Goal: Task Accomplishment & Management: Use online tool/utility

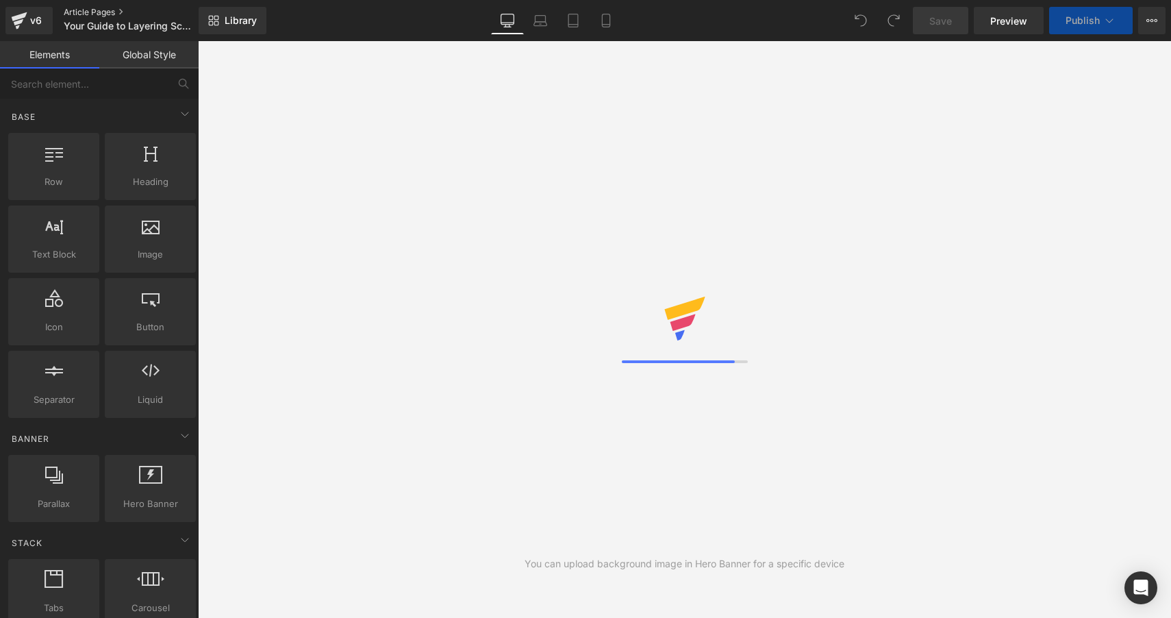
click at [91, 9] on link "Article Pages" at bounding box center [143, 12] width 158 height 11
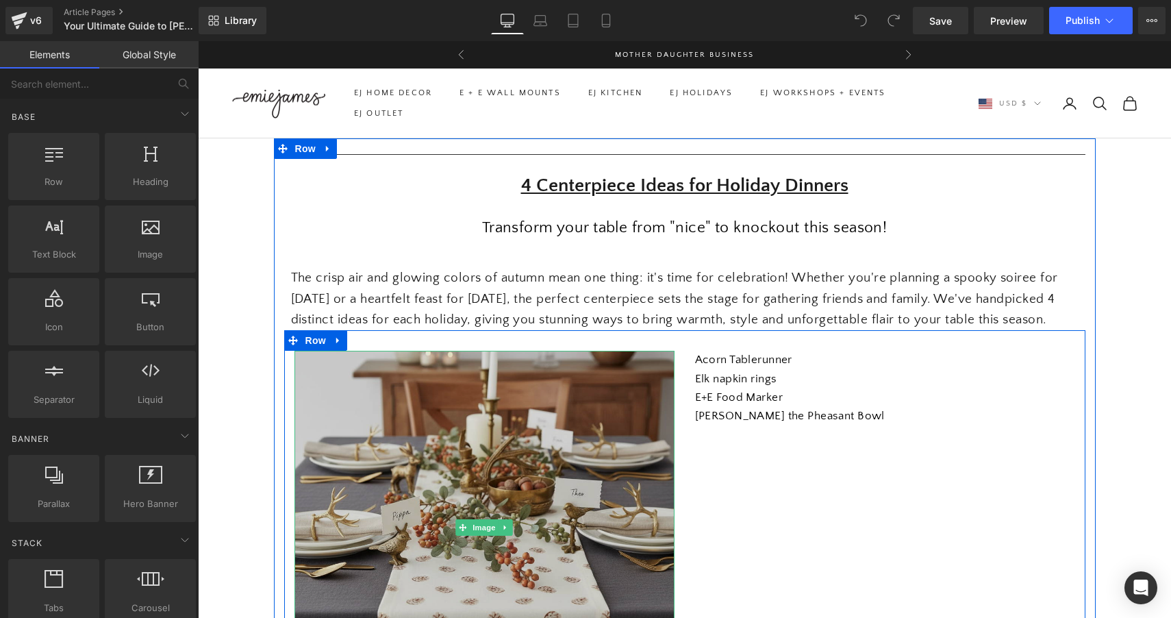
click at [507, 453] on img at bounding box center [485, 527] width 380 height 352
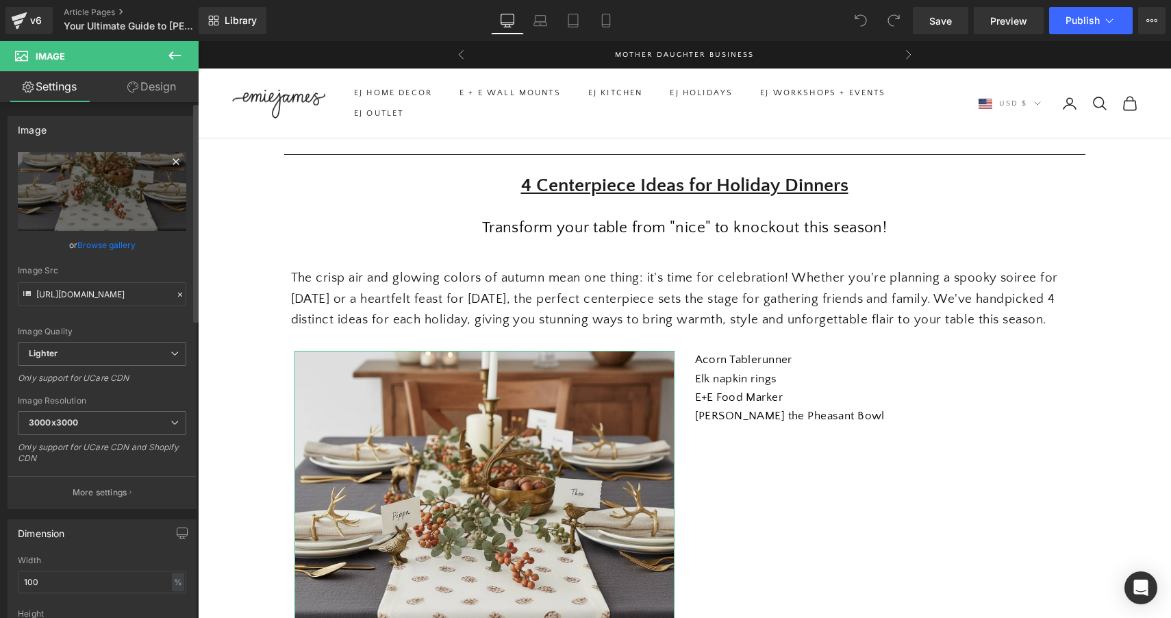
click at [171, 164] on icon at bounding box center [176, 161] width 16 height 16
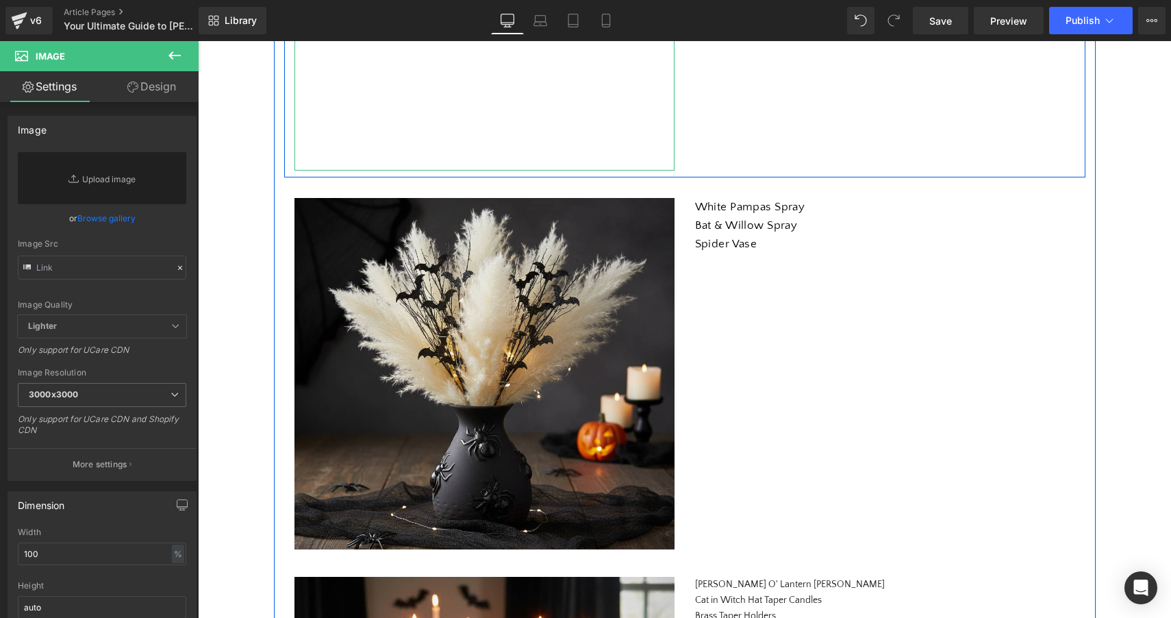
scroll to position [534, 0]
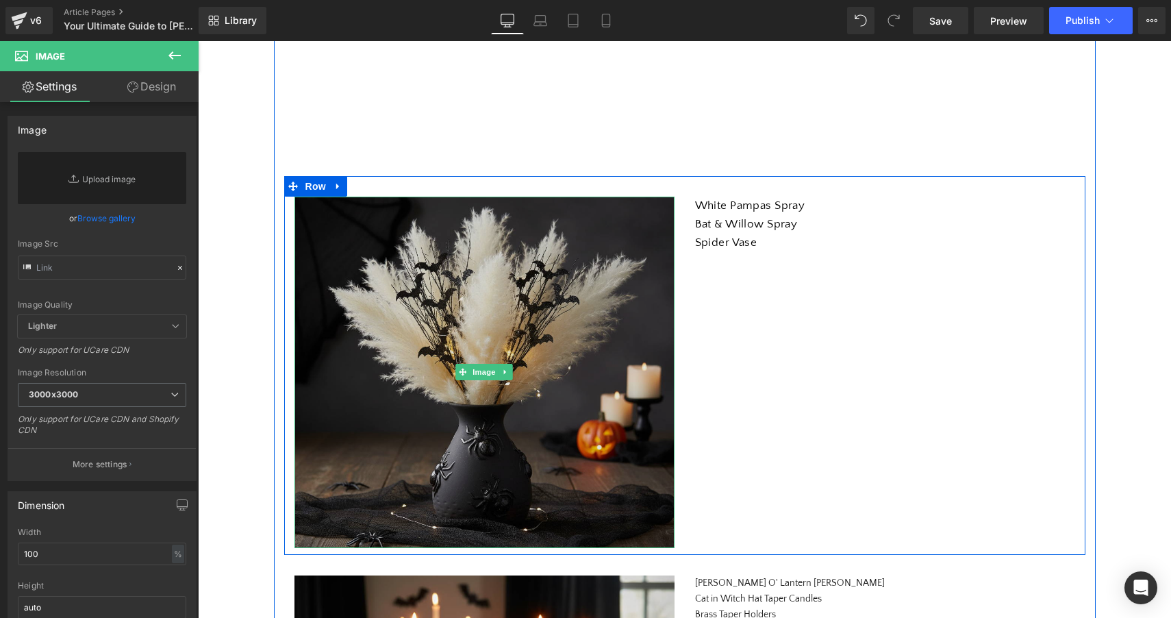
click at [513, 336] on img at bounding box center [485, 372] width 380 height 351
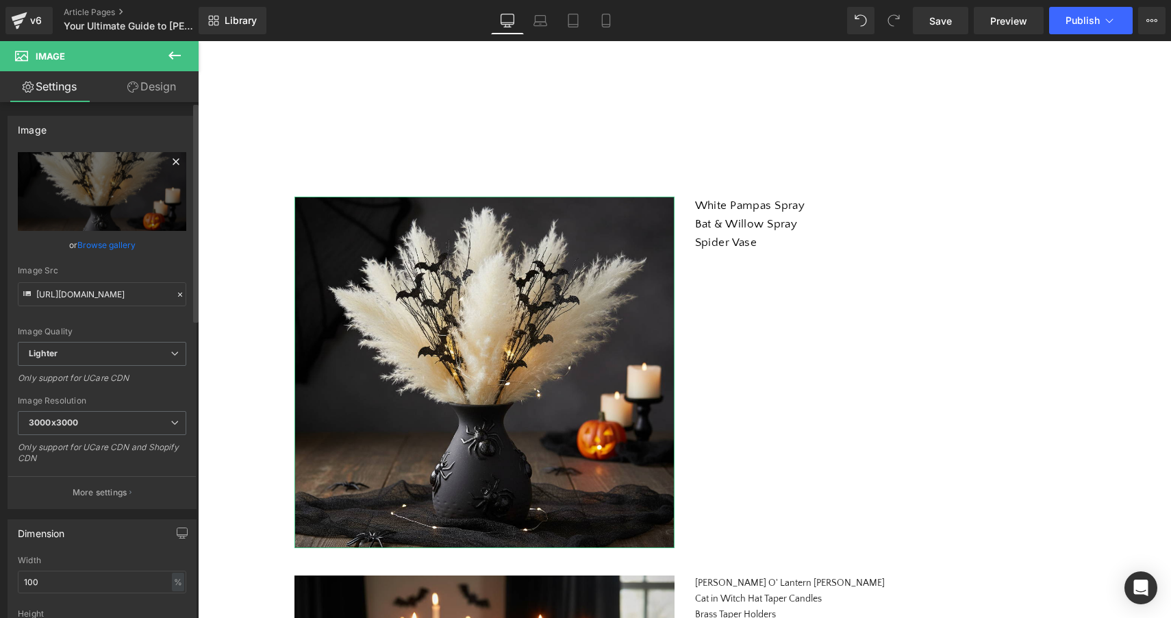
click at [171, 159] on icon at bounding box center [176, 161] width 16 height 16
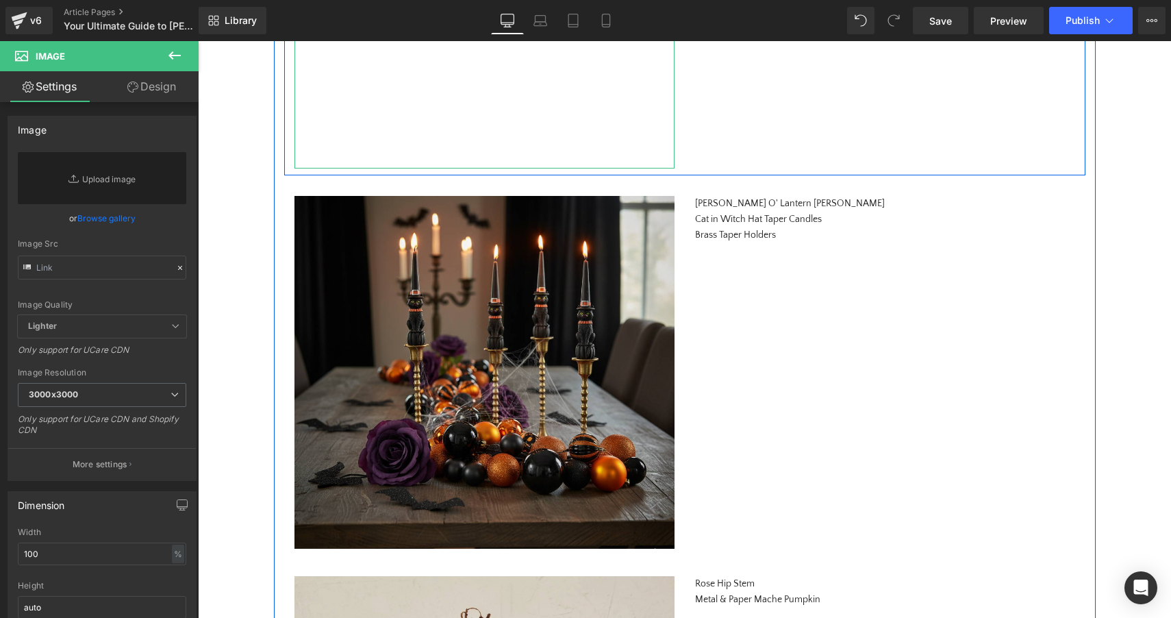
scroll to position [940, 0]
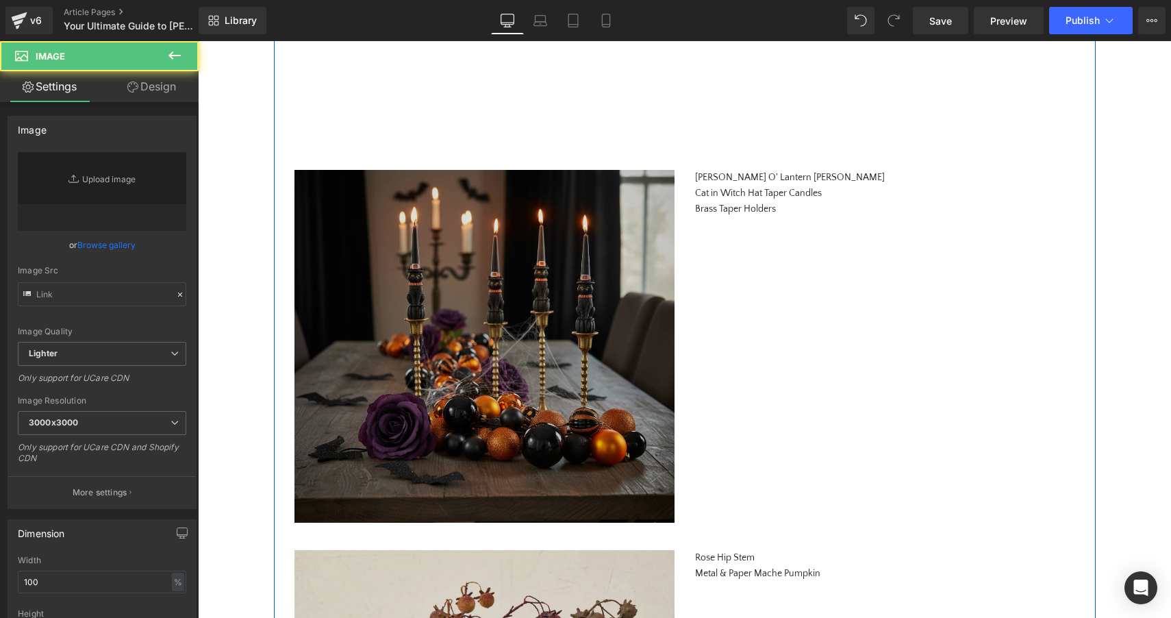
click at [449, 266] on img at bounding box center [485, 346] width 380 height 353
type input "[URL][DOMAIN_NAME]"
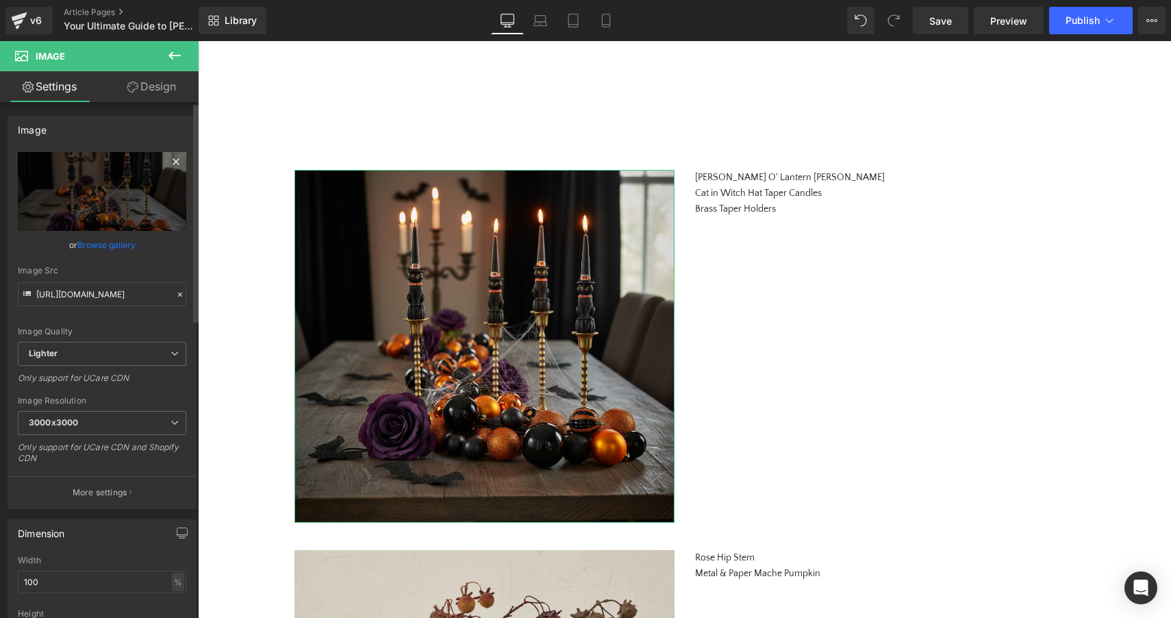
click at [171, 160] on icon at bounding box center [176, 161] width 16 height 16
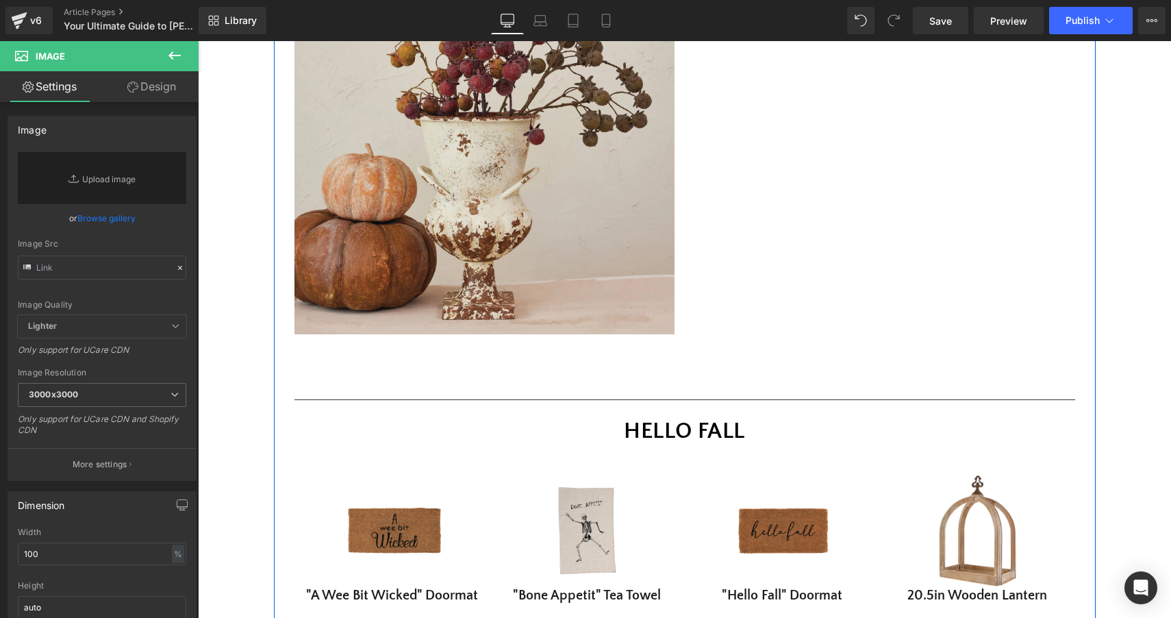
scroll to position [1537, 0]
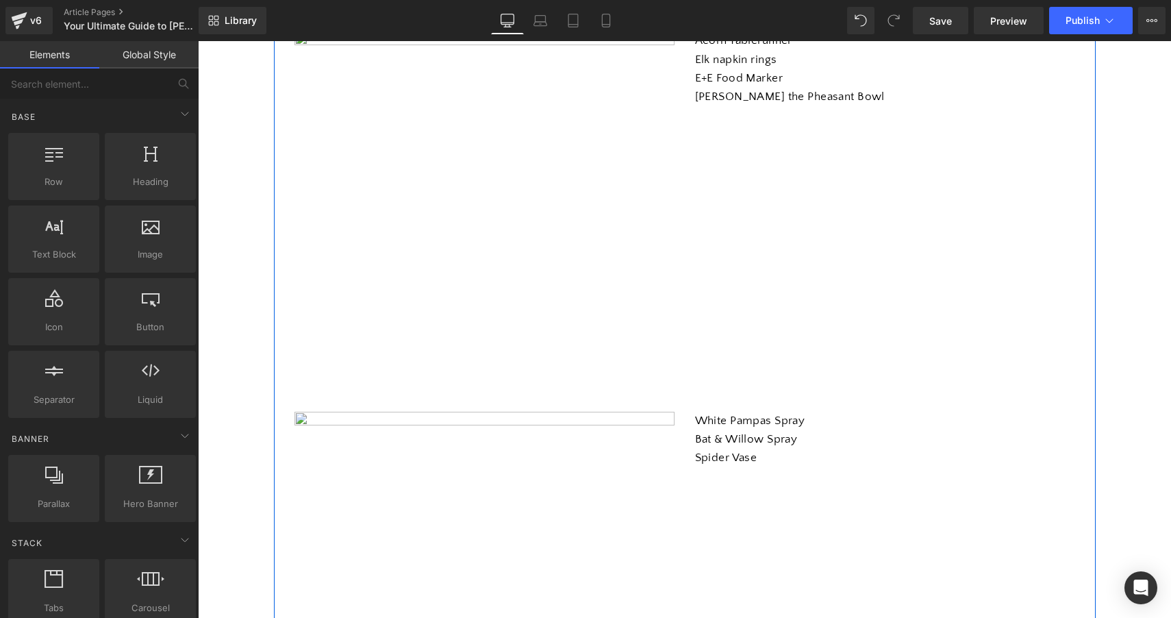
scroll to position [312, 0]
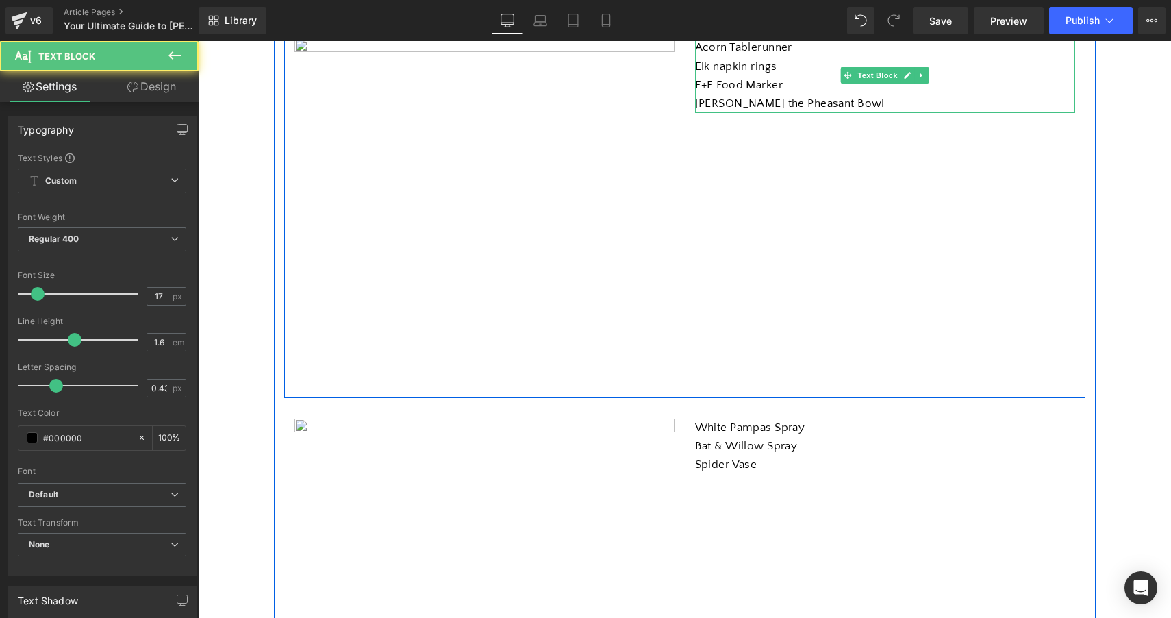
click at [786, 95] on p "E+E Food Marker" at bounding box center [885, 85] width 380 height 18
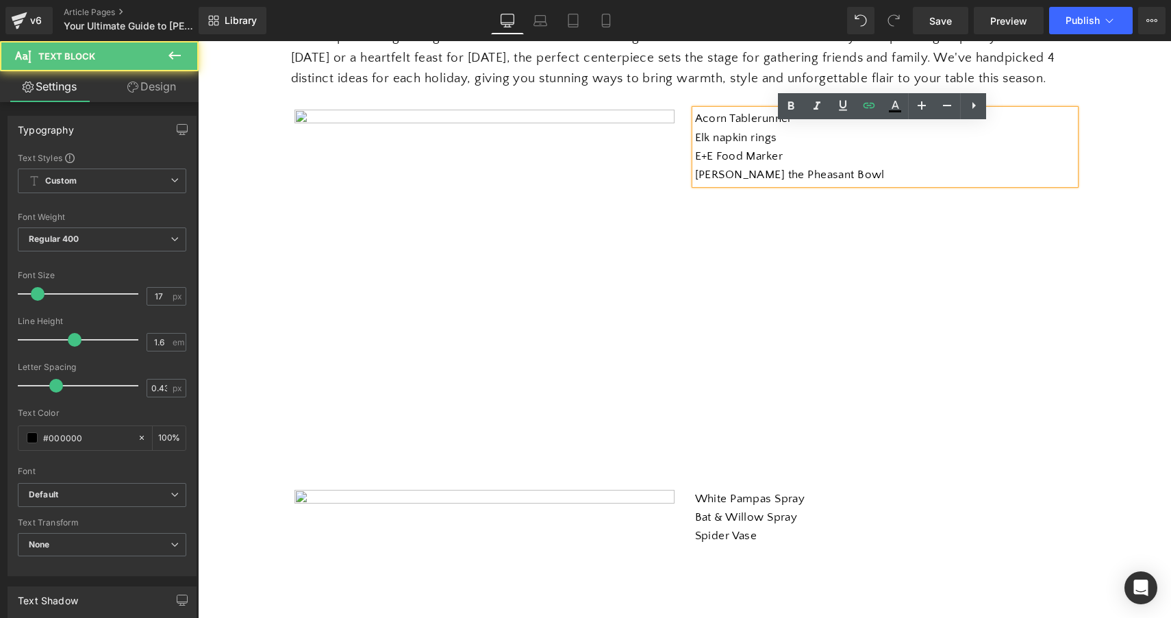
scroll to position [224, 0]
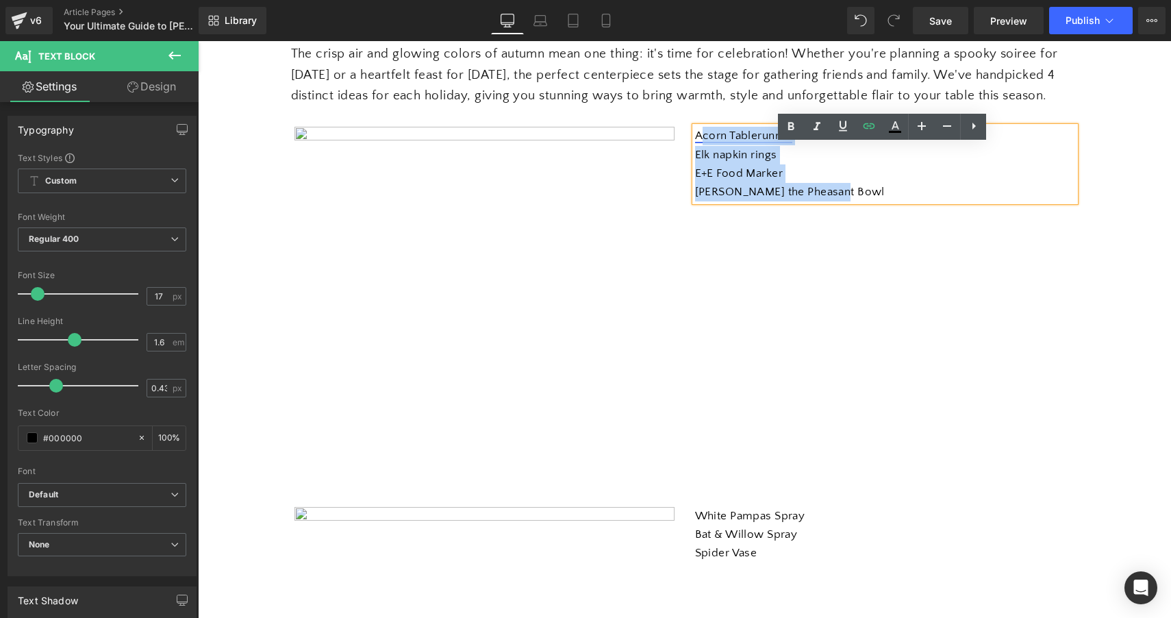
drag, startPoint x: 845, startPoint y: 212, endPoint x: 703, endPoint y: 149, distance: 155.5
click at [703, 149] on div "Acorn Tablerunner Elk napkin rings E+E Food Marker [PERSON_NAME] the Pheasant B…" at bounding box center [885, 164] width 380 height 75
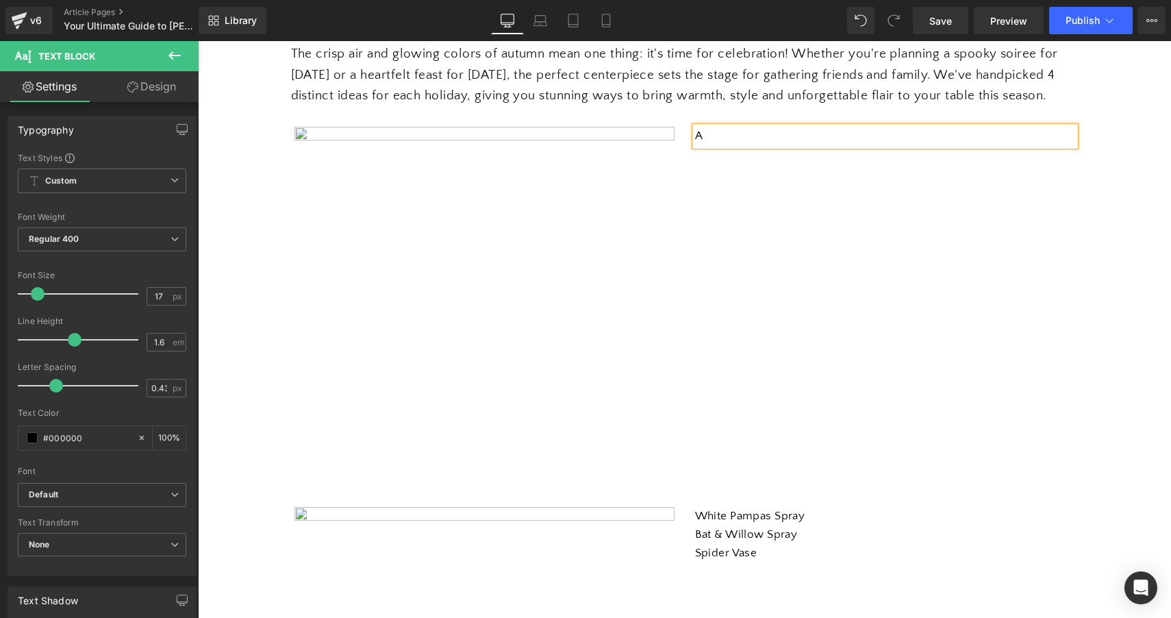
click at [945, 375] on div "Image A Text Block Row" at bounding box center [685, 296] width 802 height 380
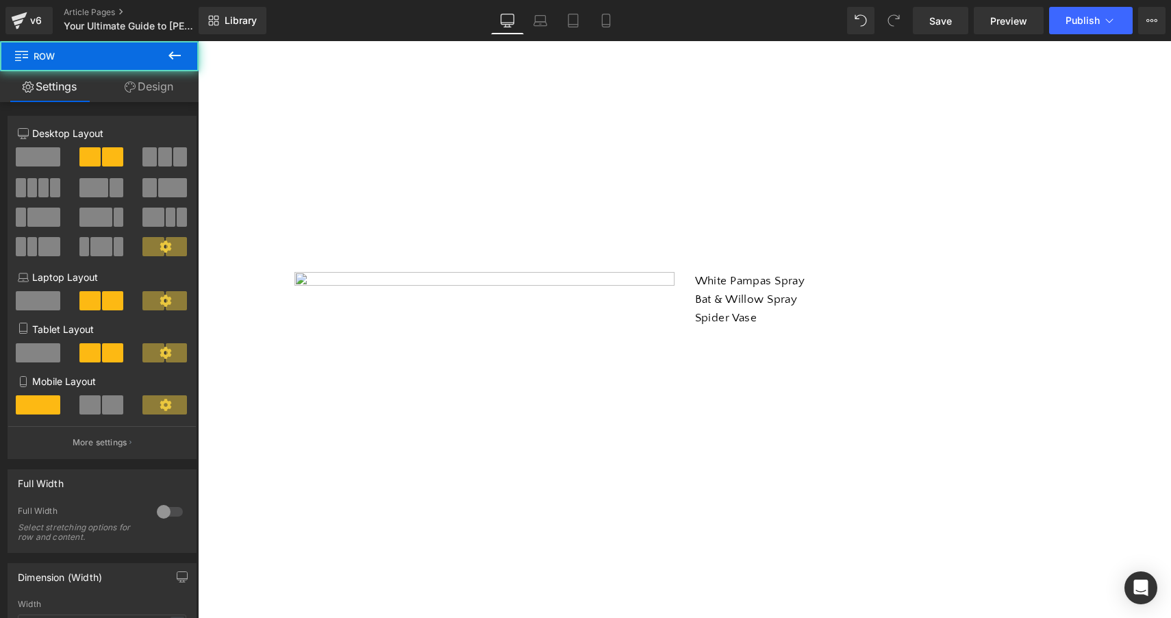
scroll to position [556, 0]
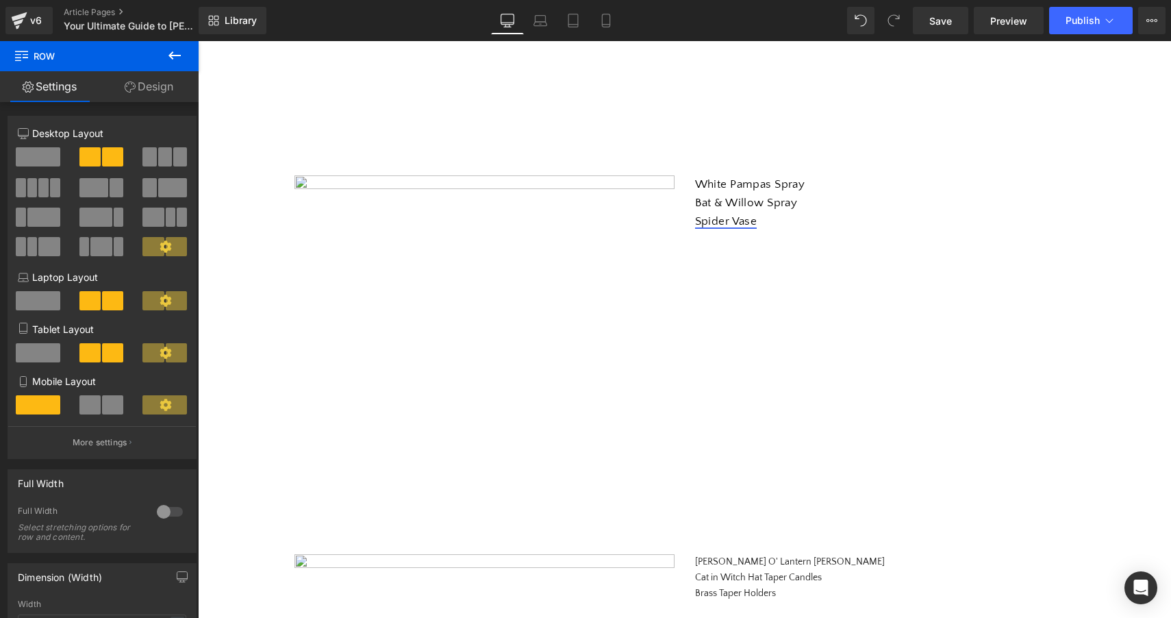
click at [751, 227] on link "Spider Vase" at bounding box center [726, 221] width 62 height 12
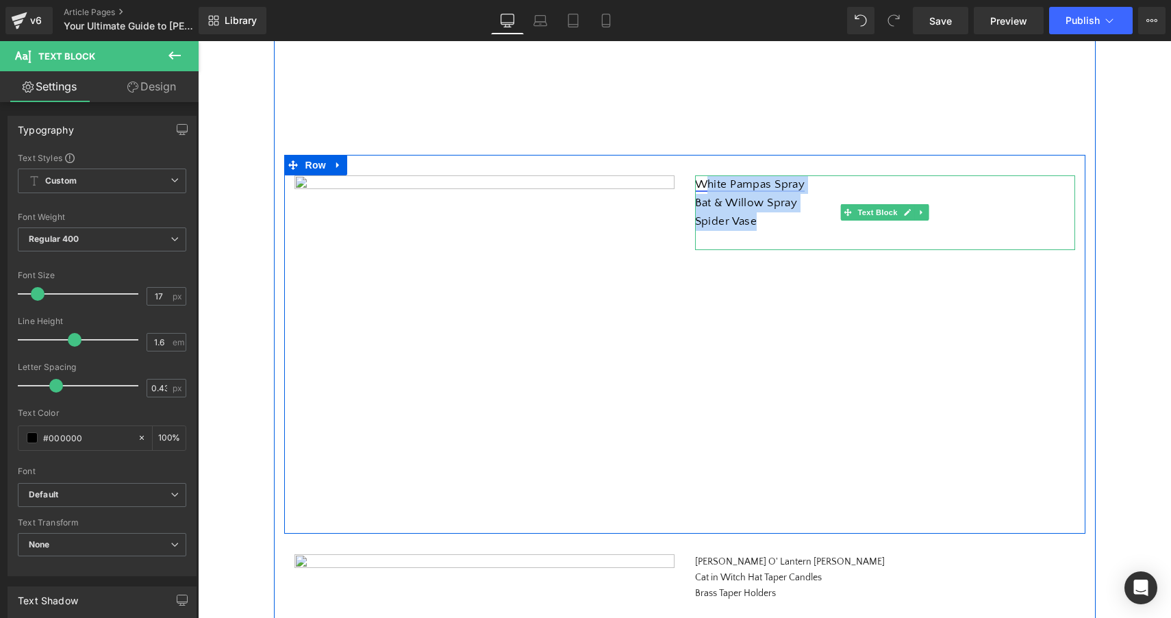
drag, startPoint x: 769, startPoint y: 239, endPoint x: 700, endPoint y: 201, distance: 78.2
click at [700, 201] on div "White Pampas Spray Bat & Willow Spray Spider Vase" at bounding box center [885, 212] width 380 height 75
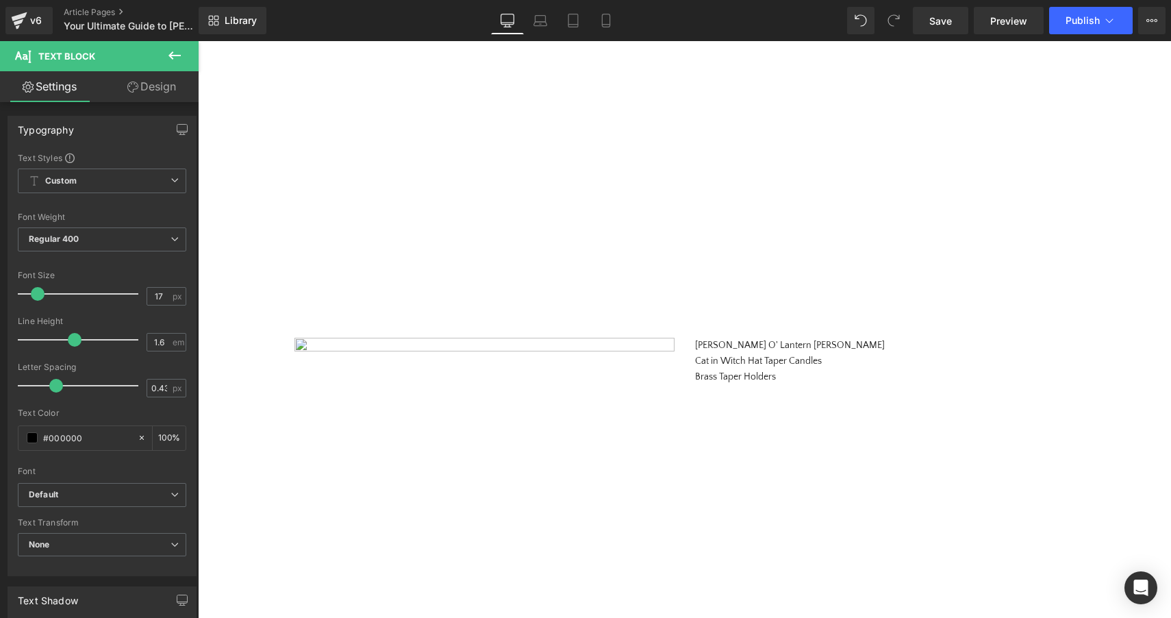
scroll to position [820, 0]
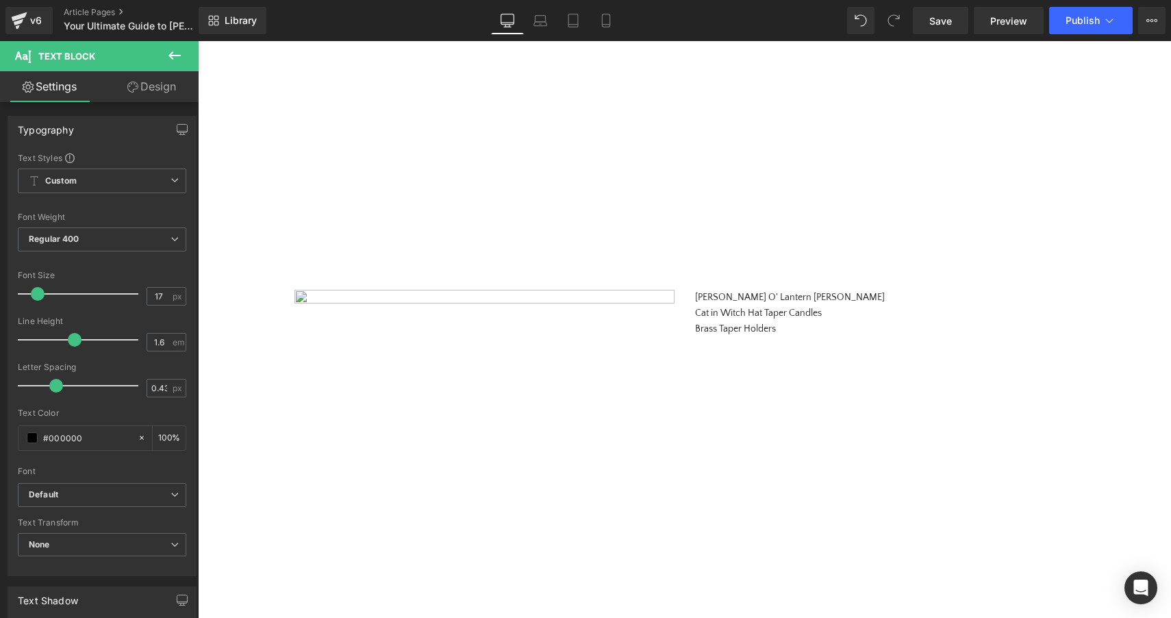
click at [802, 353] on p at bounding box center [885, 345] width 380 height 16
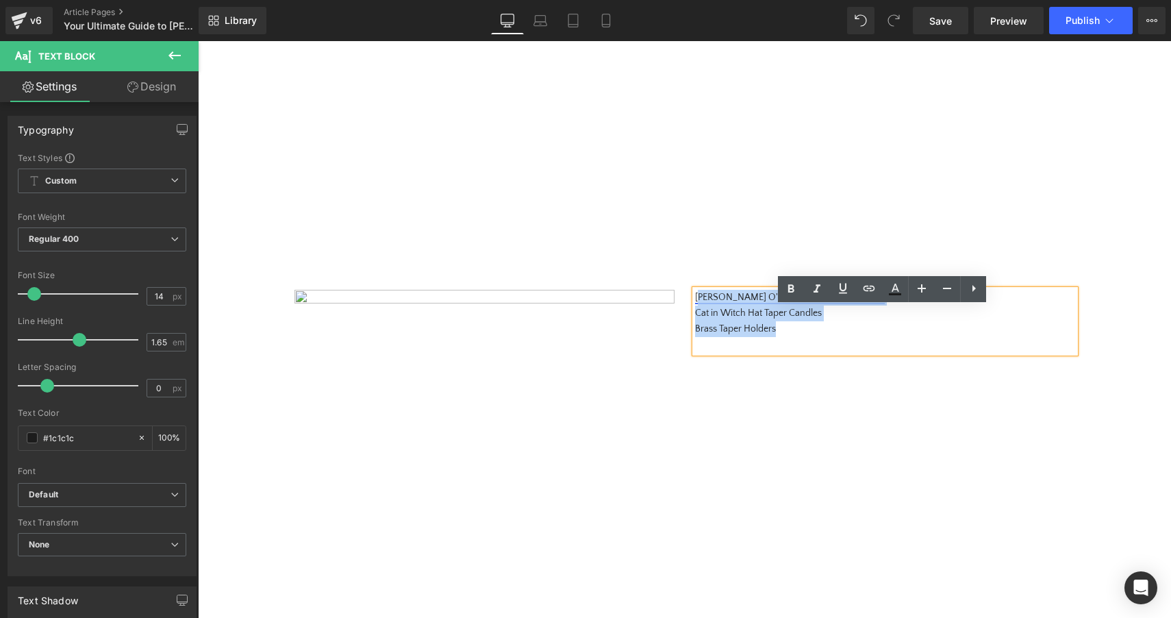
drag, startPoint x: 793, startPoint y: 354, endPoint x: 696, endPoint y: 313, distance: 105.6
click at [696, 313] on div "[PERSON_NAME] O' Lantern [PERSON_NAME] Cat in Witch Hat Taper Candles Brass Tap…" at bounding box center [885, 321] width 380 height 63
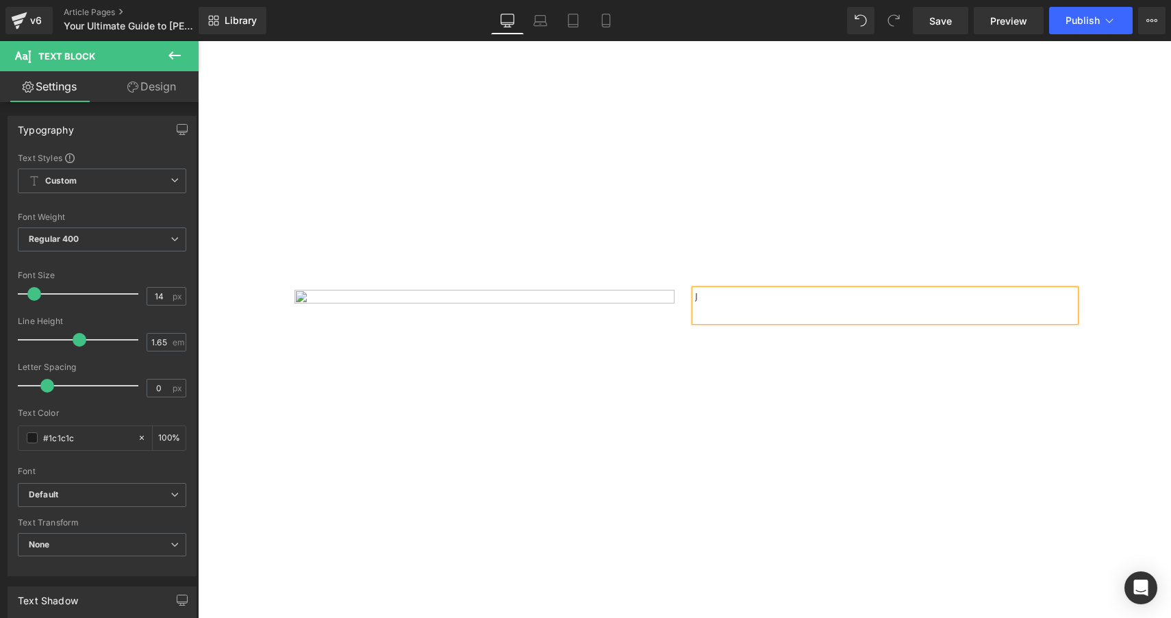
click at [797, 407] on div "Image J Text Block Row" at bounding box center [685, 459] width 802 height 381
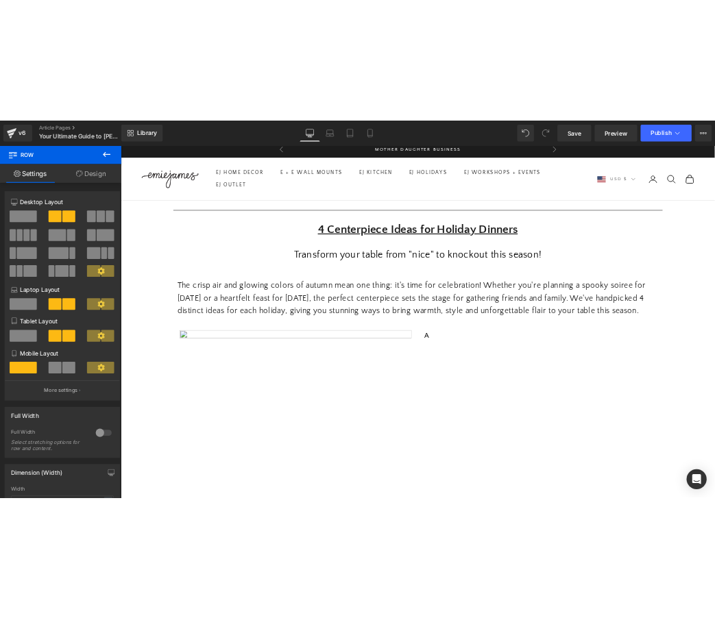
scroll to position [0, 0]
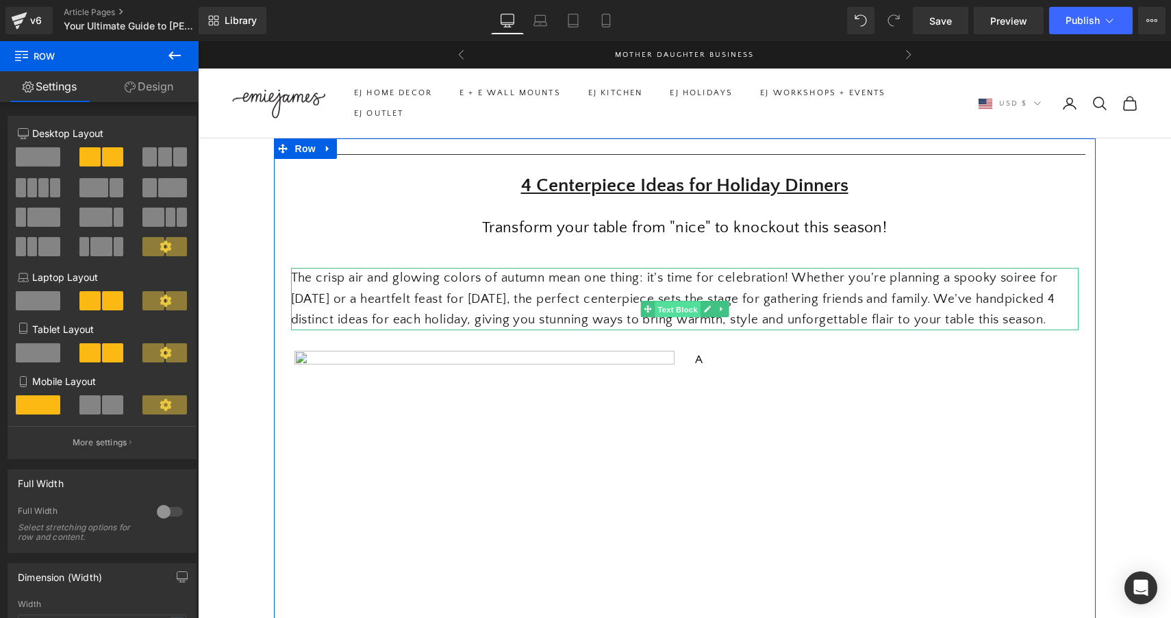
click at [690, 312] on span "Text Block" at bounding box center [677, 309] width 45 height 16
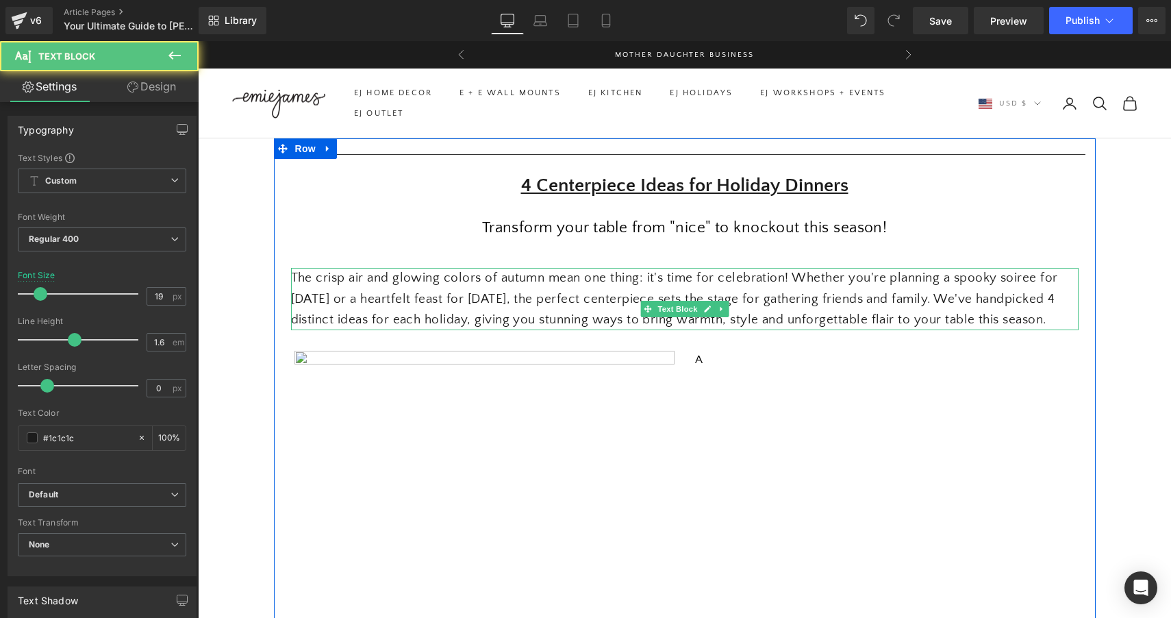
click at [341, 330] on div "The crisp air and glowing colors of autumn mean one thing: it's time for celebr…" at bounding box center [685, 299] width 788 height 62
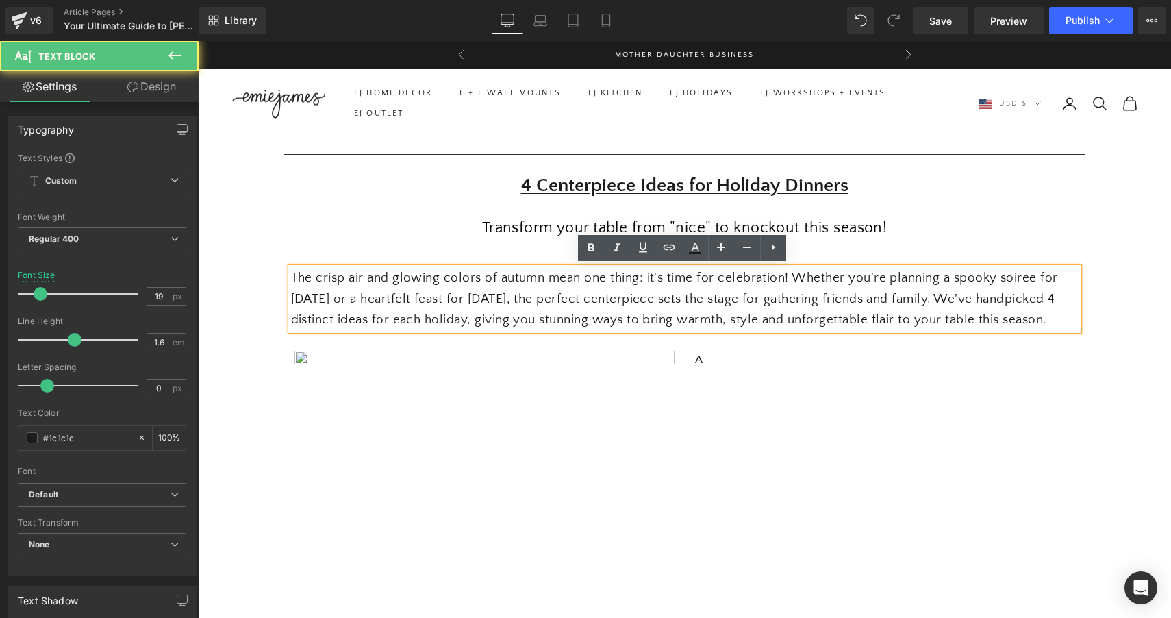
drag, startPoint x: 338, startPoint y: 338, endPoint x: 303, endPoint y: 272, distance: 74.5
click at [303, 272] on div "The crisp air and glowing colors of autumn mean one thing: it's time for celebr…" at bounding box center [685, 299] width 788 height 62
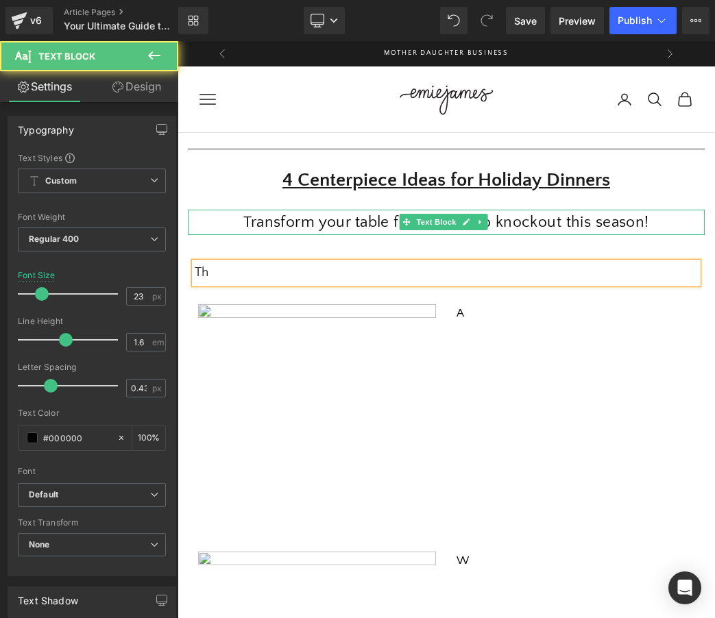
click at [336, 223] on p "Transform your table from "nice" to knockout this season!" at bounding box center [446, 222] width 517 height 25
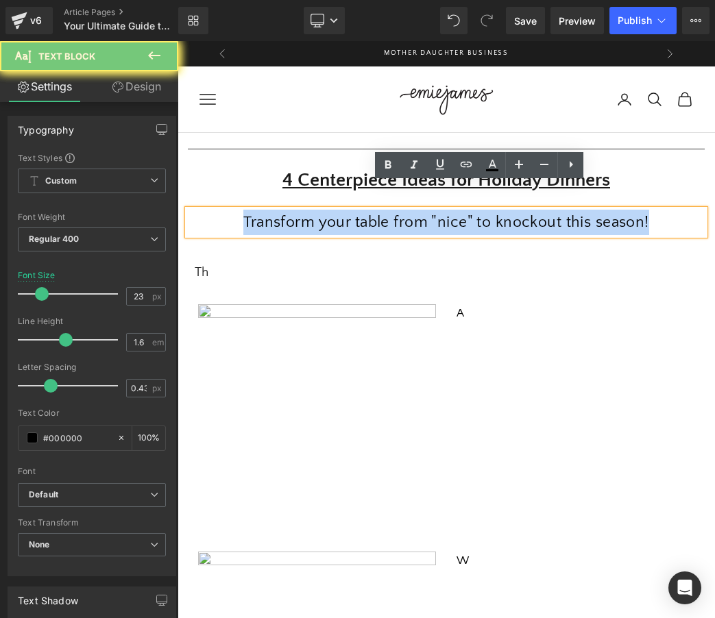
click at [336, 223] on p "Transform your table from "nice" to knockout this season!" at bounding box center [446, 222] width 517 height 25
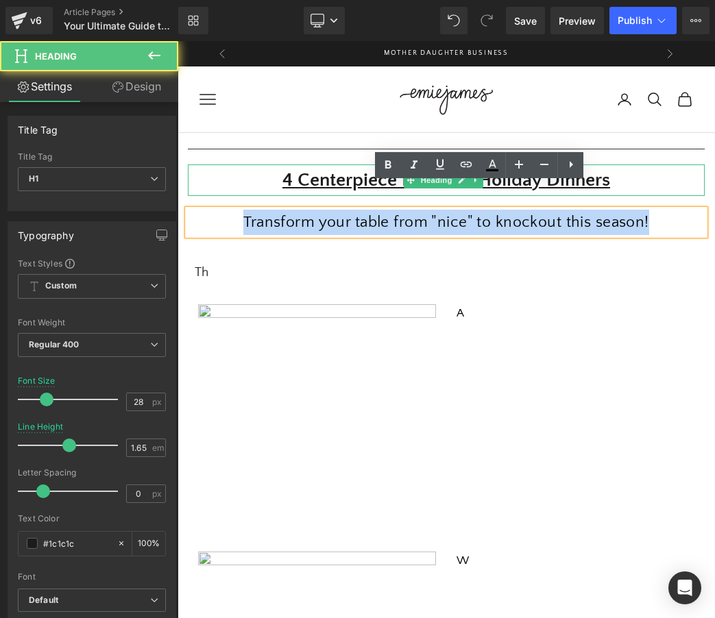
click at [330, 171] on u "4 Centerpiece Ideas for Holiday Dinners" at bounding box center [445, 179] width 327 height 21
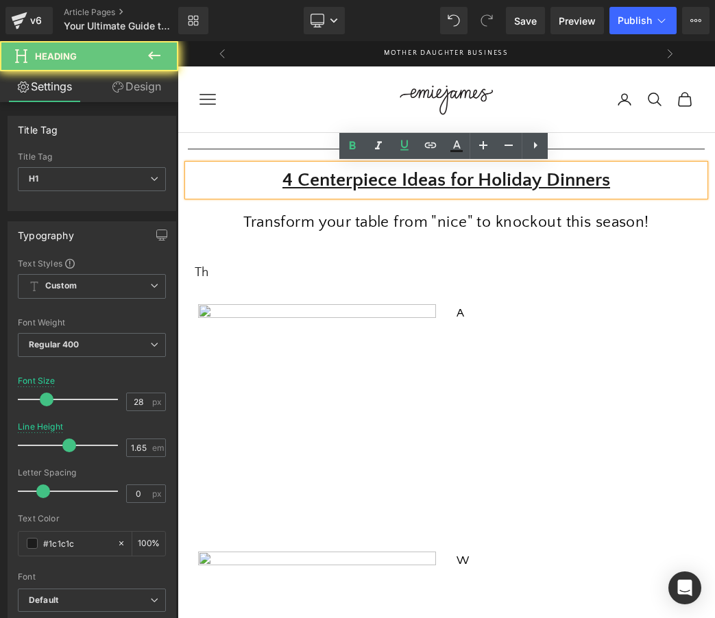
click at [330, 175] on u "4 Centerpiece Ideas for Holiday Dinners" at bounding box center [445, 179] width 327 height 21
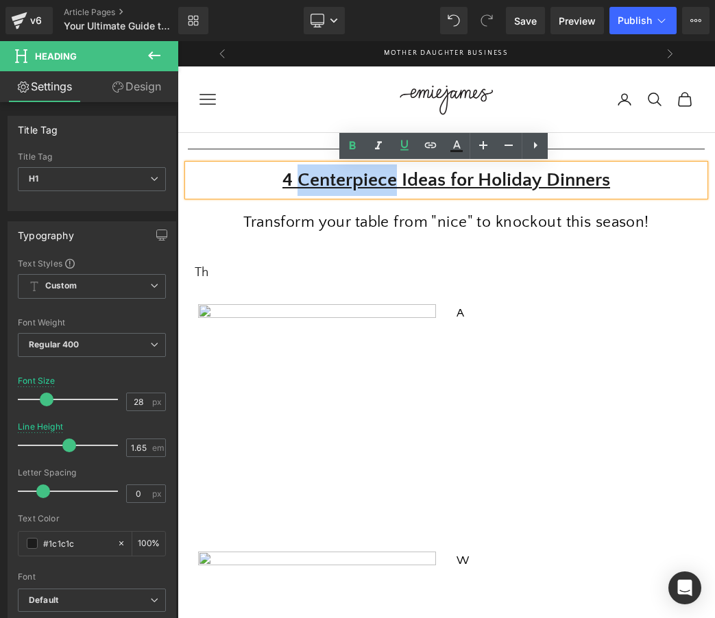
click at [330, 175] on u "4 Centerpiece Ideas for Holiday Dinners" at bounding box center [445, 179] width 327 height 21
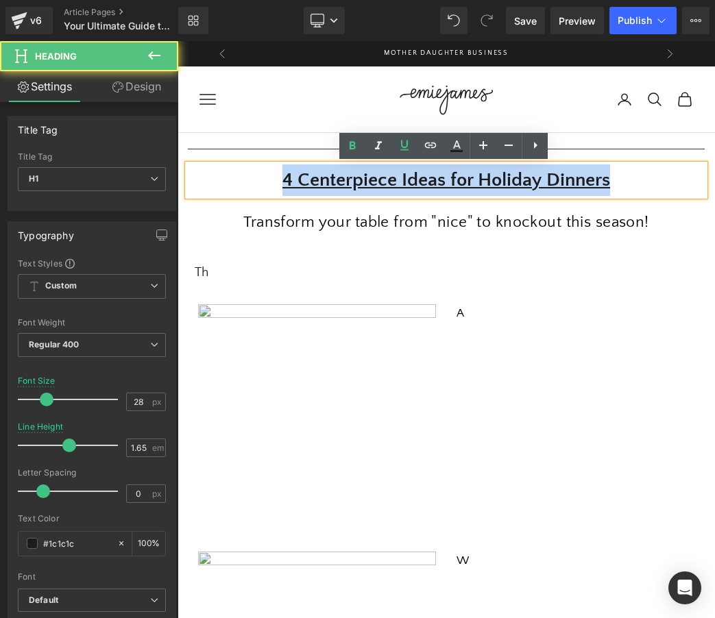
click at [330, 175] on u "4 Centerpiece Ideas for Holiday Dinners" at bounding box center [445, 179] width 327 height 21
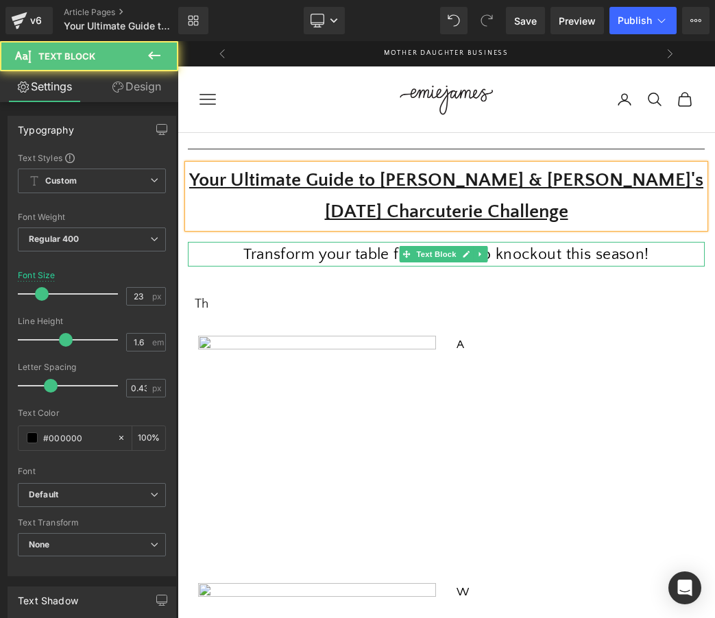
click at [288, 256] on p "Transform your table from "nice" to knockout this season!" at bounding box center [446, 254] width 517 height 25
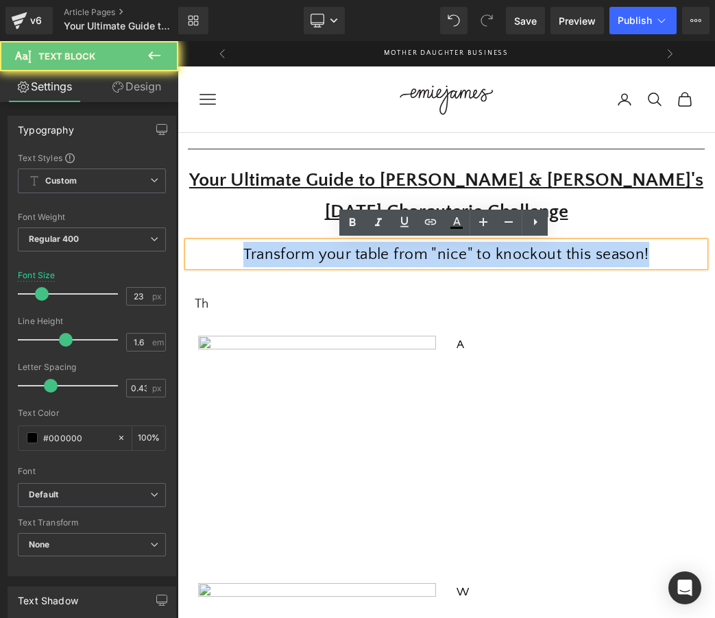
click at [288, 256] on p "Transform your table from "nice" to knockout this season!" at bounding box center [446, 254] width 517 height 25
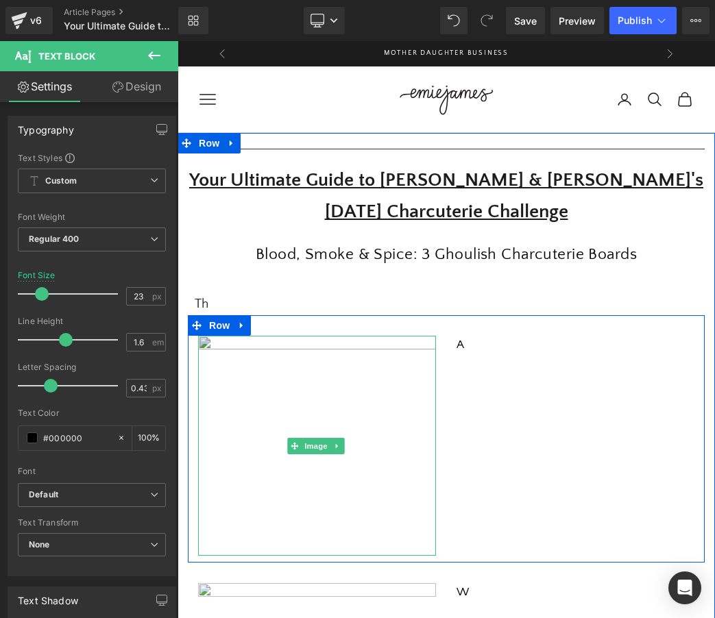
click at [281, 380] on img at bounding box center [317, 446] width 238 height 221
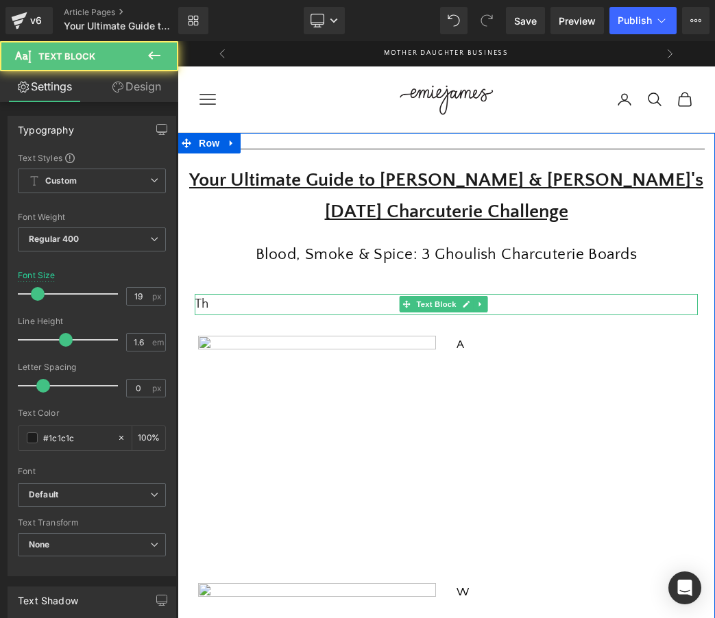
click at [211, 303] on div "Th" at bounding box center [446, 304] width 503 height 21
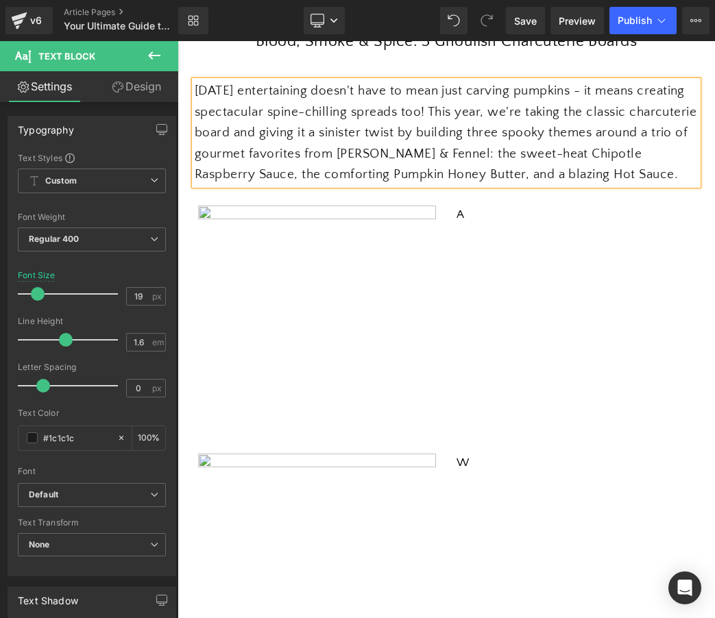
scroll to position [215, 0]
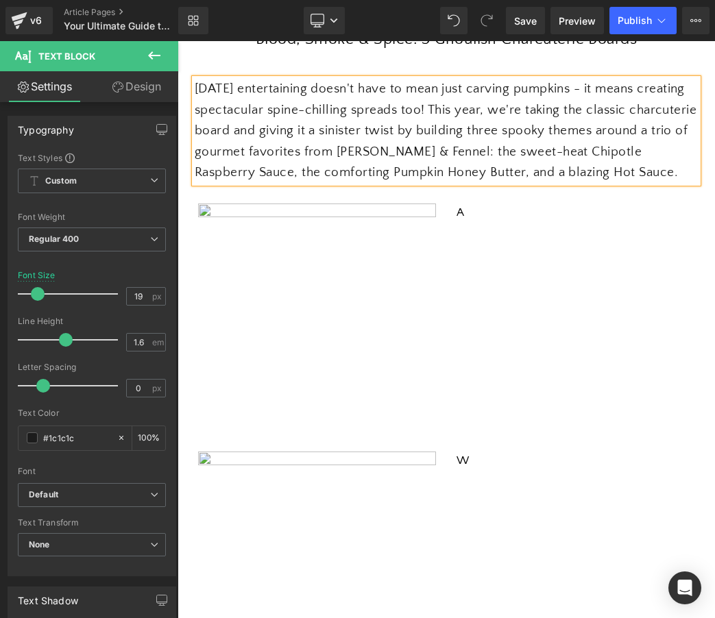
click at [562, 262] on div "Image A Text Block Row" at bounding box center [446, 307] width 517 height 248
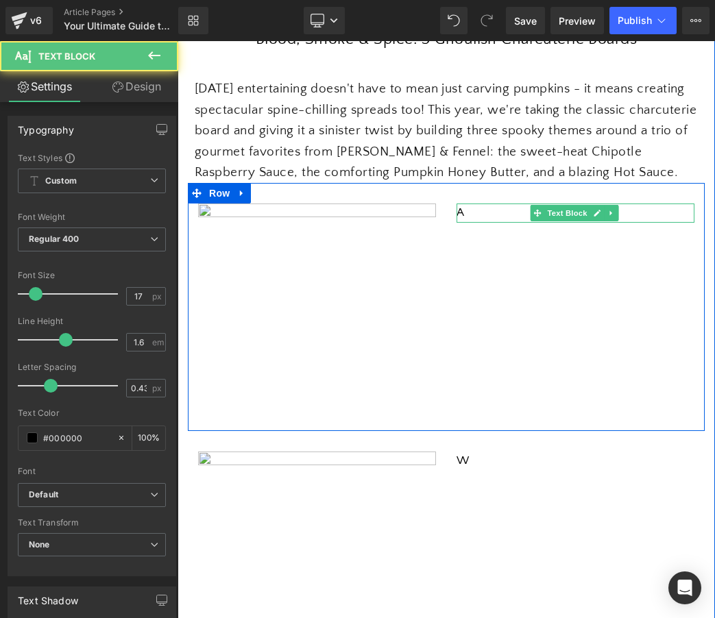
click at [474, 216] on div "A Text Block" at bounding box center [575, 212] width 238 height 18
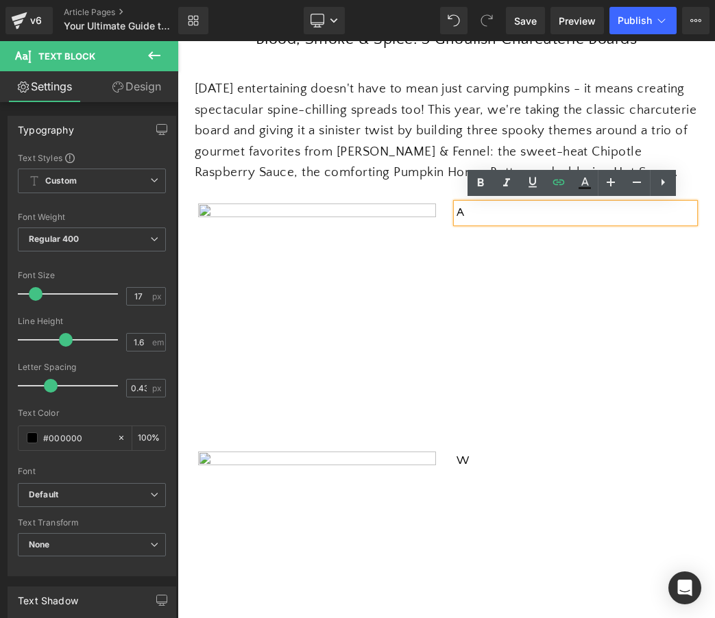
click at [467, 207] on p "A" at bounding box center [575, 212] width 238 height 18
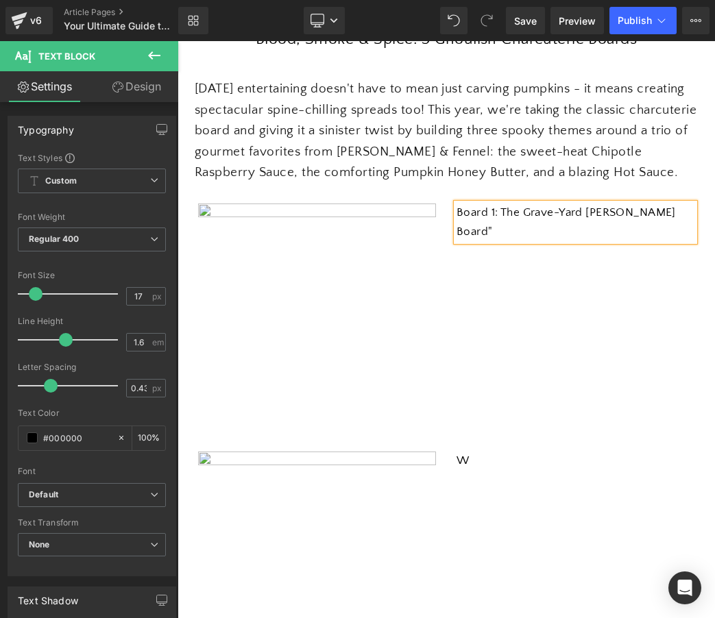
click at [498, 208] on p "Board 1: The Grave-Yard [PERSON_NAME] Board"" at bounding box center [575, 221] width 238 height 37
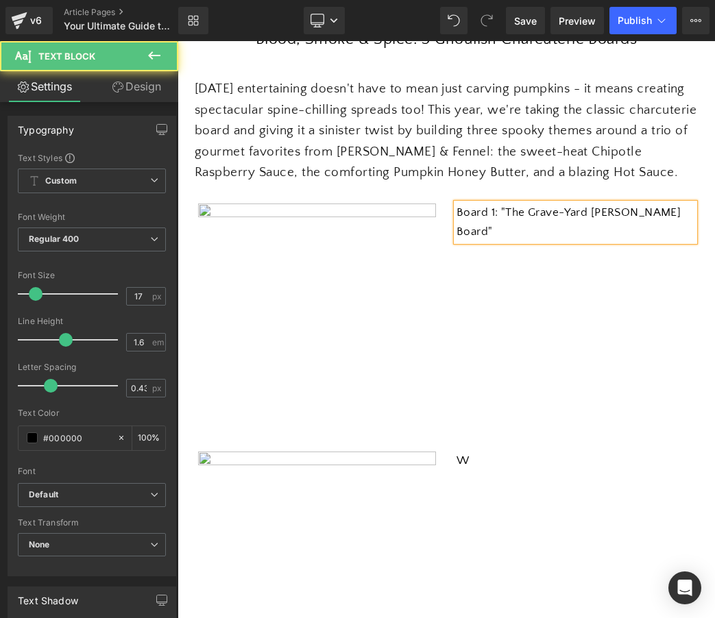
click at [662, 213] on p "Board 1: "The Grave-Yard [PERSON_NAME] Board"" at bounding box center [575, 221] width 238 height 37
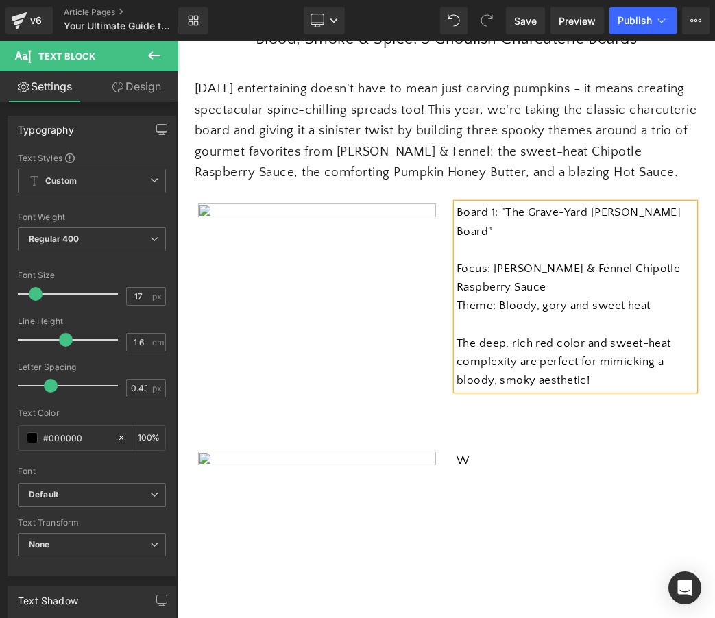
click at [518, 353] on p "The deep, rich red color and sweet-heat complexity are perfect for mimicking a …" at bounding box center [575, 362] width 238 height 56
click at [622, 359] on p "The deep, rich red color and sweet-heat complexity are perfect for mimicking a …" at bounding box center [575, 362] width 238 height 56
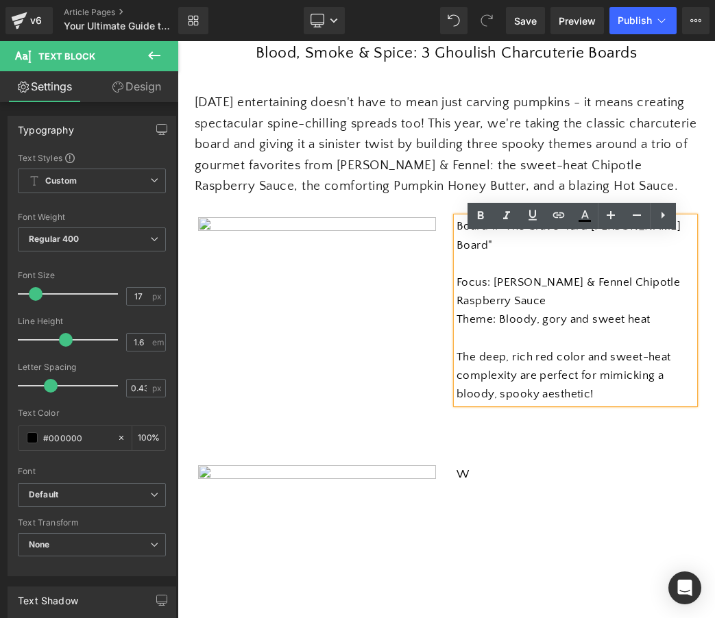
scroll to position [173, 0]
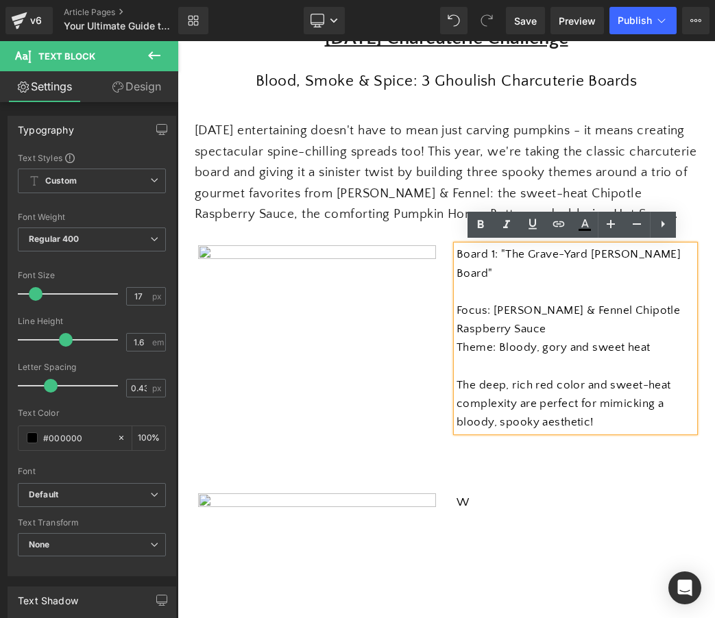
click at [521, 165] on span "[DATE] entertaining doesn't have to mean just carving pumpkins - it means creat…" at bounding box center [445, 172] width 501 height 98
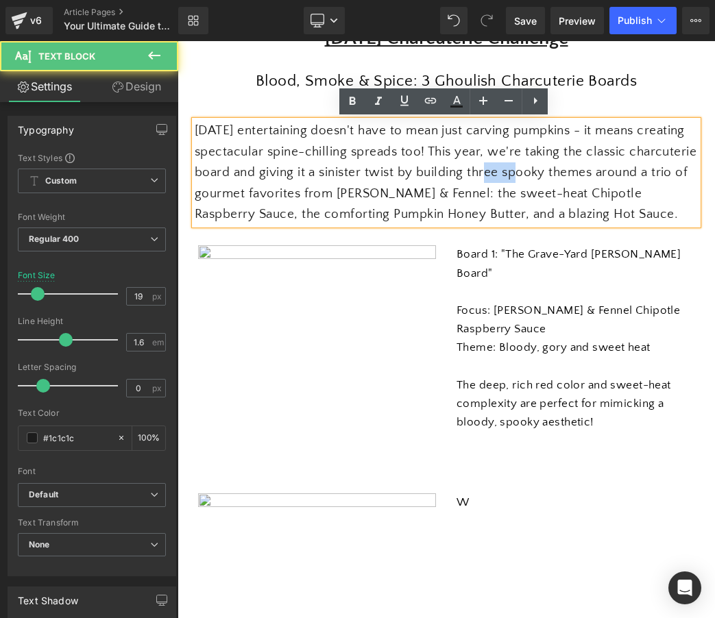
drag, startPoint x: 567, startPoint y: 174, endPoint x: 535, endPoint y: 173, distance: 32.2
click at [535, 173] on span "[DATE] entertaining doesn't have to mean just carving pumpkins - it means creat…" at bounding box center [445, 172] width 501 height 98
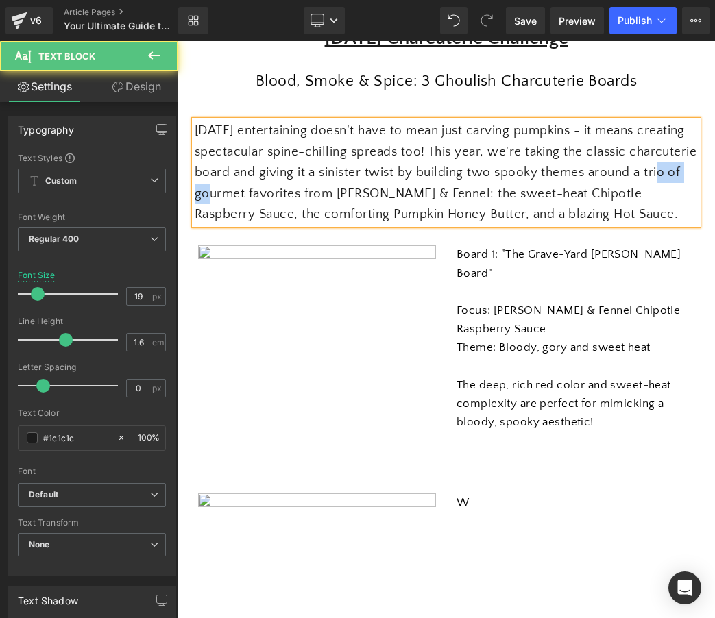
drag, startPoint x: 287, startPoint y: 192, endPoint x: 249, endPoint y: 190, distance: 37.7
click at [249, 190] on span "[DATE] entertaining doesn't have to mean just carving pumpkins - it means creat…" at bounding box center [445, 172] width 501 height 98
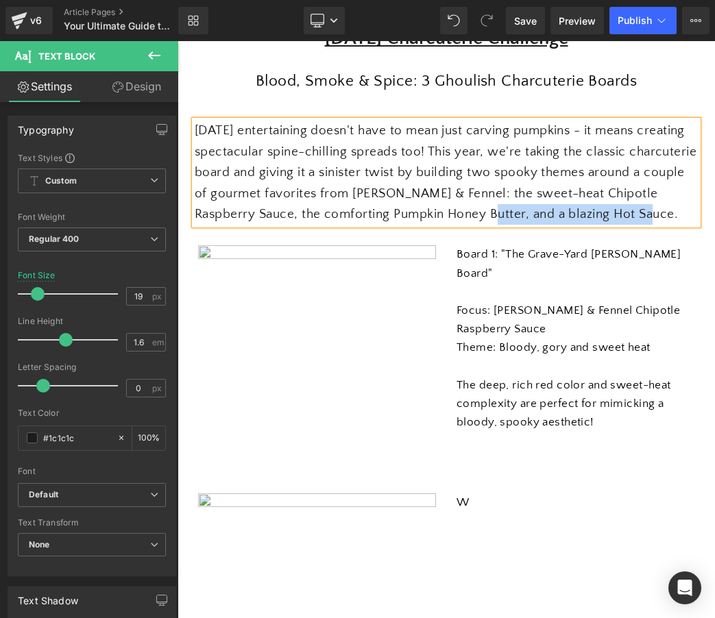
drag, startPoint x: 653, startPoint y: 212, endPoint x: 523, endPoint y: 208, distance: 129.6
click at [523, 208] on span "[DATE] entertaining doesn't have to mean just carving pumpkins - it means creat…" at bounding box center [445, 172] width 501 height 98
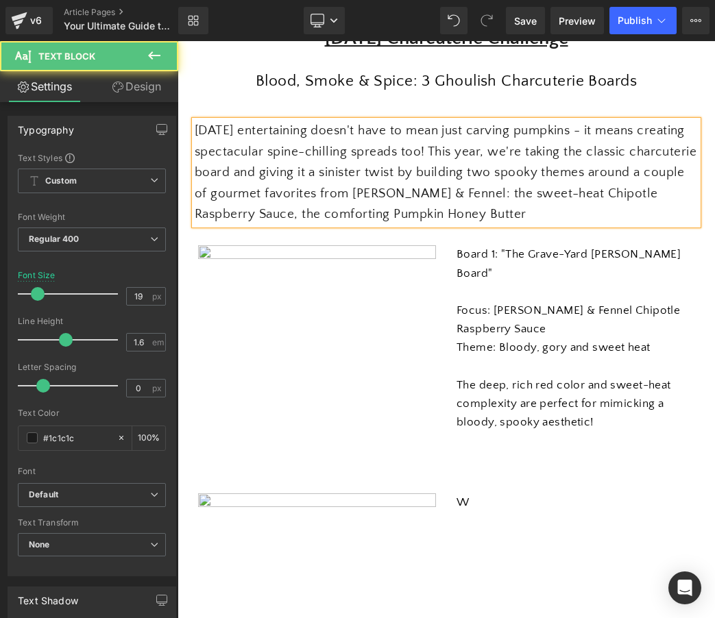
click at [302, 212] on span "[DATE] entertaining doesn't have to mean just carving pumpkins - it means creat…" at bounding box center [445, 172] width 501 height 98
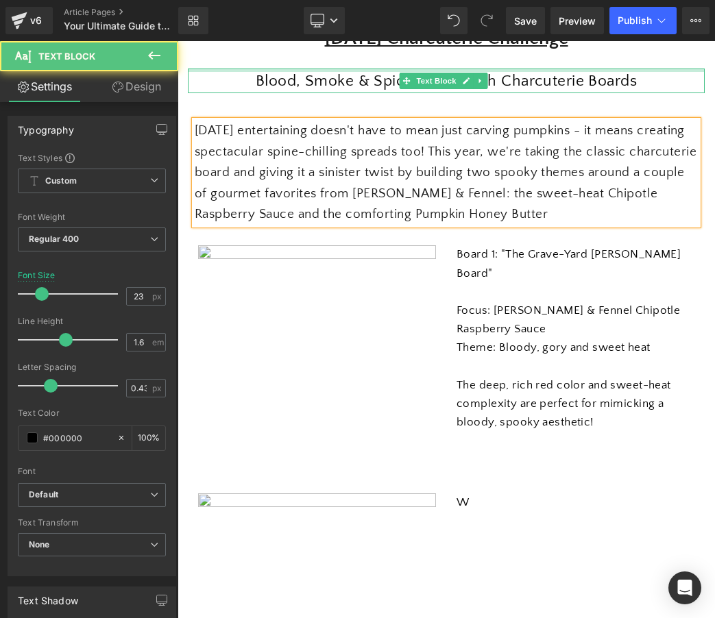
click at [591, 69] on div at bounding box center [446, 70] width 517 height 3
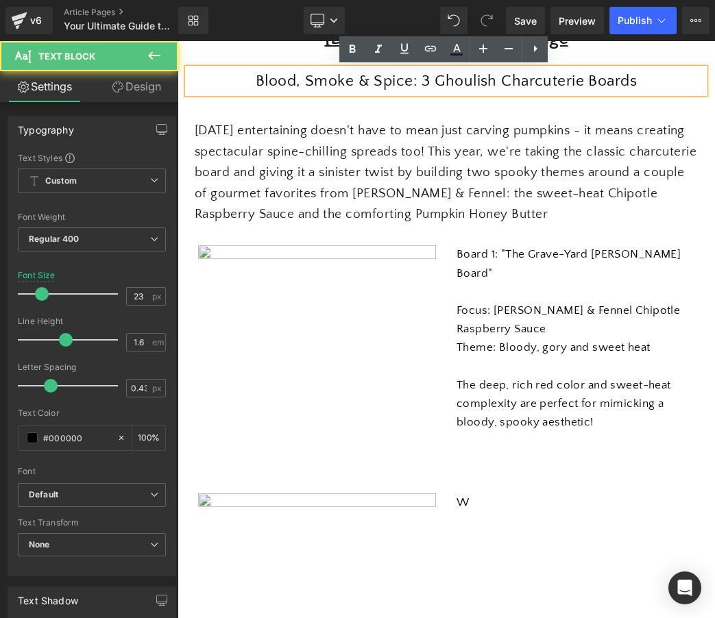
click at [575, 79] on p "Blood, Smoke & Spice: 3 Ghoulish Charcuterie Boards" at bounding box center [446, 81] width 517 height 25
click at [428, 85] on p "Blood, Smoke & Spice: 3 Ghoulish Charcuterie Boards" at bounding box center [446, 81] width 517 height 25
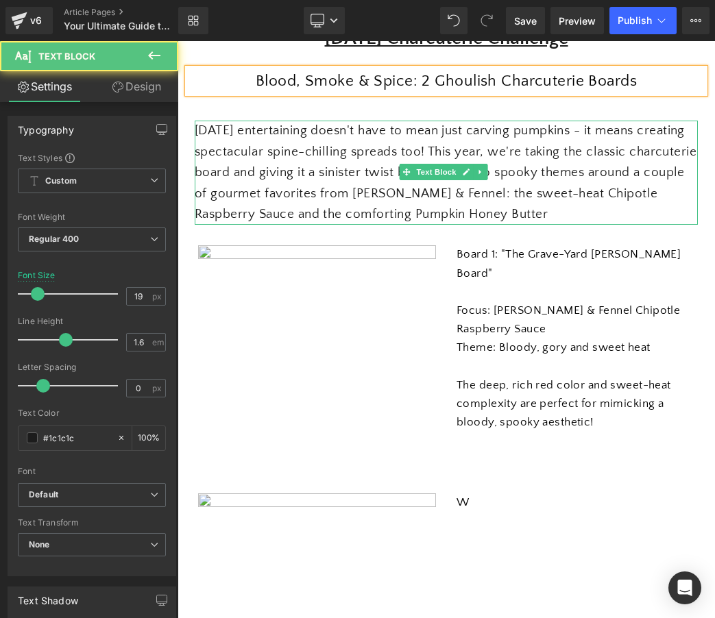
click at [550, 208] on div "[DATE] entertaining doesn't have to mean just carving pumpkins - it means creat…" at bounding box center [446, 173] width 503 height 104
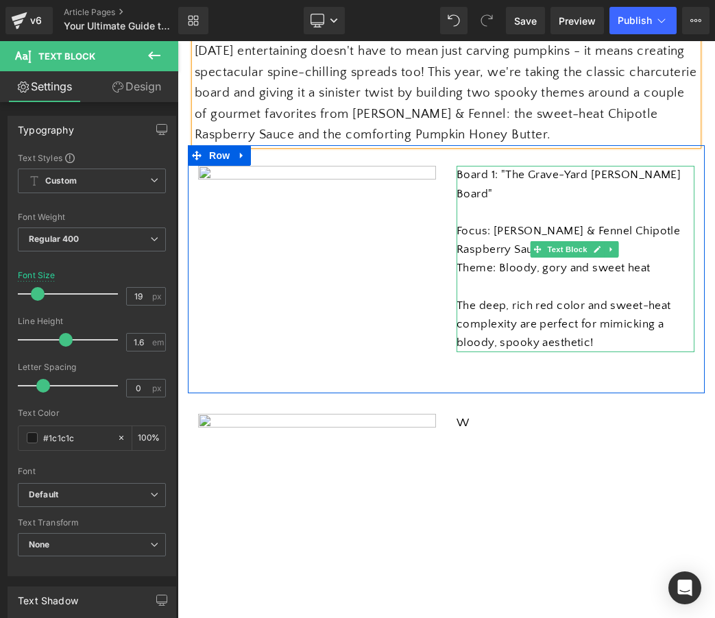
scroll to position [264, 0]
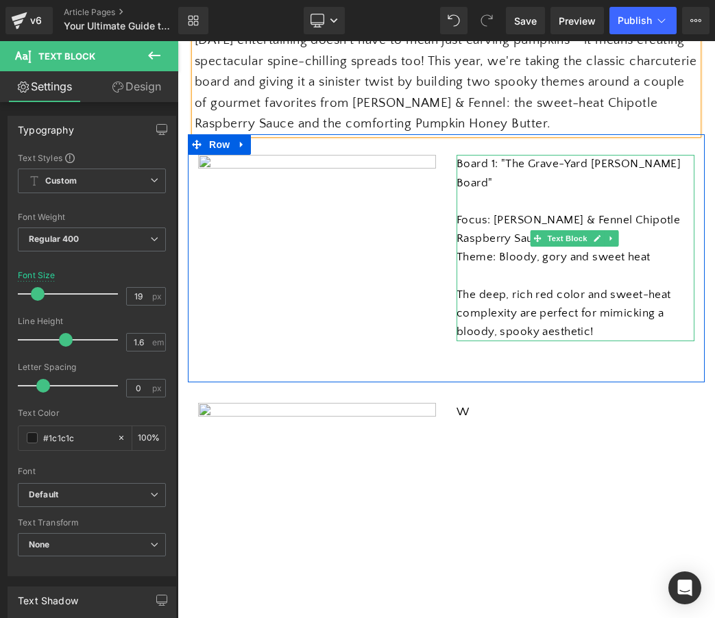
click at [623, 314] on p "The deep, rich red color and sweet-heat complexity are perfect for mimicking a …" at bounding box center [575, 314] width 238 height 56
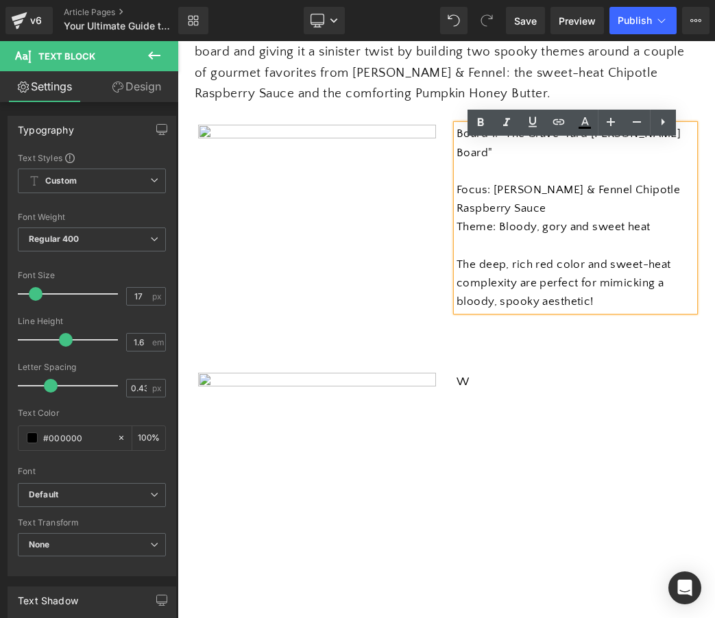
scroll to position [295, 0]
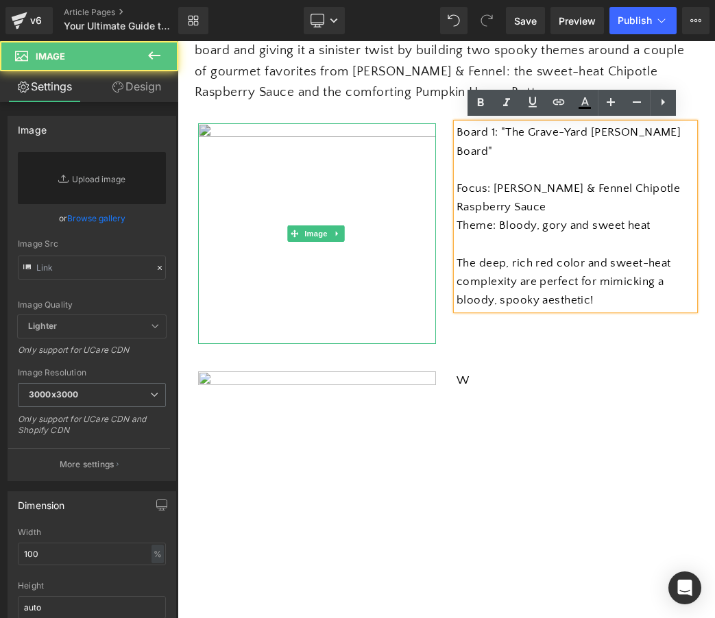
click at [349, 256] on img at bounding box center [317, 233] width 238 height 221
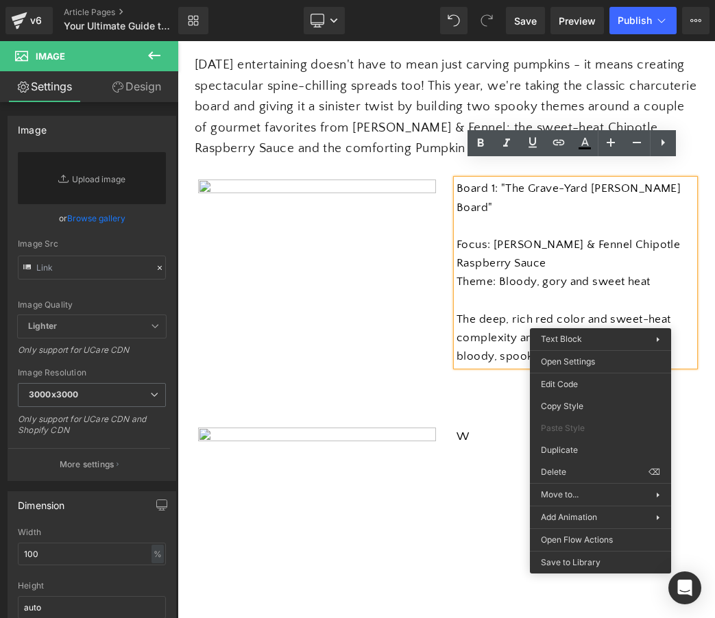
scroll to position [269, 0]
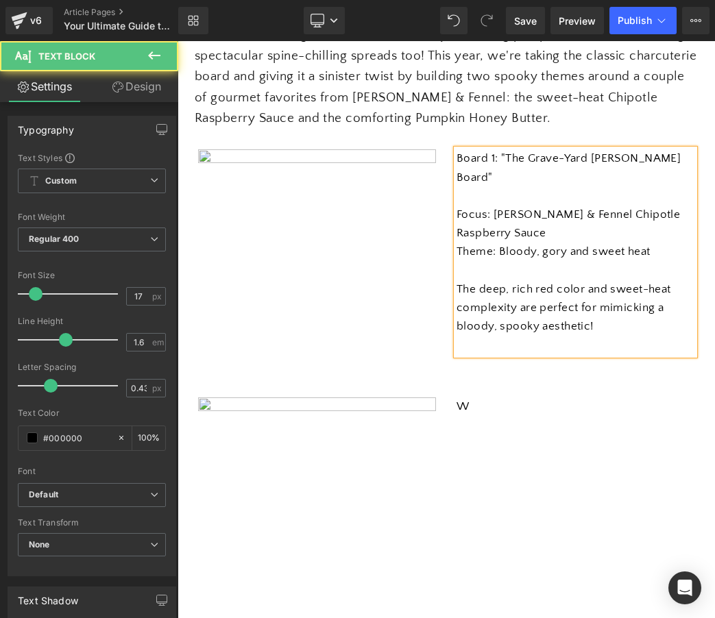
click at [507, 336] on p at bounding box center [575, 345] width 238 height 18
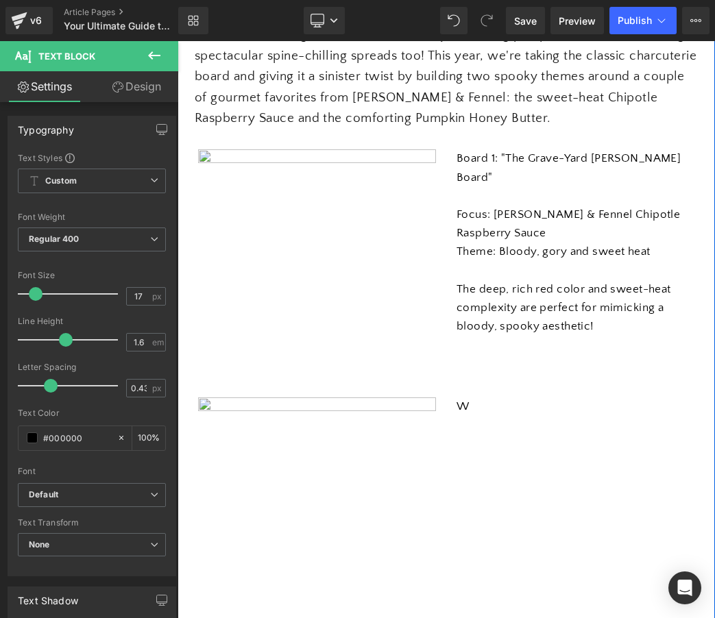
click at [160, 56] on icon at bounding box center [154, 55] width 12 height 8
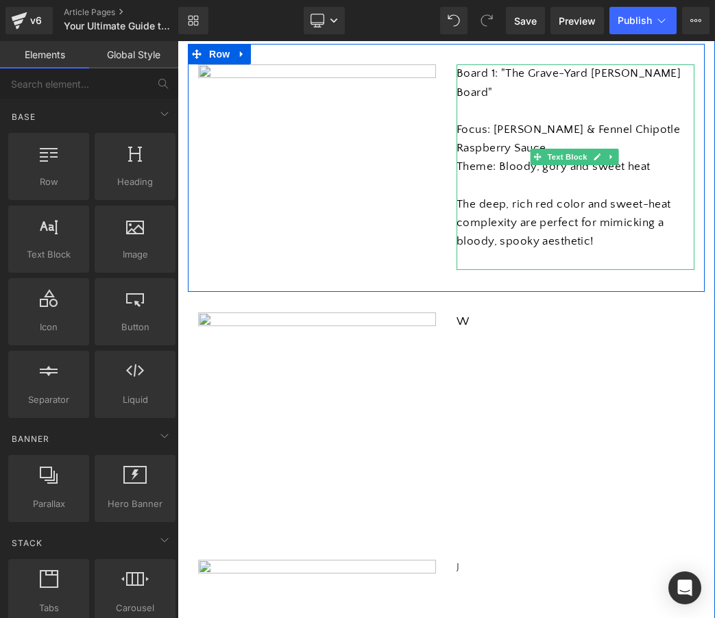
scroll to position [362, 0]
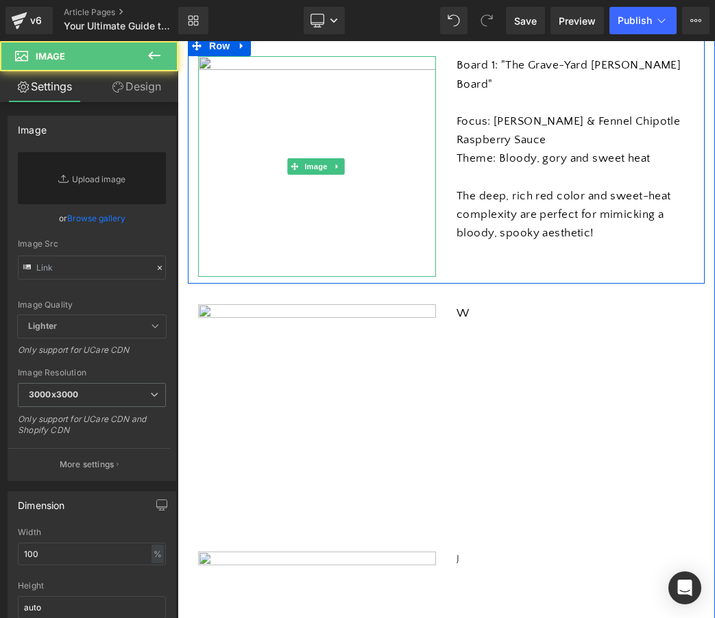
click at [352, 163] on img at bounding box center [317, 166] width 238 height 221
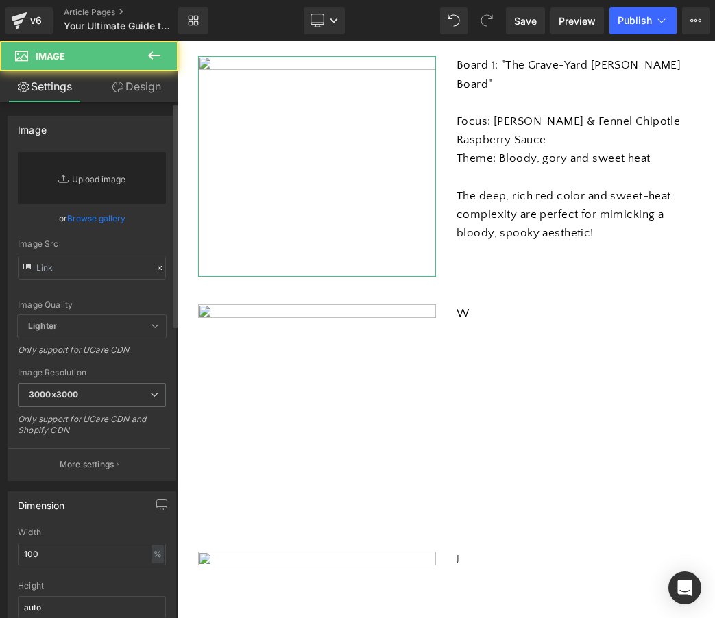
click at [98, 172] on link "Replace Image" at bounding box center [92, 178] width 148 height 52
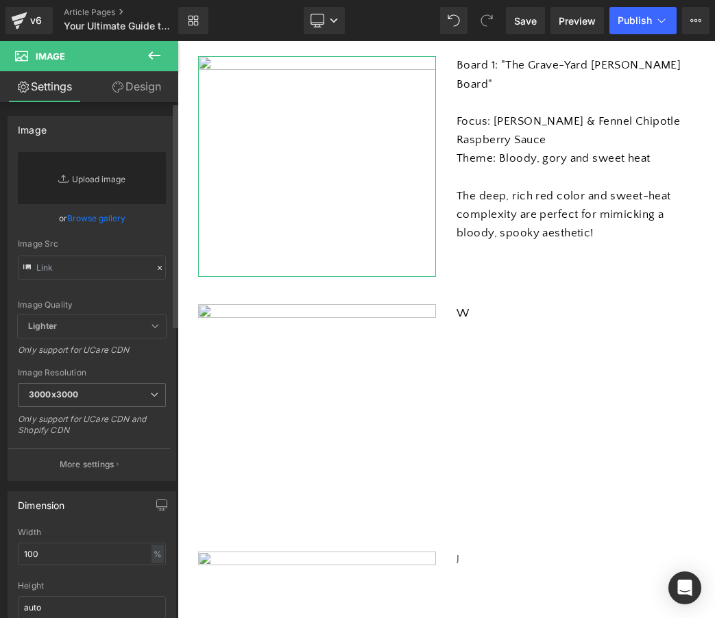
type input "C:\fakepath\Gemini_Generated_Image_6rbnjc6rbnjc6rbn.png"
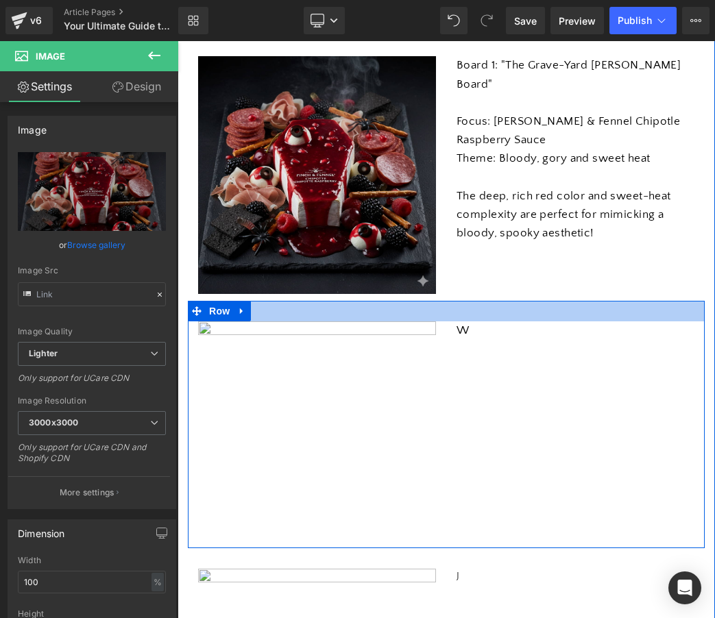
type input "[URL][DOMAIN_NAME]"
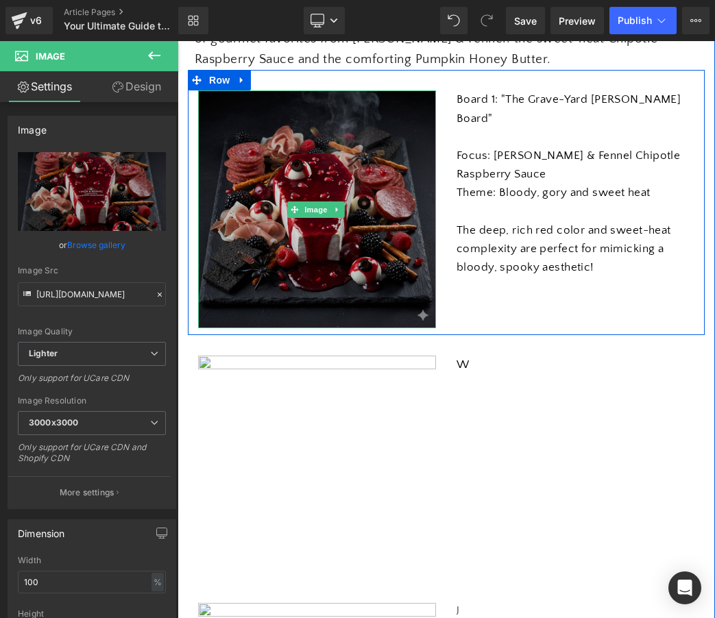
scroll to position [325, 0]
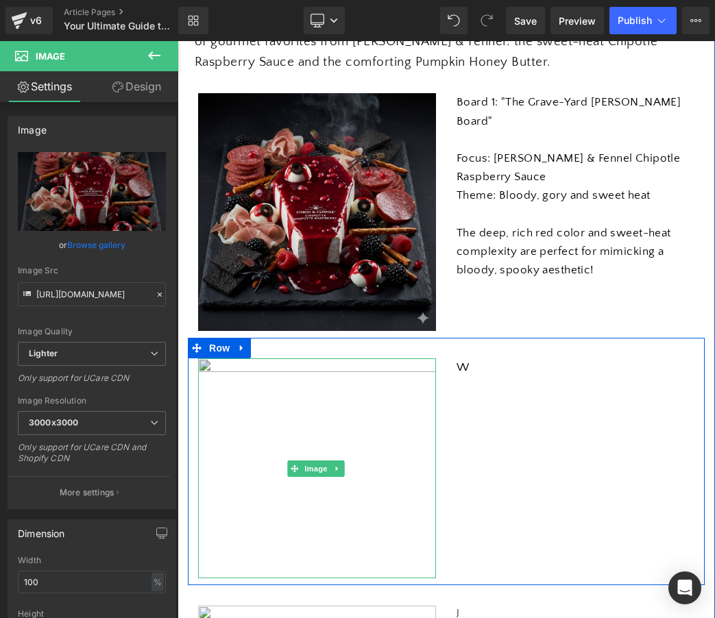
click at [329, 434] on img at bounding box center [317, 468] width 238 height 220
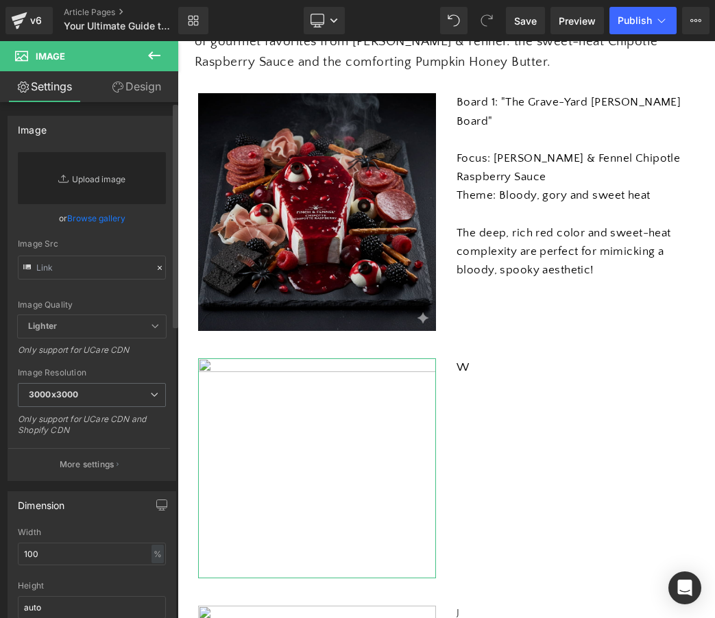
click at [84, 176] on link "Replace Image" at bounding box center [92, 178] width 148 height 52
type input "C:\fakepath\Gemini_Generated_Image_6rbnjc6rbnjc6rbn (1).png"
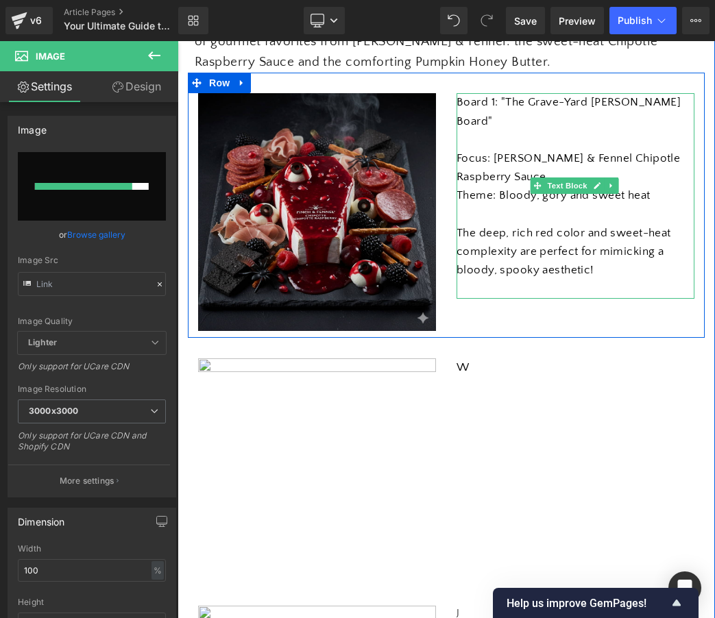
click at [555, 256] on p "The deep, rich red color and sweet-heat complexity are perfect for mimicking a …" at bounding box center [575, 252] width 238 height 56
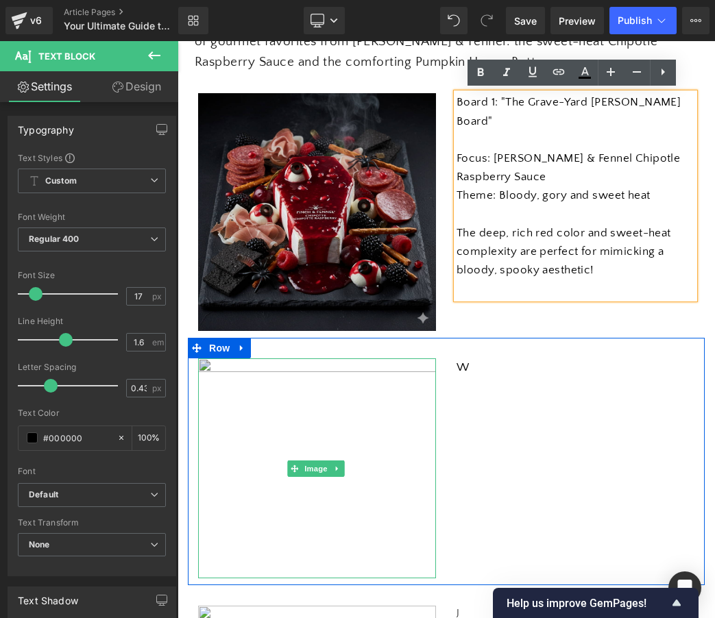
click at [297, 395] on img at bounding box center [317, 468] width 238 height 220
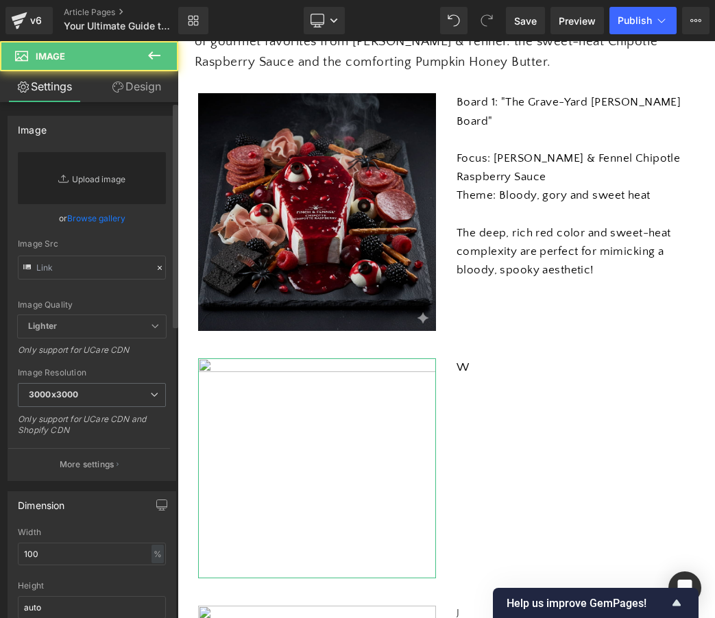
click at [91, 187] on link "Replace Image" at bounding box center [92, 178] width 148 height 52
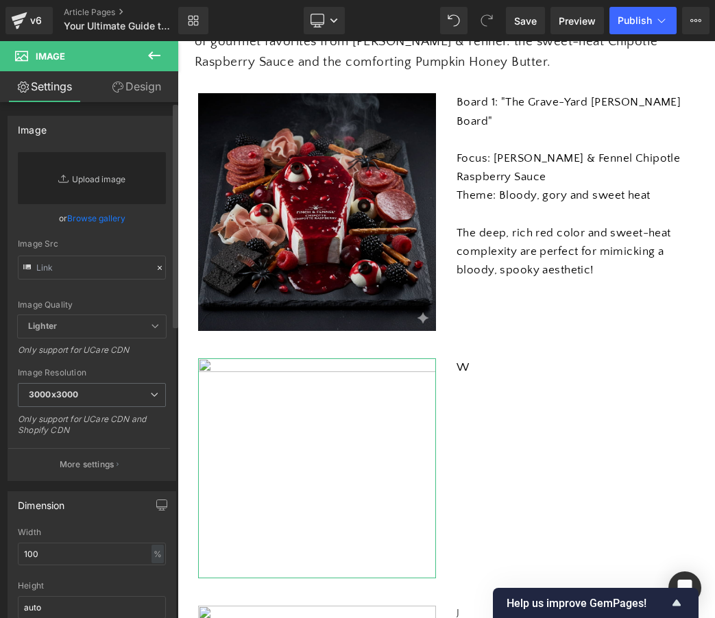
type input "C:\fakepath\Gemini_Generated_Image_6rbnjc6rbnjc6rbn (1).png"
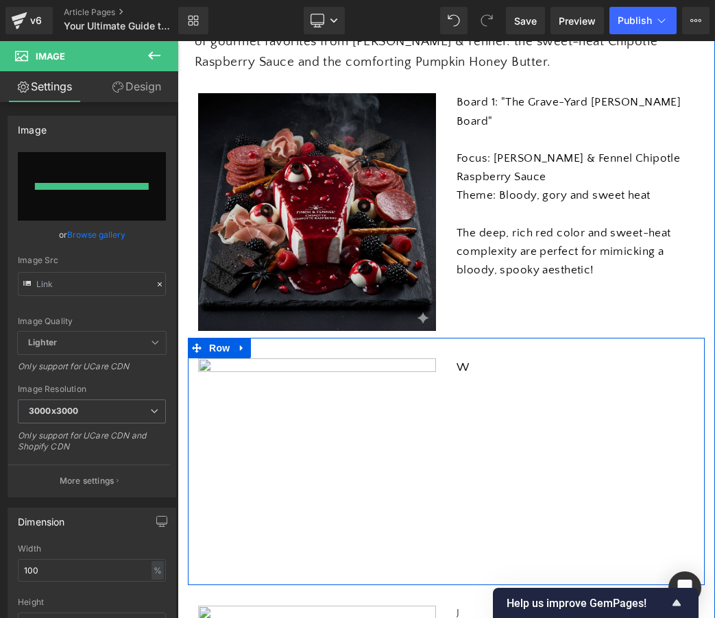
type input "[URL][DOMAIN_NAME]"
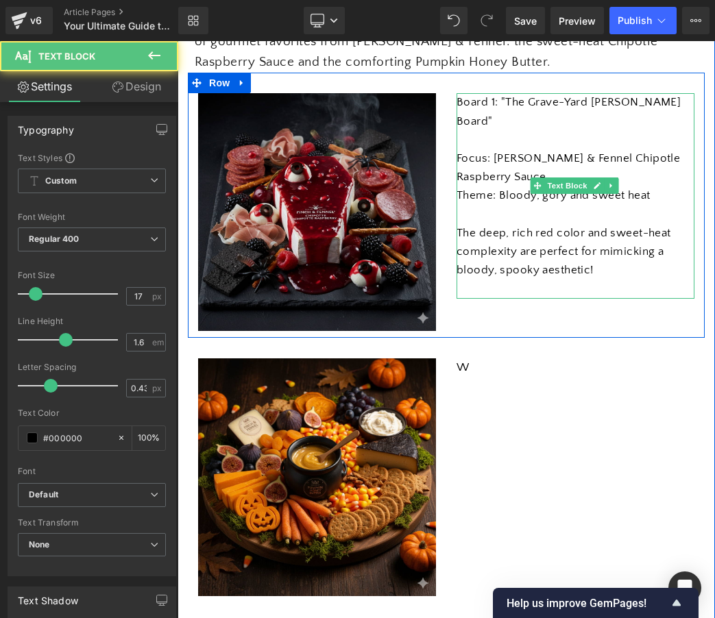
click at [618, 253] on p "The deep, rich red color and sweet-heat complexity are perfect for mimicking a …" at bounding box center [575, 252] width 238 height 56
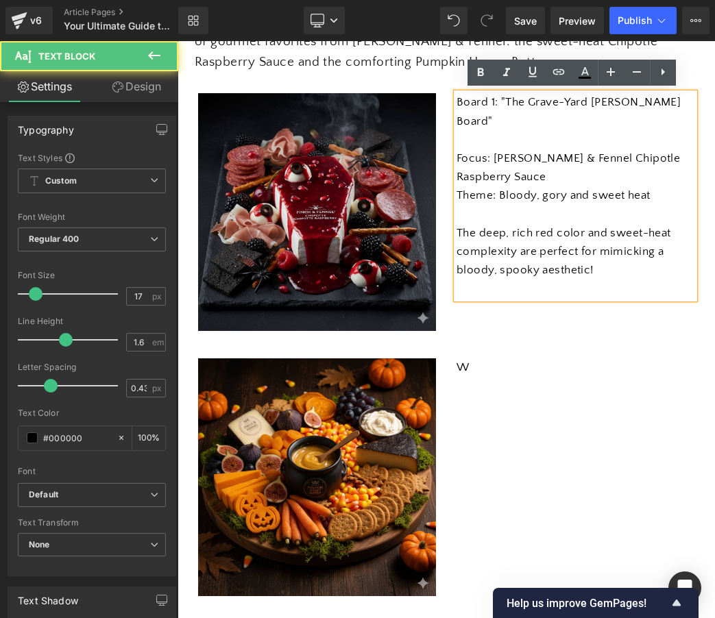
click at [515, 102] on p "Board 1: "The Grave-Yard [PERSON_NAME] Board"" at bounding box center [575, 111] width 238 height 37
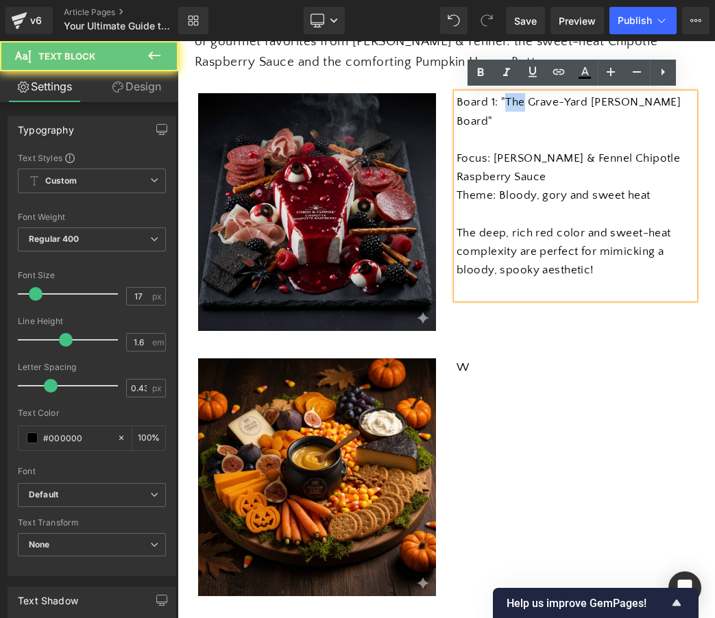
click at [515, 102] on p "Board 1: "The Grave-Yard [PERSON_NAME] Board"" at bounding box center [575, 111] width 238 height 37
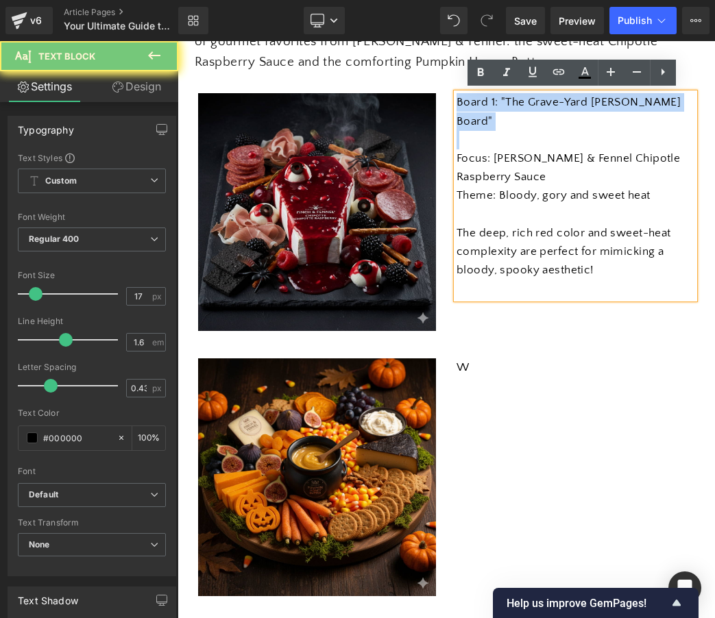
click at [515, 102] on p "Board 1: "The Grave-Yard [PERSON_NAME] Board"" at bounding box center [575, 111] width 238 height 37
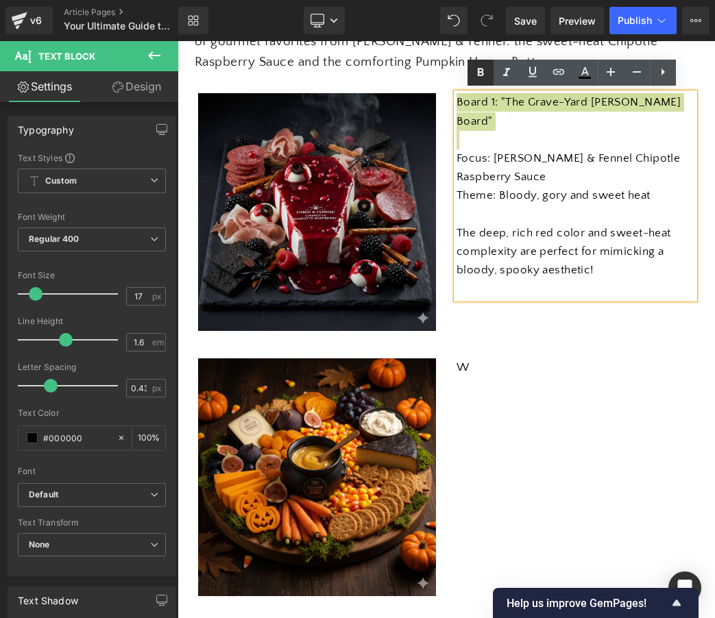
click at [486, 74] on icon at bounding box center [480, 72] width 16 height 16
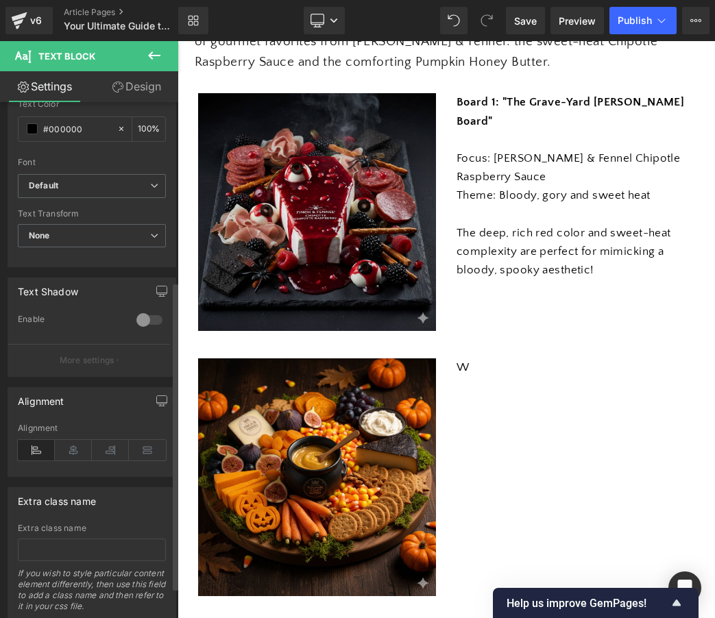
scroll to position [324, 0]
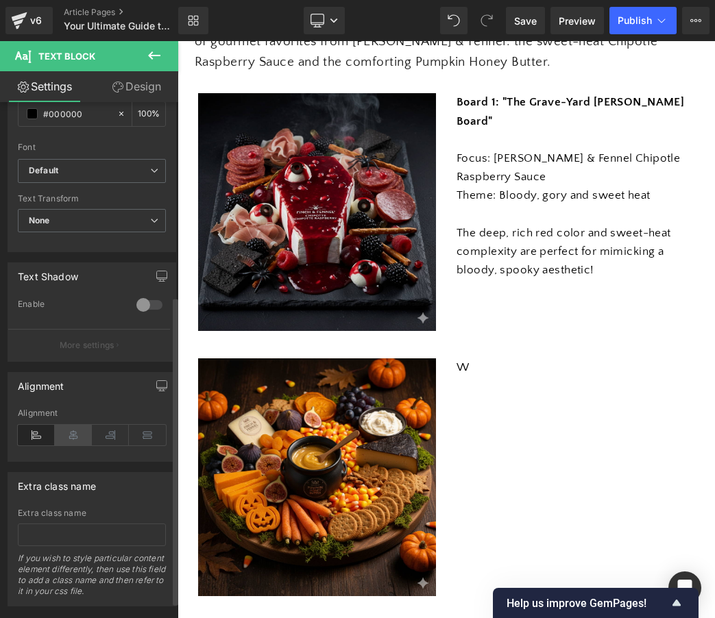
click at [69, 433] on icon at bounding box center [73, 435] width 37 height 21
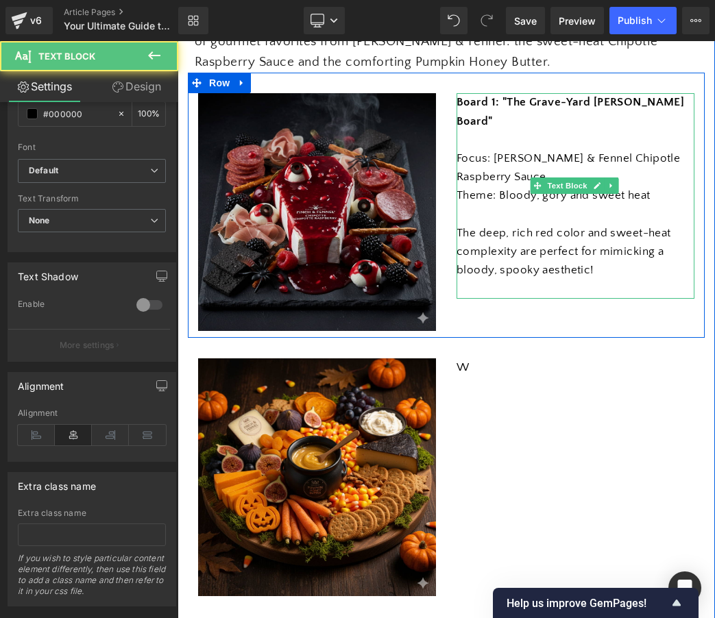
click at [576, 100] on strong "Board 1: "The Grave-Yard [PERSON_NAME] Board"" at bounding box center [569, 111] width 227 height 31
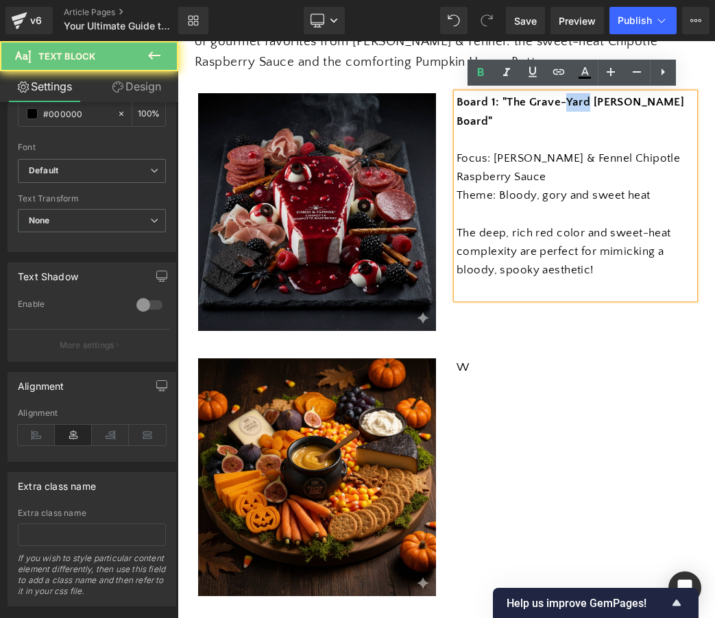
click at [576, 100] on strong "Board 1: "The Grave-Yard [PERSON_NAME] Board"" at bounding box center [569, 111] width 227 height 31
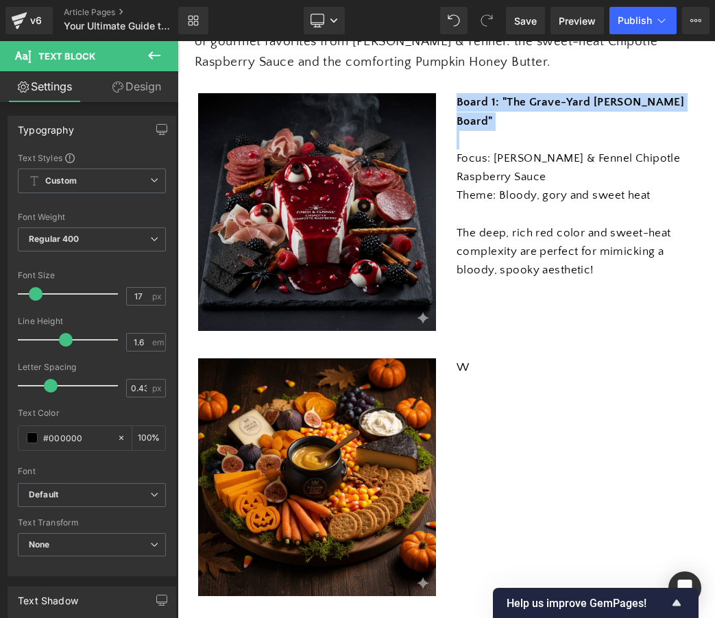
scroll to position [0, 0]
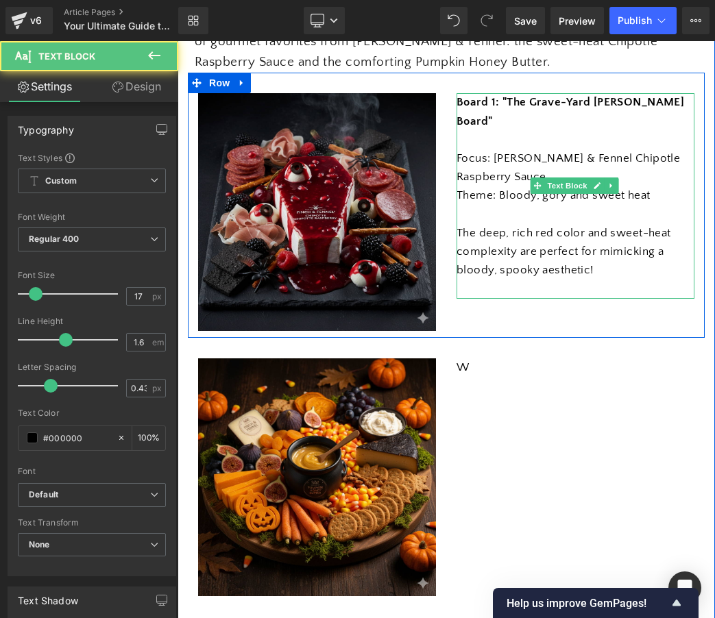
click at [569, 93] on div "Board 1: "The Grave-Yard [PERSON_NAME] Board" Focus: [PERSON_NAME] & Fennel Chi…" at bounding box center [575, 195] width 238 height 205
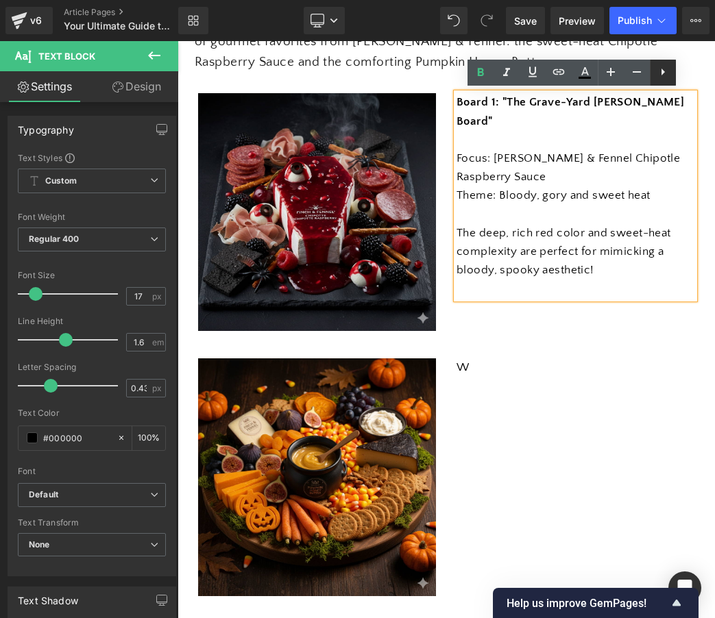
click at [664, 70] on icon at bounding box center [662, 72] width 16 height 16
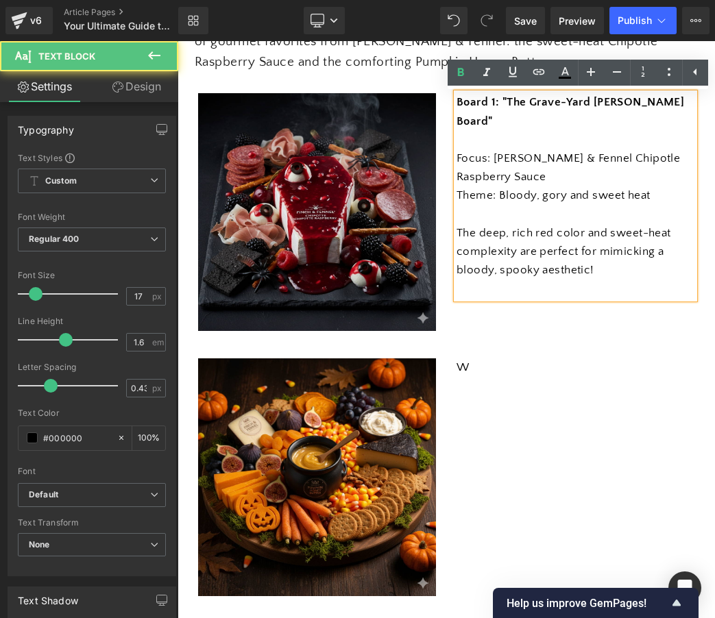
click at [564, 104] on strong "Board 1: "The Grave-Yard [PERSON_NAME] Board"" at bounding box center [569, 111] width 227 height 31
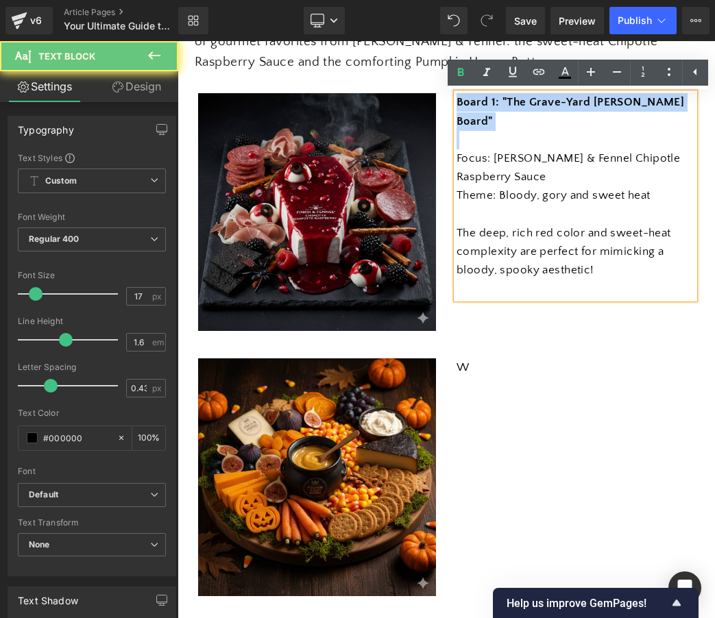
click at [564, 104] on strong "Board 1: "The Grave-Yard [PERSON_NAME] Board"" at bounding box center [569, 111] width 227 height 31
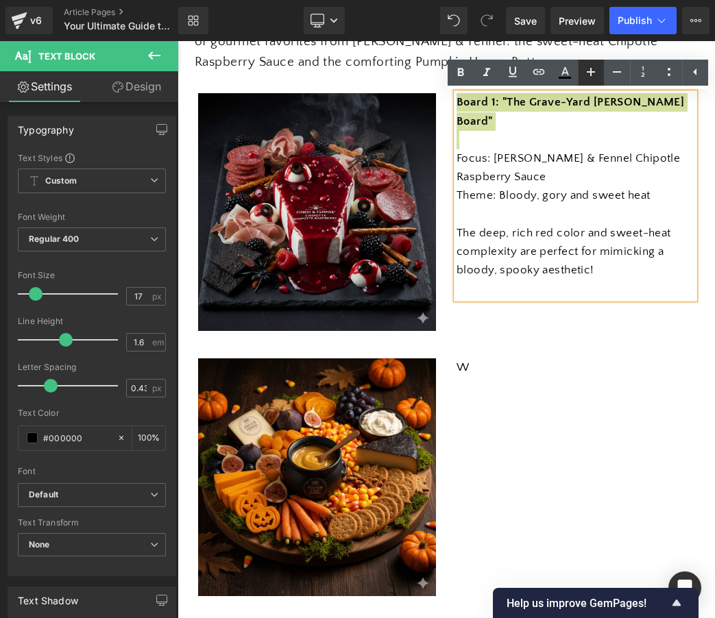
click at [595, 73] on icon at bounding box center [590, 72] width 16 height 16
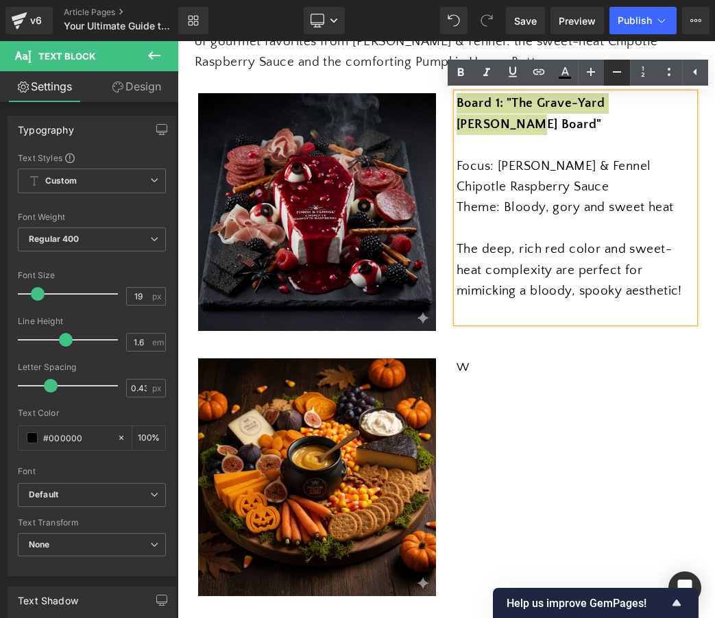
click at [621, 73] on icon at bounding box center [616, 72] width 16 height 16
type input "17"
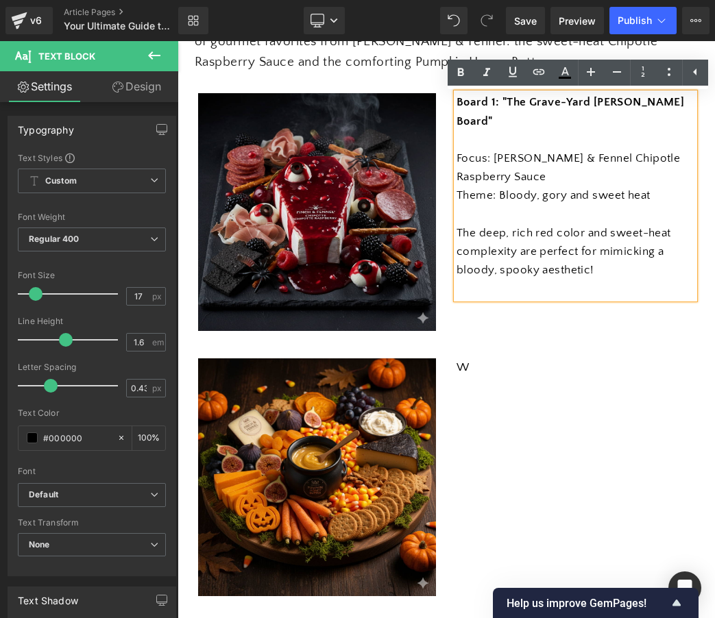
click at [532, 206] on p at bounding box center [575, 215] width 238 height 18
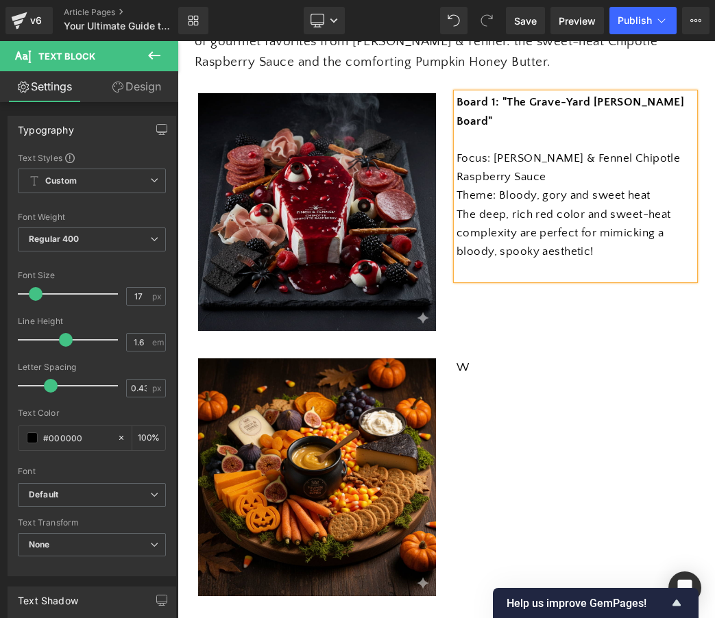
click at [527, 151] on p "Focus: [PERSON_NAME] & Fennel Chipotle Raspberry Sauce" at bounding box center [575, 167] width 238 height 37
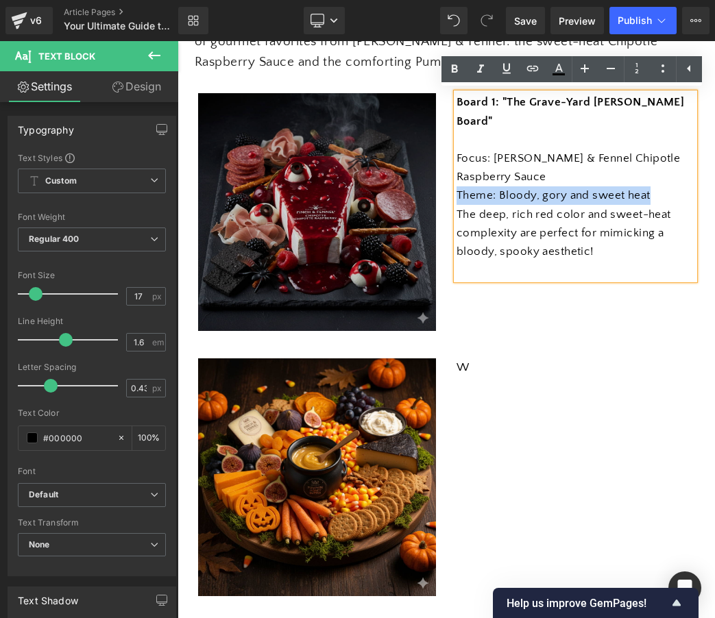
drag, startPoint x: 650, startPoint y: 173, endPoint x: 429, endPoint y: 175, distance: 221.3
click at [429, 175] on div "Image Board 1: "The Grave-Yard [PERSON_NAME] Board" Focus: [PERSON_NAME] & Fenn…" at bounding box center [446, 205] width 517 height 265
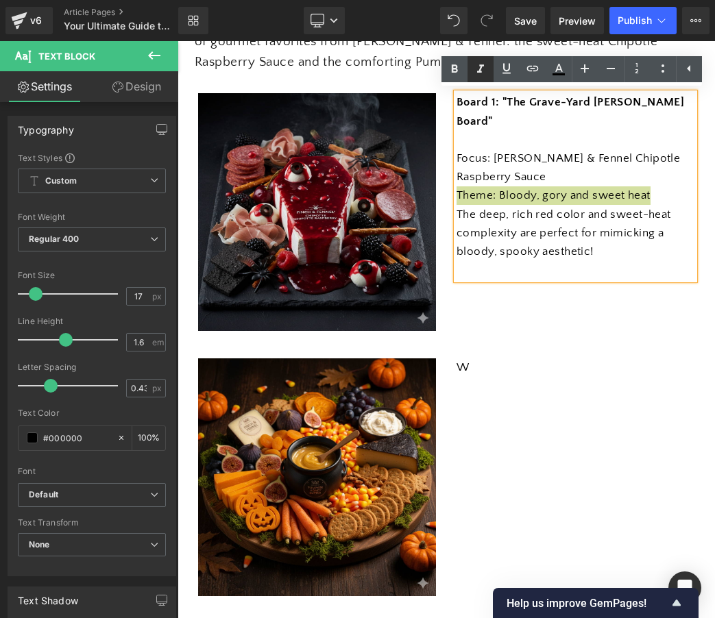
click at [482, 71] on icon at bounding box center [480, 69] width 16 height 16
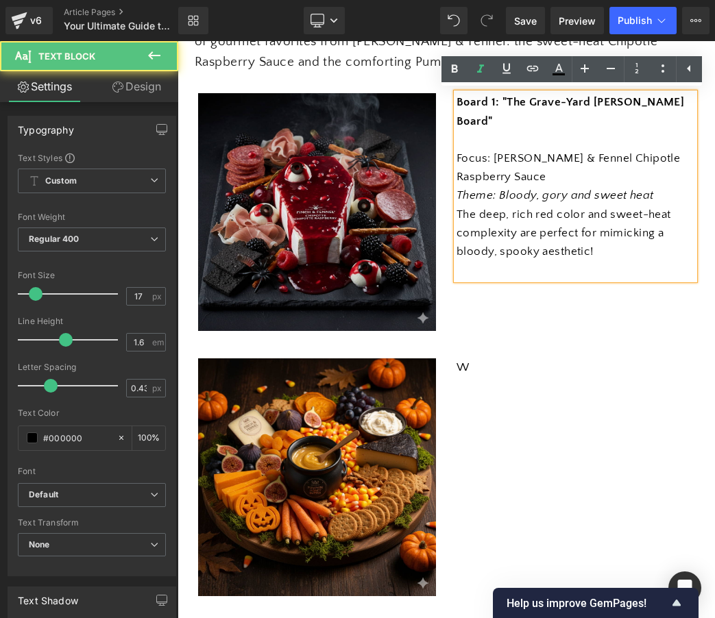
click at [530, 206] on p "The deep, rich red color and sweet-heat complexity are perfect for mimicking a …" at bounding box center [575, 234] width 238 height 56
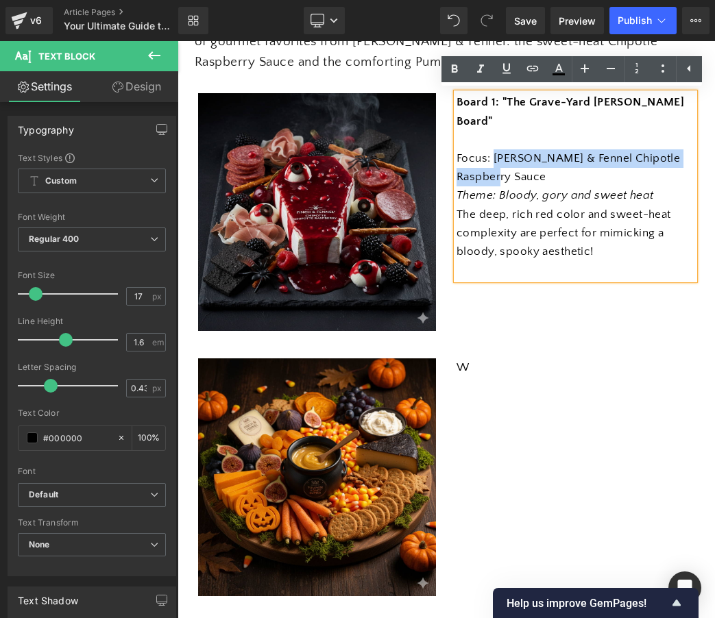
drag, startPoint x: 494, startPoint y: 153, endPoint x: 489, endPoint y: 133, distance: 21.1
click at [489, 149] on p "Focus: [PERSON_NAME] & Fennel Chipotle Raspberry Sauce" at bounding box center [575, 167] width 238 height 37
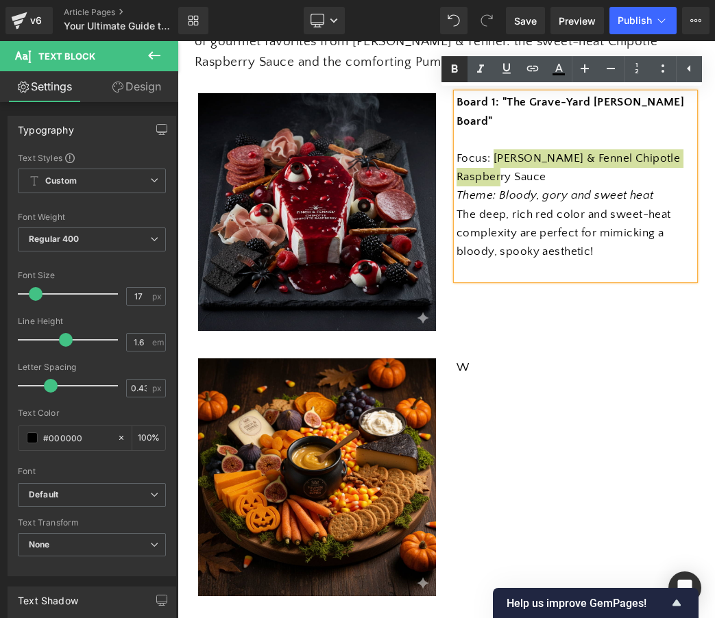
click at [456, 66] on icon at bounding box center [454, 68] width 6 height 8
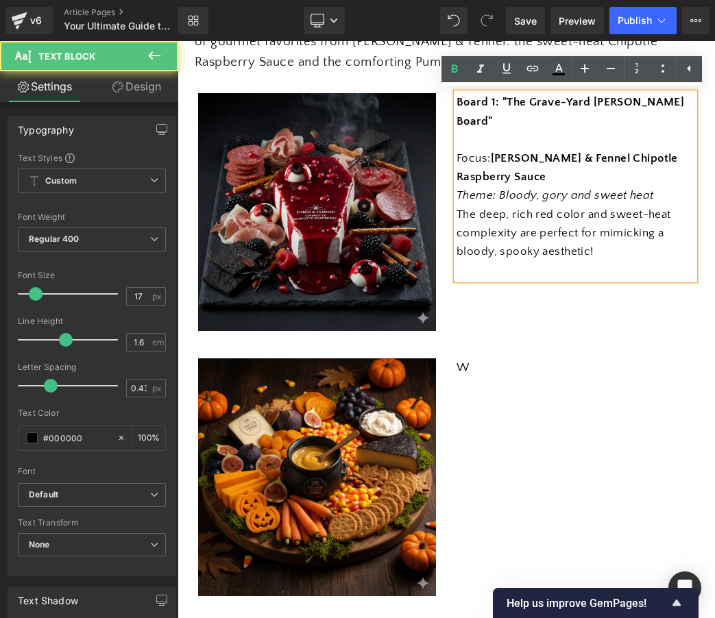
click at [488, 149] on p "Focus: [PERSON_NAME] & Fennel Chipotle Raspberry Sauce" at bounding box center [575, 167] width 238 height 37
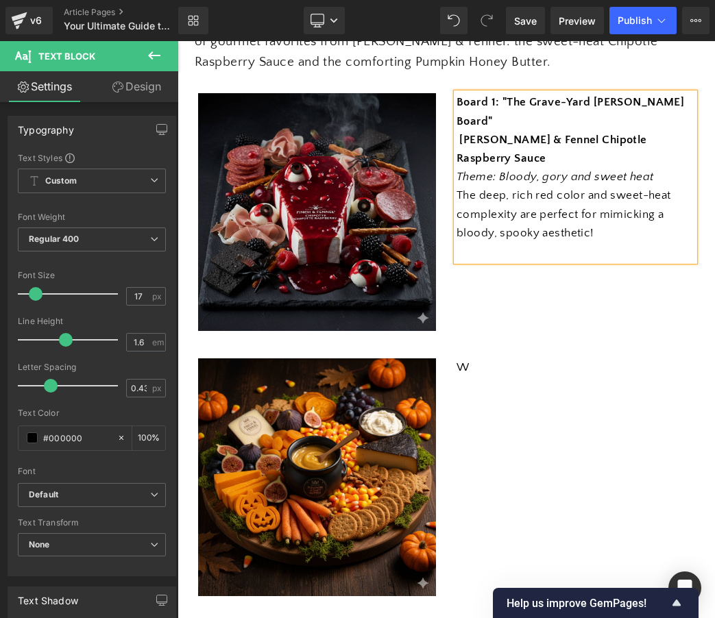
click at [618, 190] on p "The deep, rich red color and sweet-heat complexity are perfect for mimicking a …" at bounding box center [575, 214] width 238 height 56
click at [684, 131] on p "[PERSON_NAME] & Fennel Chipotle Raspberry Sauce" at bounding box center [575, 149] width 238 height 37
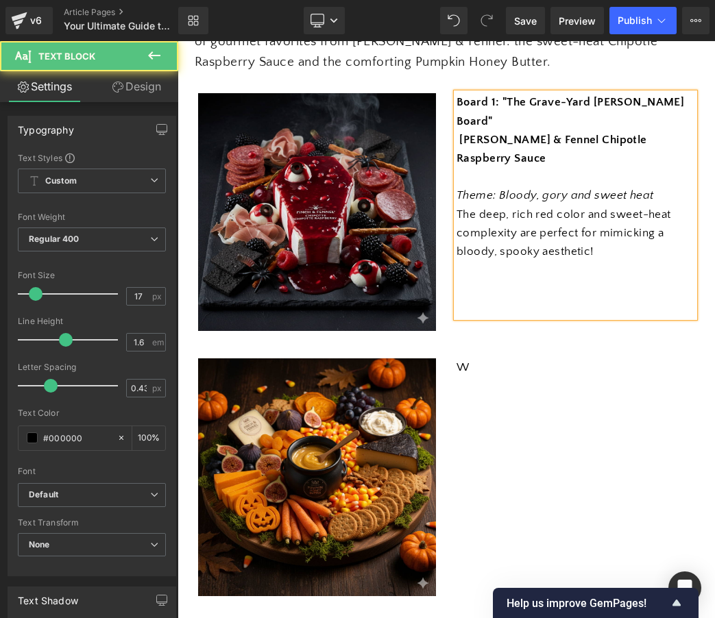
click at [656, 186] on p "Theme: Bloody, gory and sweet heat" at bounding box center [575, 195] width 238 height 18
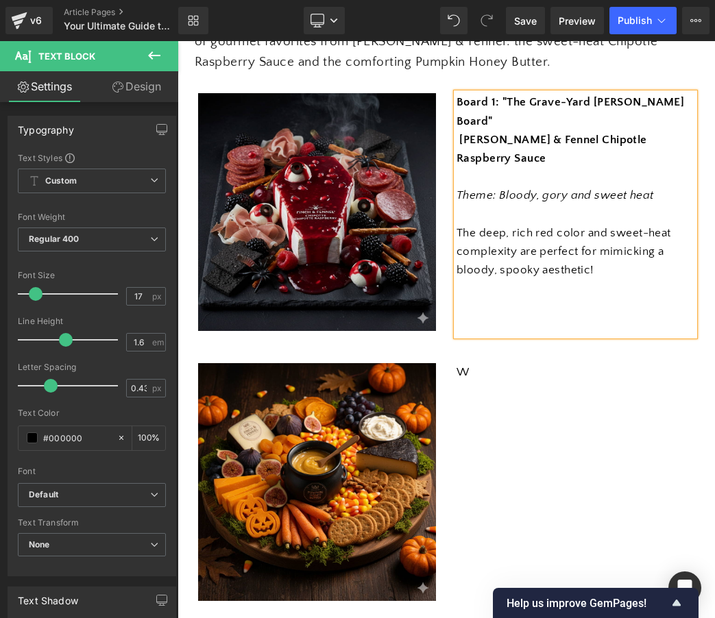
click at [595, 232] on p "The deep, rich red color and sweet-heat complexity are perfect for mimicking a …" at bounding box center [575, 252] width 238 height 56
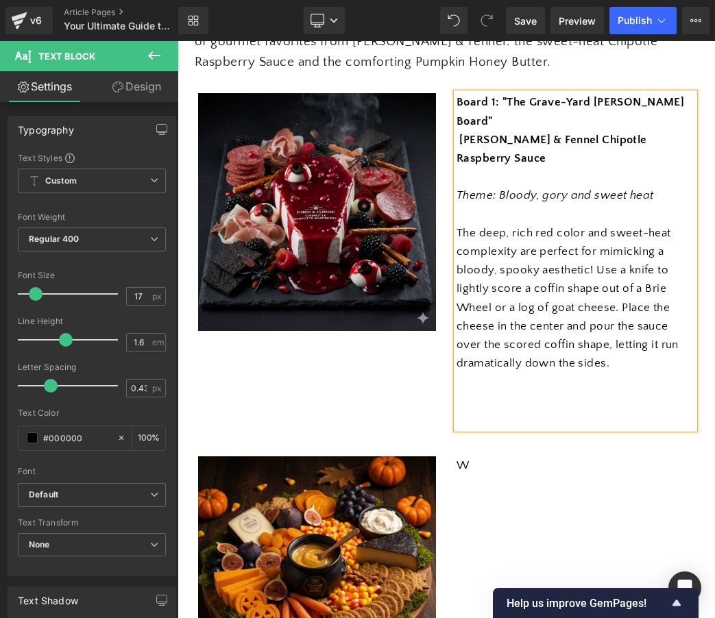
click at [625, 224] on p "The deep, rich red color and sweet-heat complexity are perfect for mimicking a …" at bounding box center [575, 298] width 238 height 149
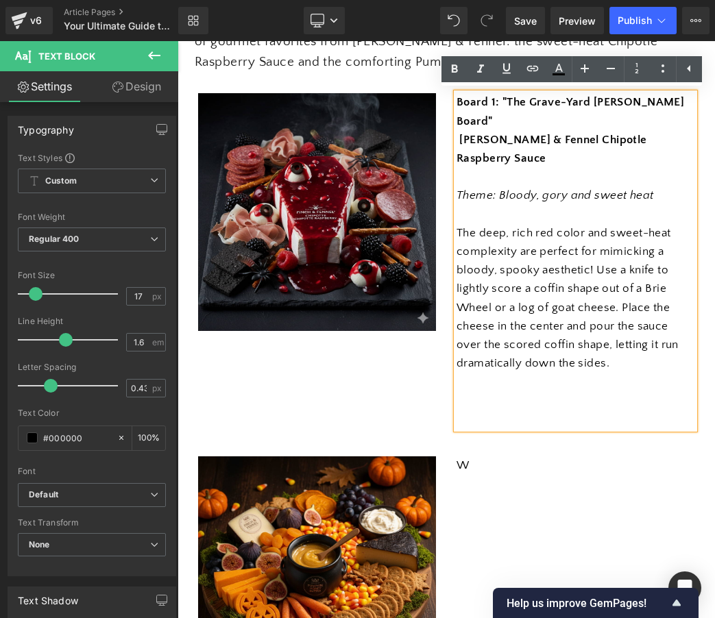
click at [617, 373] on p at bounding box center [575, 382] width 238 height 18
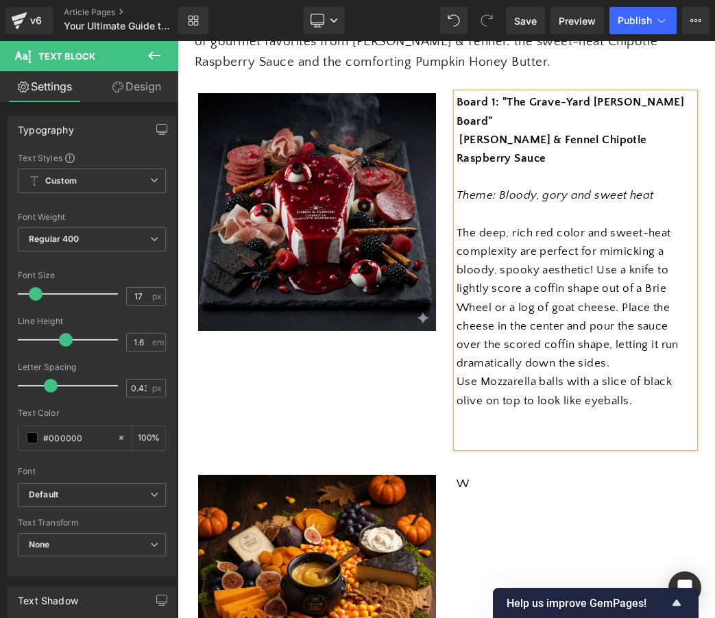
click at [593, 230] on p "The deep, rich red color and sweet-heat complexity are perfect for mimicking a …" at bounding box center [575, 298] width 238 height 149
click at [456, 373] on p "Use Mozzarella balls with a slice of black olive on top to look like eyeballs." at bounding box center [575, 391] width 238 height 37
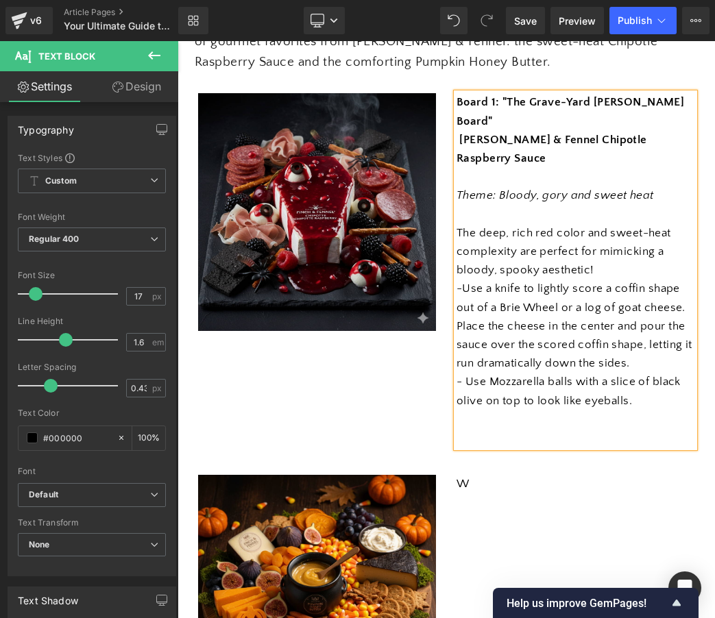
click at [463, 279] on p "-Use a knife to lightly score a coffin shape out of a Brie Wheel or a log of go…" at bounding box center [575, 325] width 238 height 93
click at [637, 373] on p "- Use Mozzarella balls with a slice of black olive on top to look like eyeballs." at bounding box center [575, 391] width 238 height 37
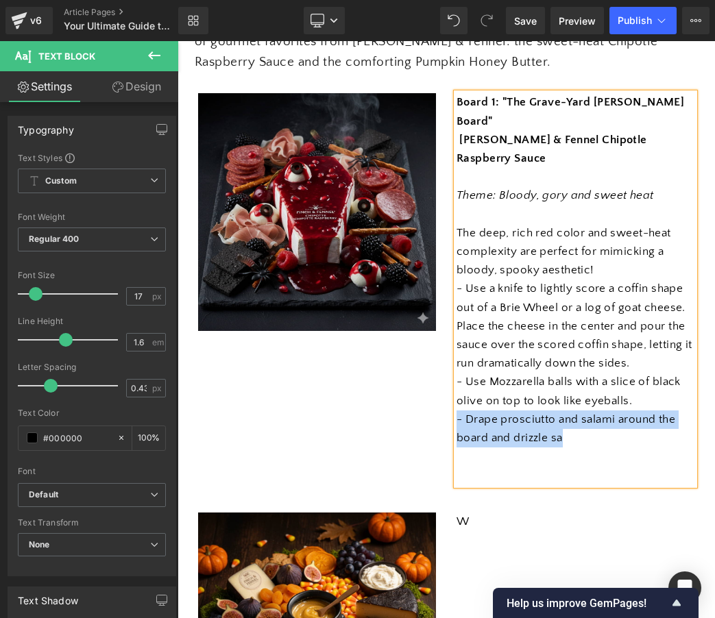
drag, startPoint x: 565, startPoint y: 393, endPoint x: 449, endPoint y: 373, distance: 118.1
click at [449, 373] on div "Board 1: "The Grave-Yard [PERSON_NAME] Board" [PERSON_NAME] & Fennel Chipotle R…" at bounding box center [575, 288] width 258 height 391
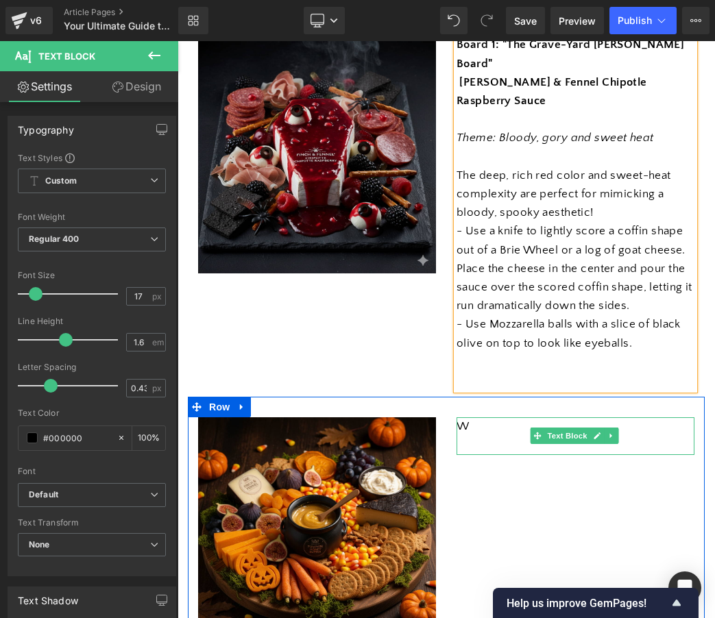
scroll to position [384, 0]
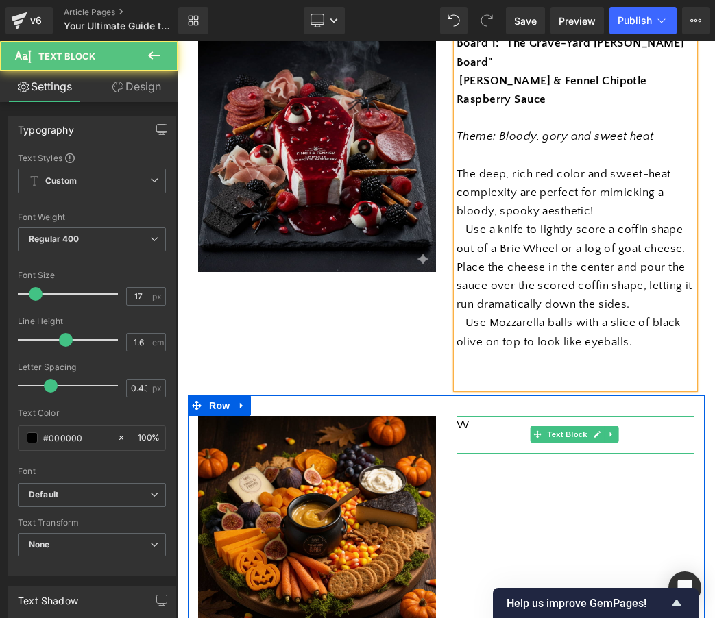
click at [482, 416] on p "W" at bounding box center [575, 425] width 238 height 18
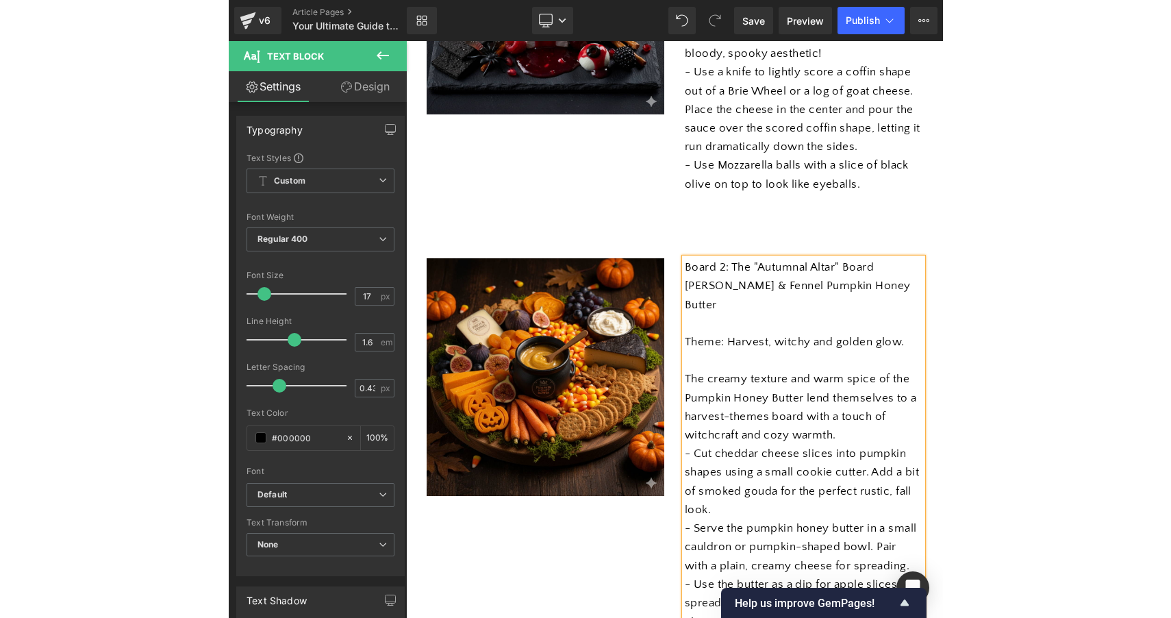
scroll to position [663, 0]
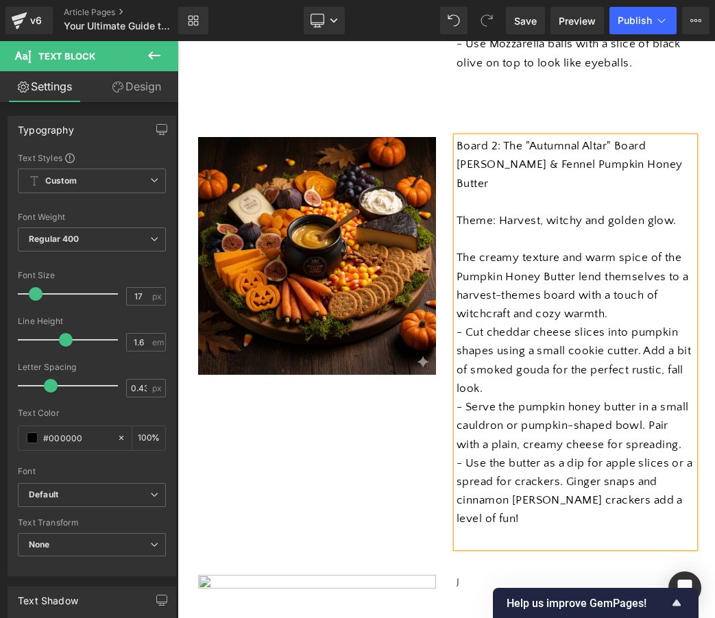
click at [677, 454] on p "- Use the butter as a dip for apple slices or a spread for crackers. Ginger sna…" at bounding box center [575, 491] width 238 height 75
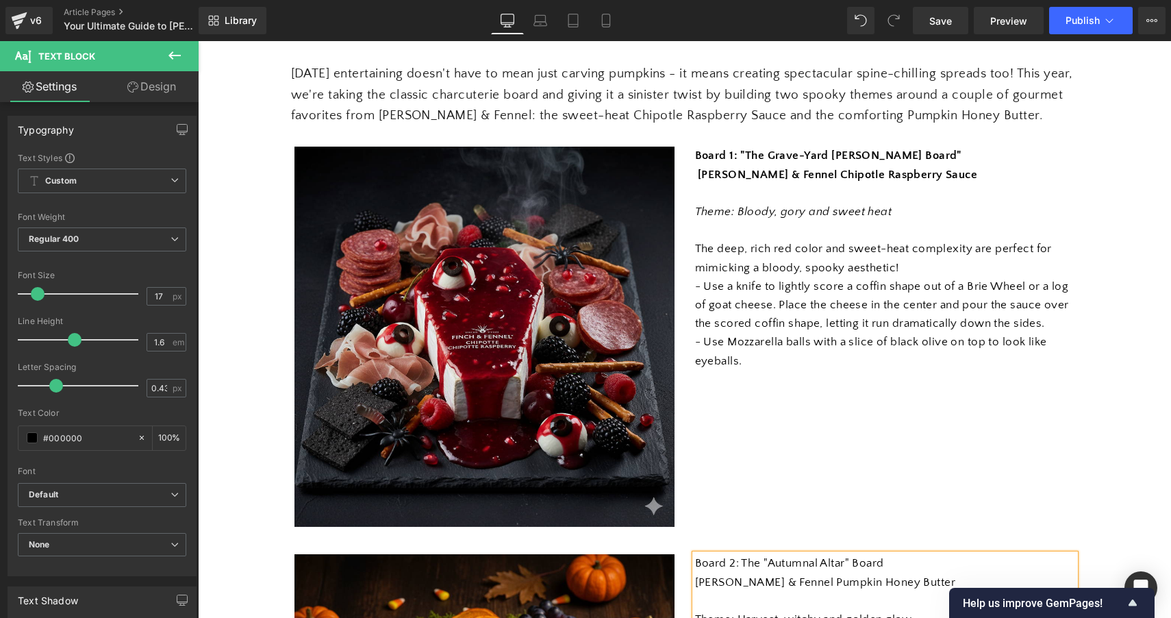
scroll to position [195, 0]
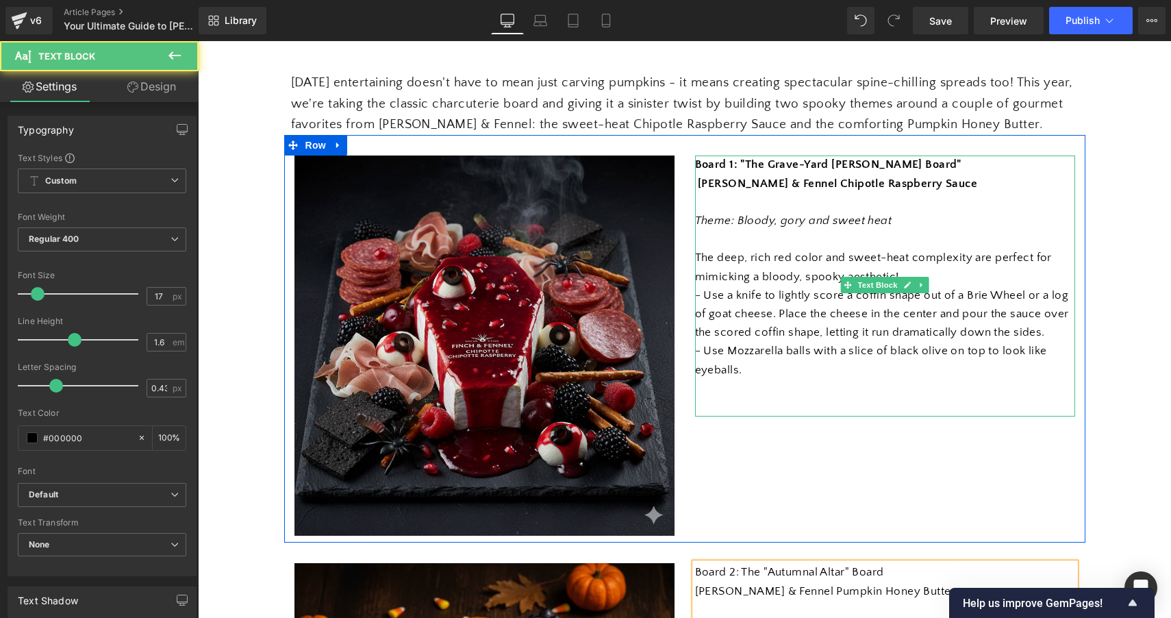
click at [813, 286] on p "- Use a knife to lightly score a coffin shape out of a Brie Wheel or a log of g…" at bounding box center [885, 314] width 380 height 56
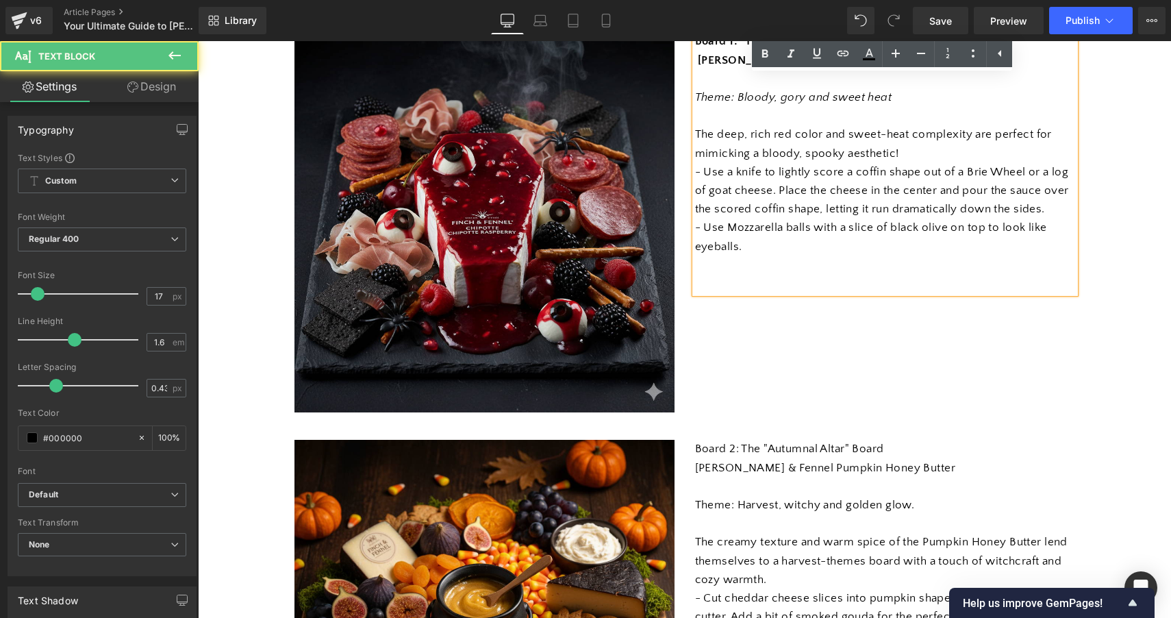
scroll to position [380, 0]
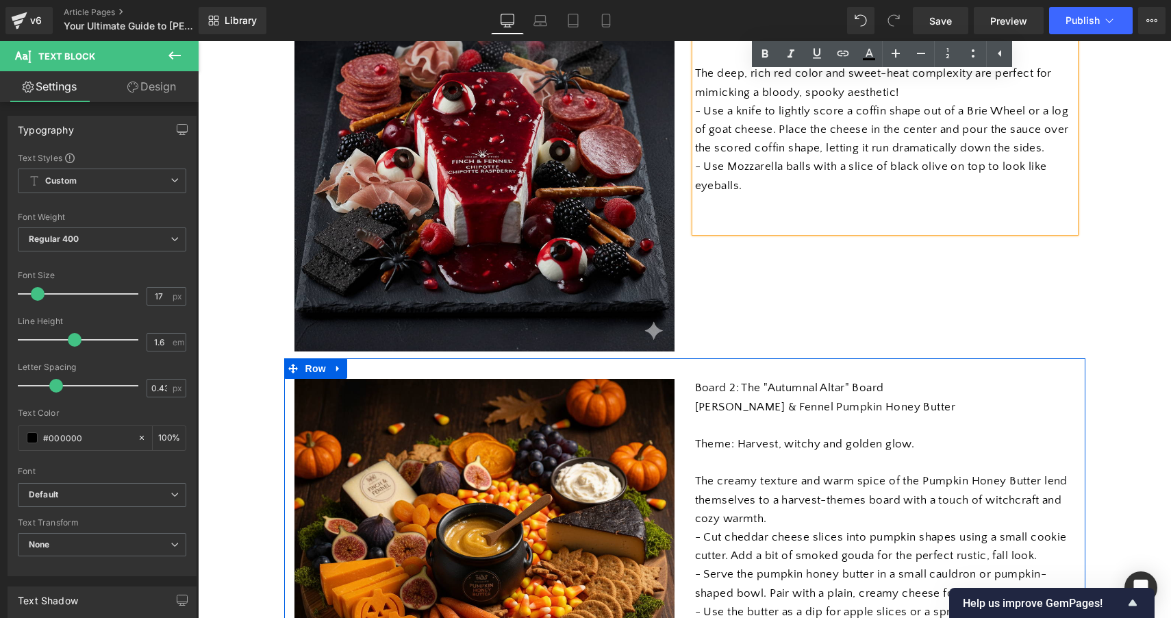
drag, startPoint x: 916, startPoint y: 443, endPoint x: 685, endPoint y: 439, distance: 230.9
click at [685, 439] on div "Board 2: The "Autumnal Altar" Board [PERSON_NAME] & Fennel Pumpkin Honey Butter…" at bounding box center [885, 528] width 401 height 298
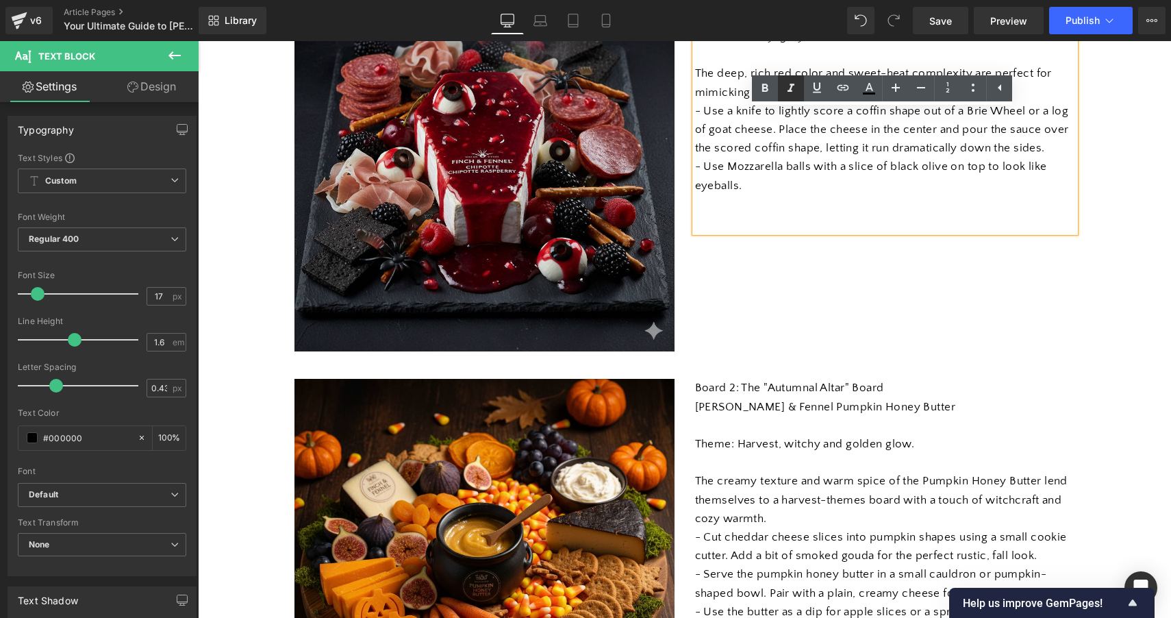
click at [791, 85] on icon at bounding box center [791, 88] width 7 height 8
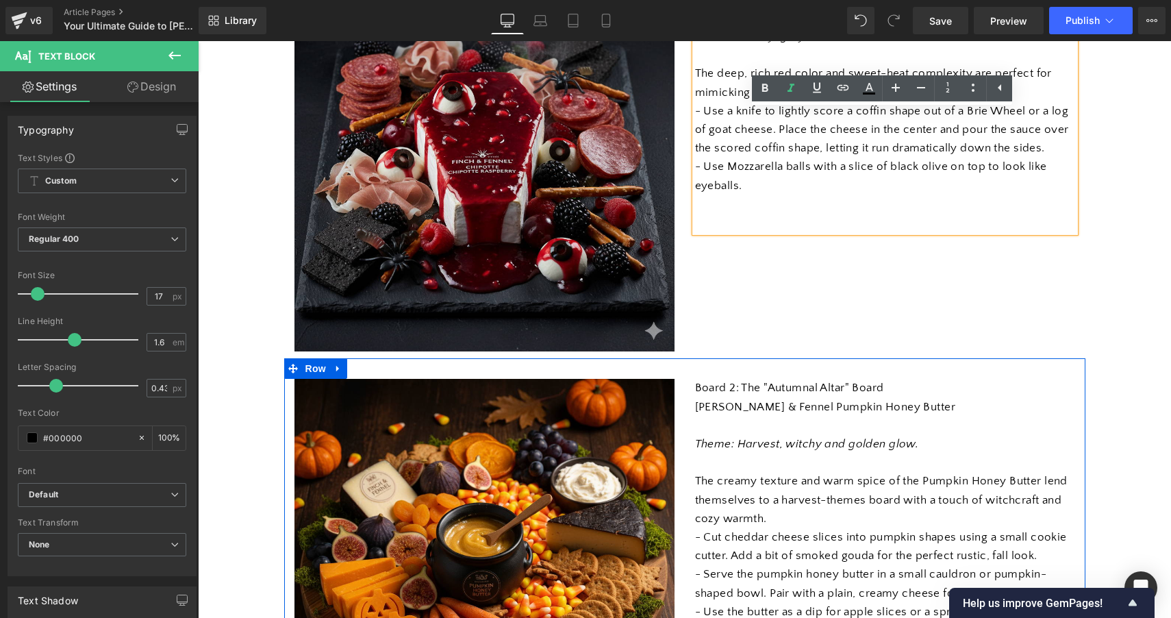
click at [906, 372] on div at bounding box center [685, 368] width 802 height 21
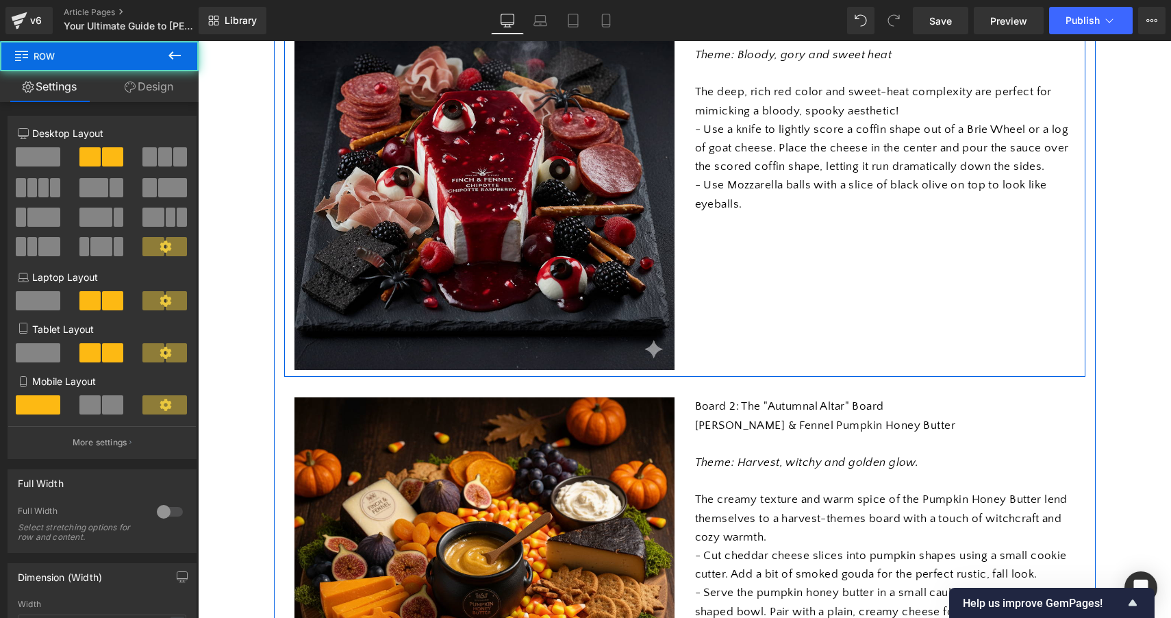
click at [1072, 334] on div "Image Board 1: "The Grave-Yard [PERSON_NAME] Board" [PERSON_NAME] & Fennel Chip…" at bounding box center [685, 173] width 802 height 408
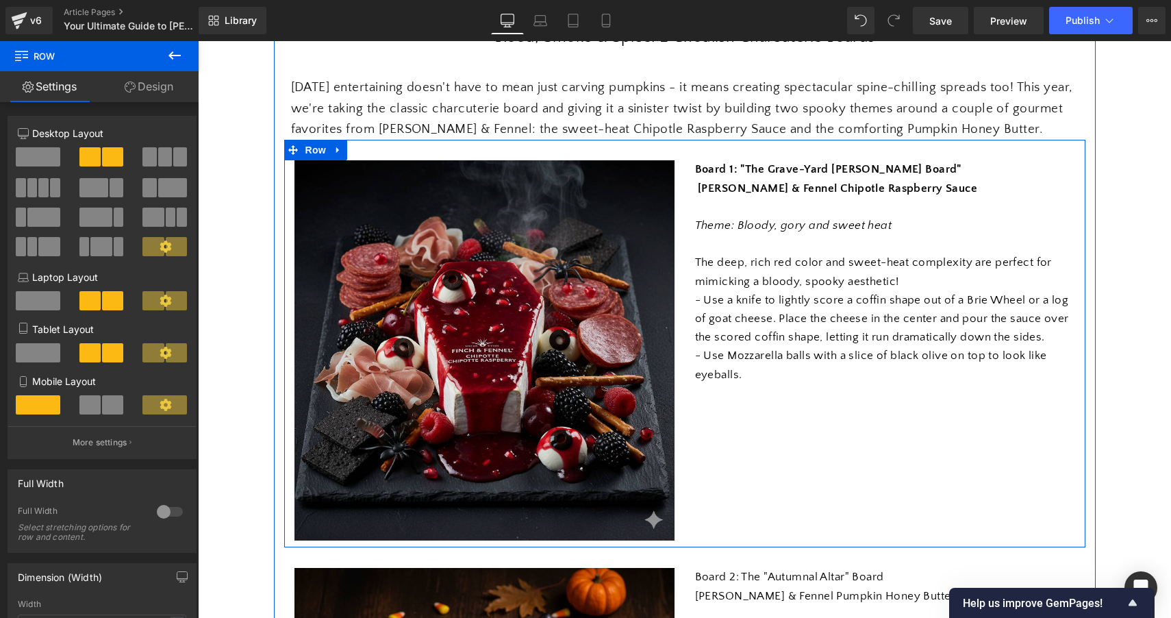
scroll to position [190, 0]
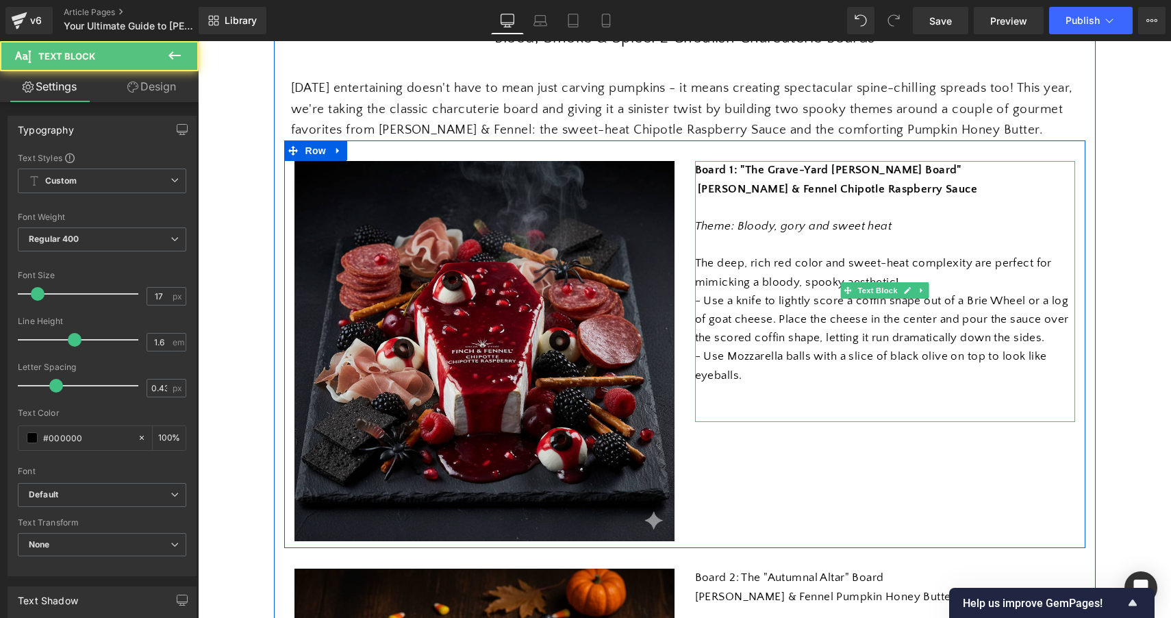
click at [859, 291] on div "Board 1: "The Grave-Yard [PERSON_NAME] Board" [PERSON_NAME] & Fennel Chipotle R…" at bounding box center [885, 291] width 380 height 261
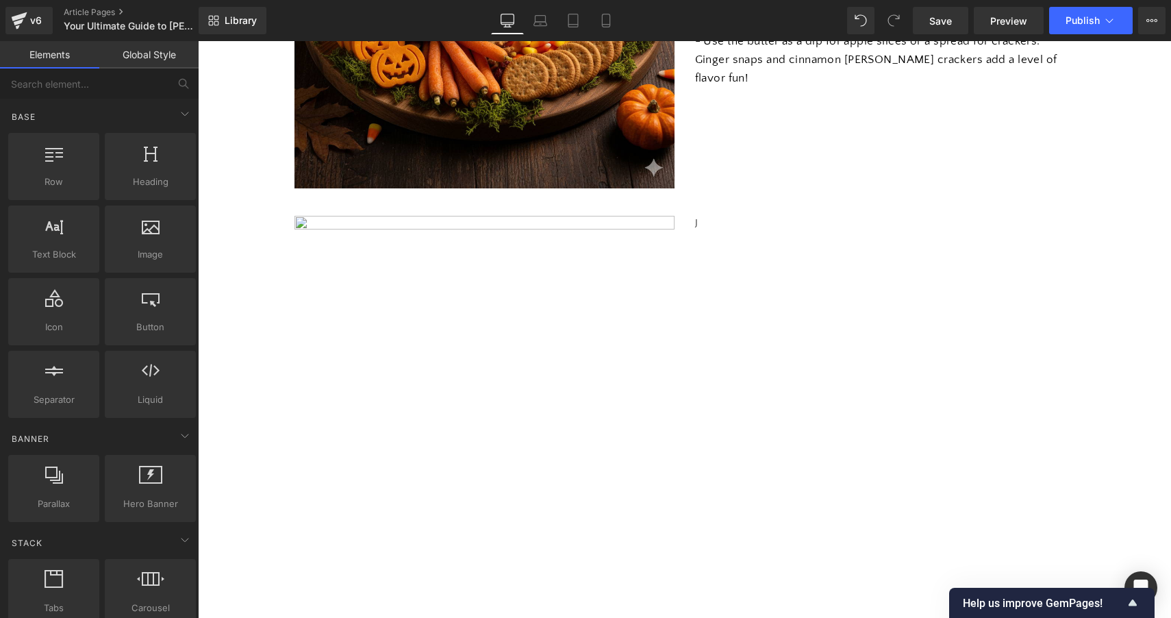
scroll to position [1034, 0]
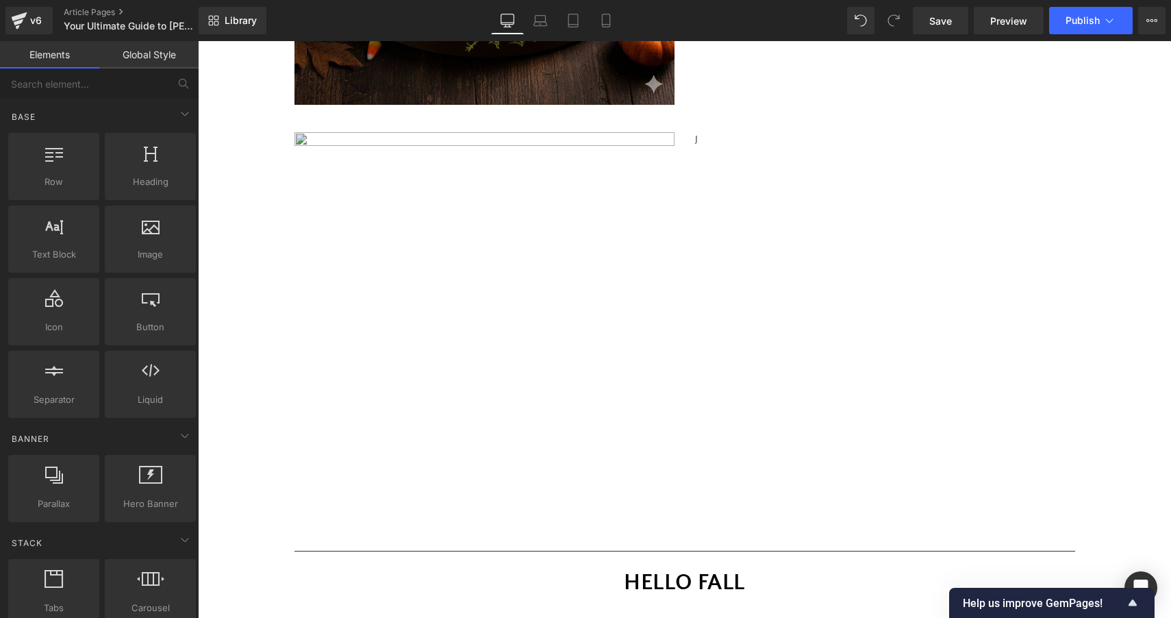
click at [613, 177] on img at bounding box center [485, 308] width 380 height 353
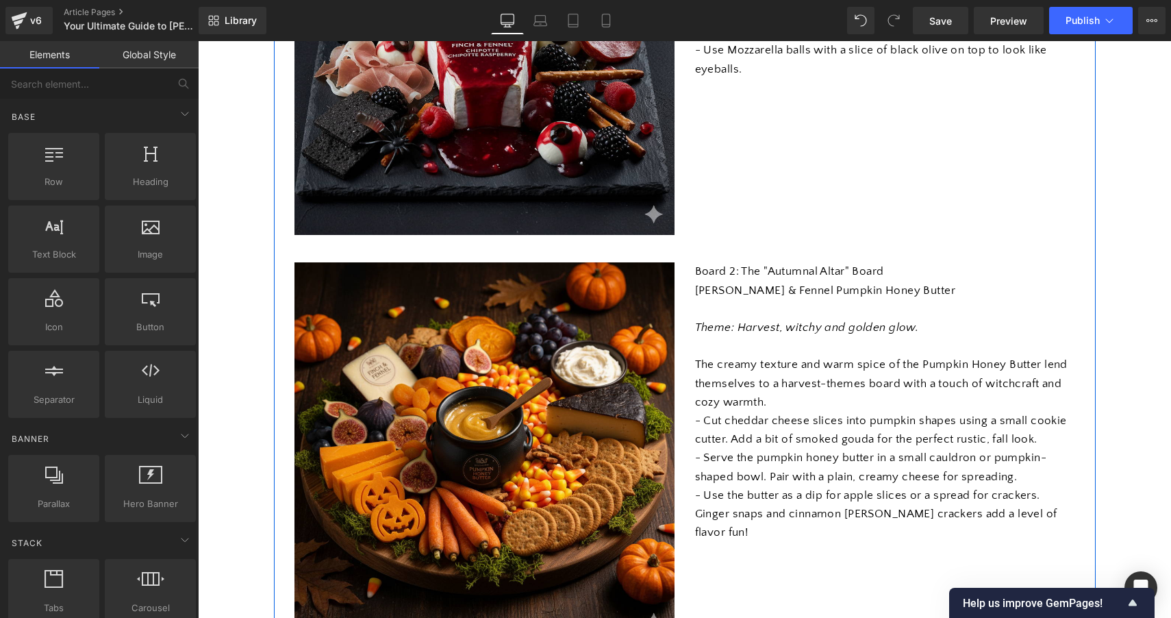
scroll to position [505, 0]
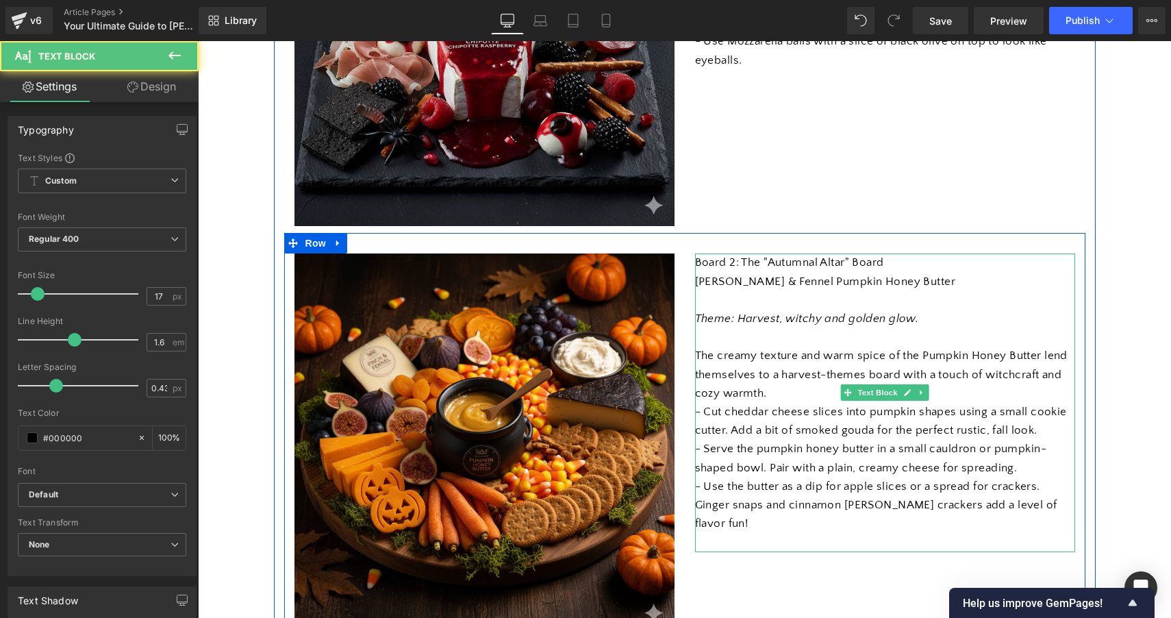
click at [812, 332] on p at bounding box center [885, 337] width 380 height 18
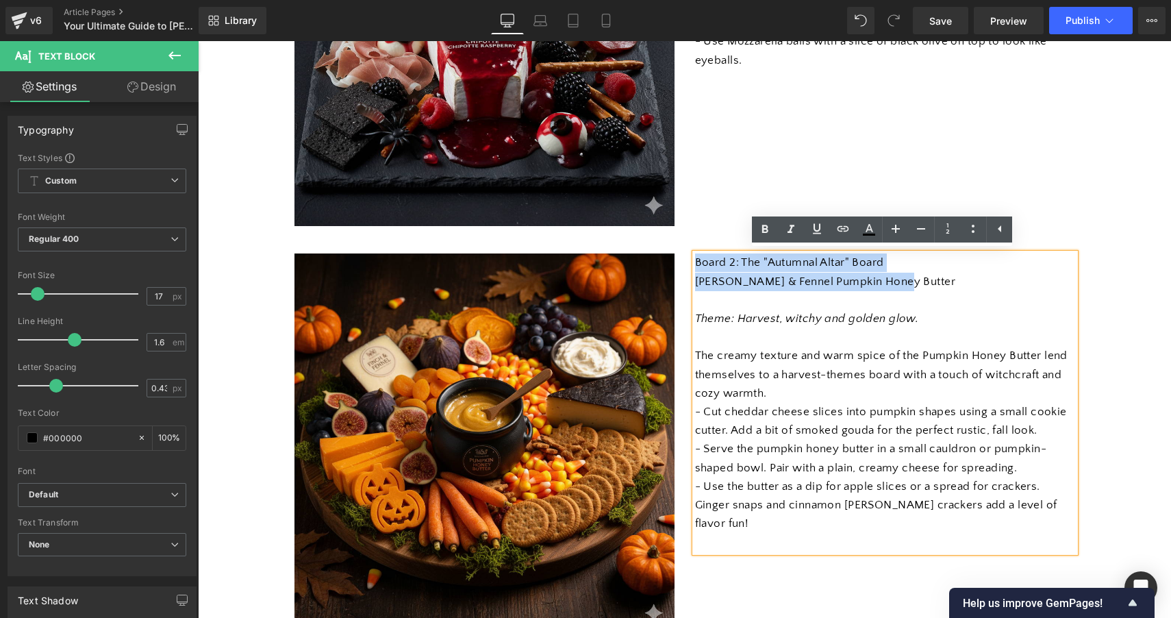
drag, startPoint x: 897, startPoint y: 281, endPoint x: 672, endPoint y: 258, distance: 226.5
click at [672, 258] on div "Image Board 2: The "Autumnal Altar" Board [PERSON_NAME] & Fennel Pumpkin Honey …" at bounding box center [685, 437] width 802 height 408
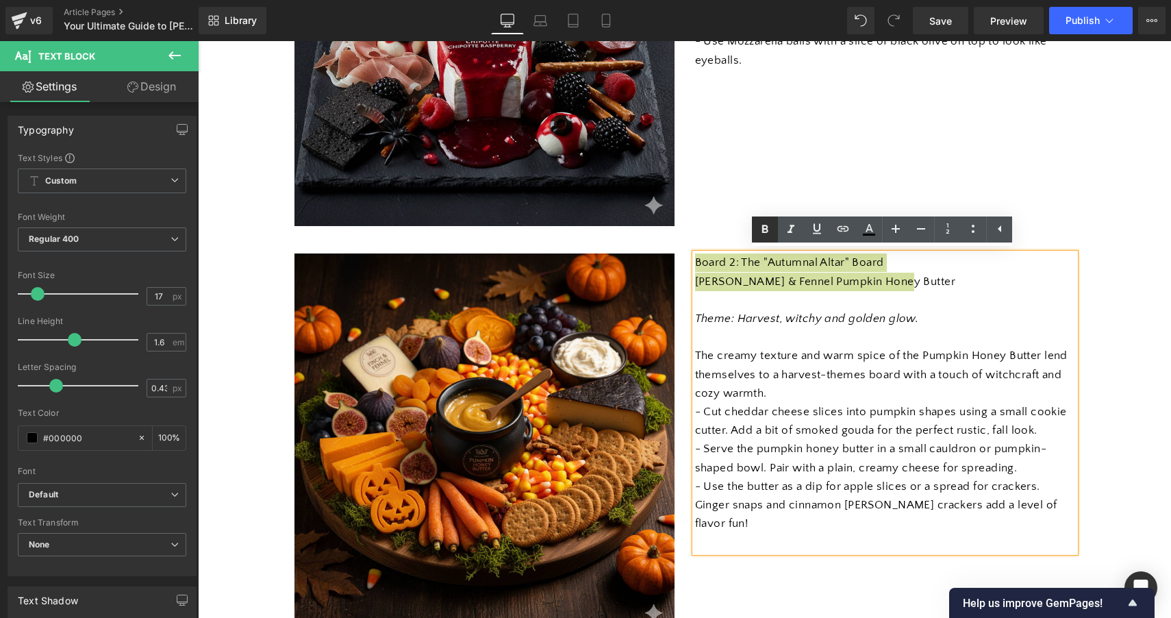
click at [769, 230] on icon at bounding box center [765, 229] width 16 height 16
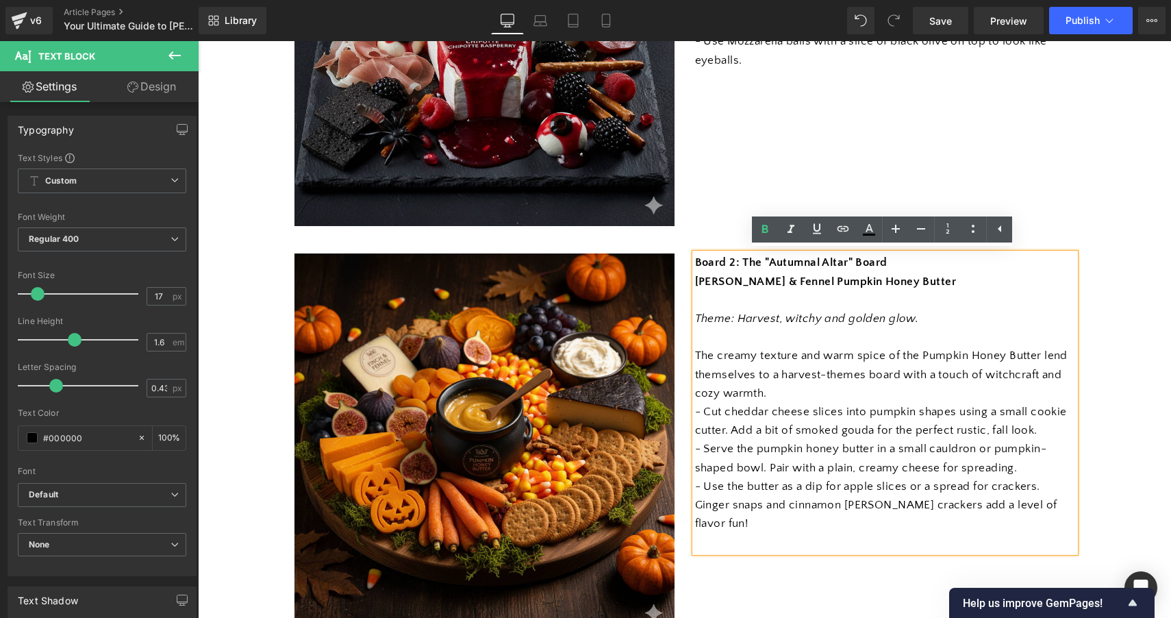
click at [956, 318] on p "Theme: Harvest, witchy and golden glow." at bounding box center [885, 319] width 380 height 18
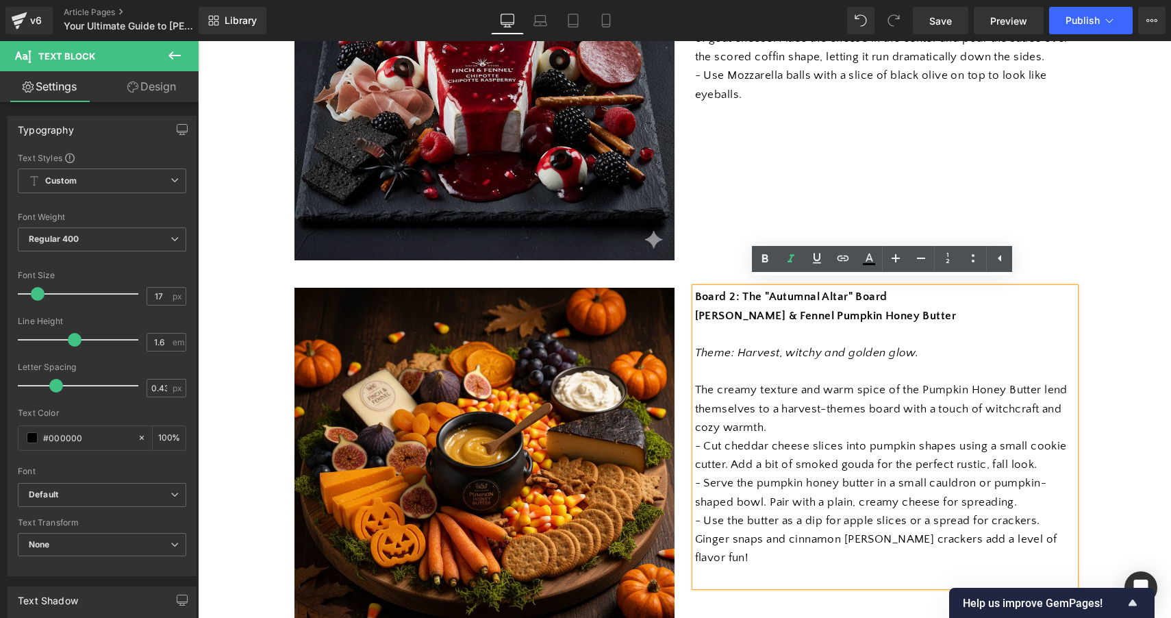
scroll to position [469, 0]
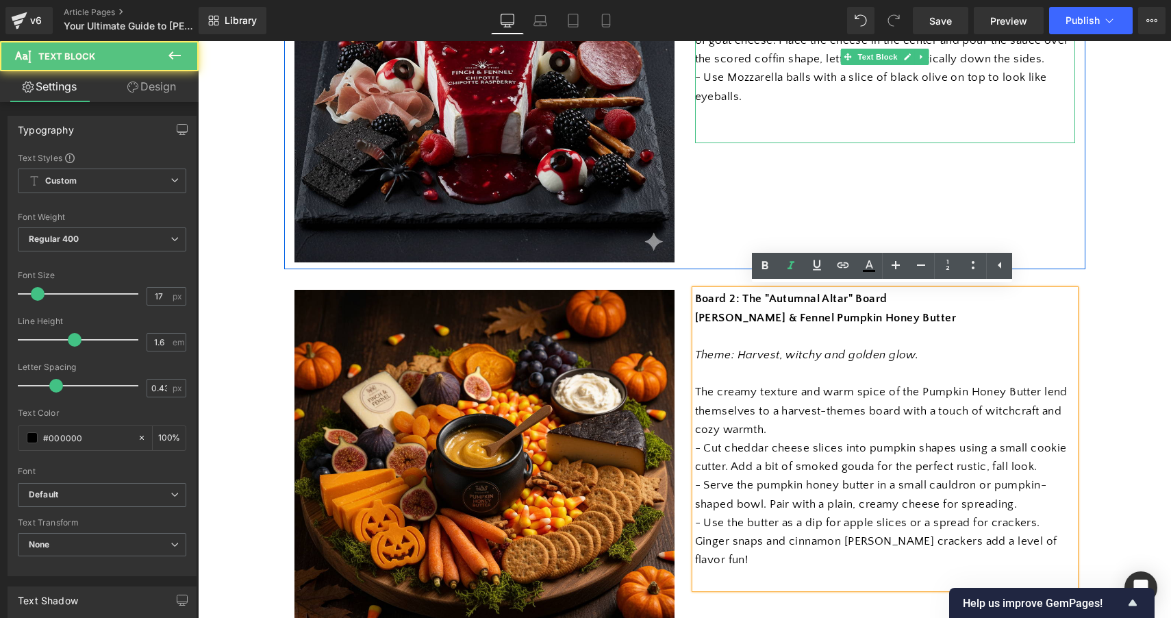
click at [875, 72] on p "- Use Mozzarella balls with a slice of black olive on top to look like eyeballs." at bounding box center [885, 87] width 380 height 37
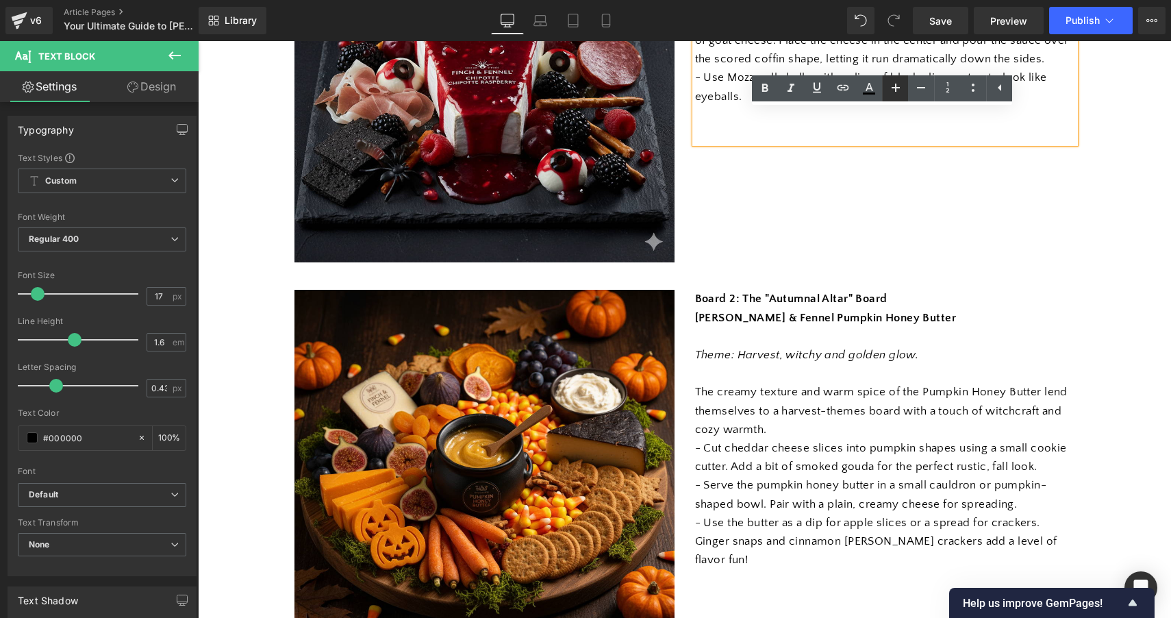
click at [891, 93] on icon at bounding box center [896, 87] width 16 height 16
type input "19"
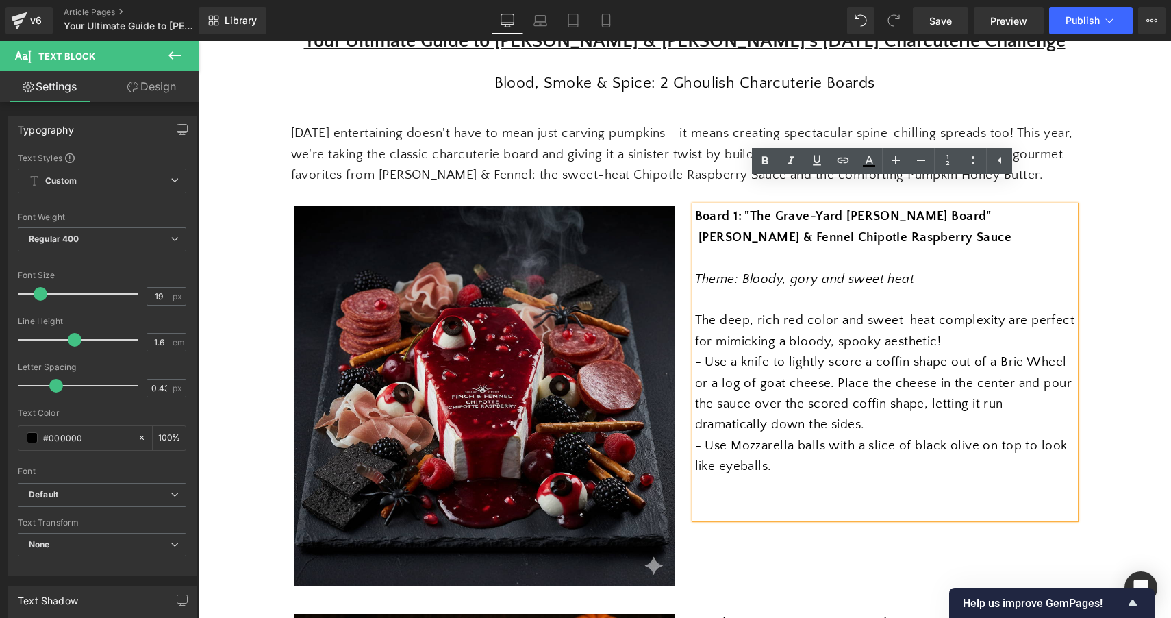
scroll to position [138, 0]
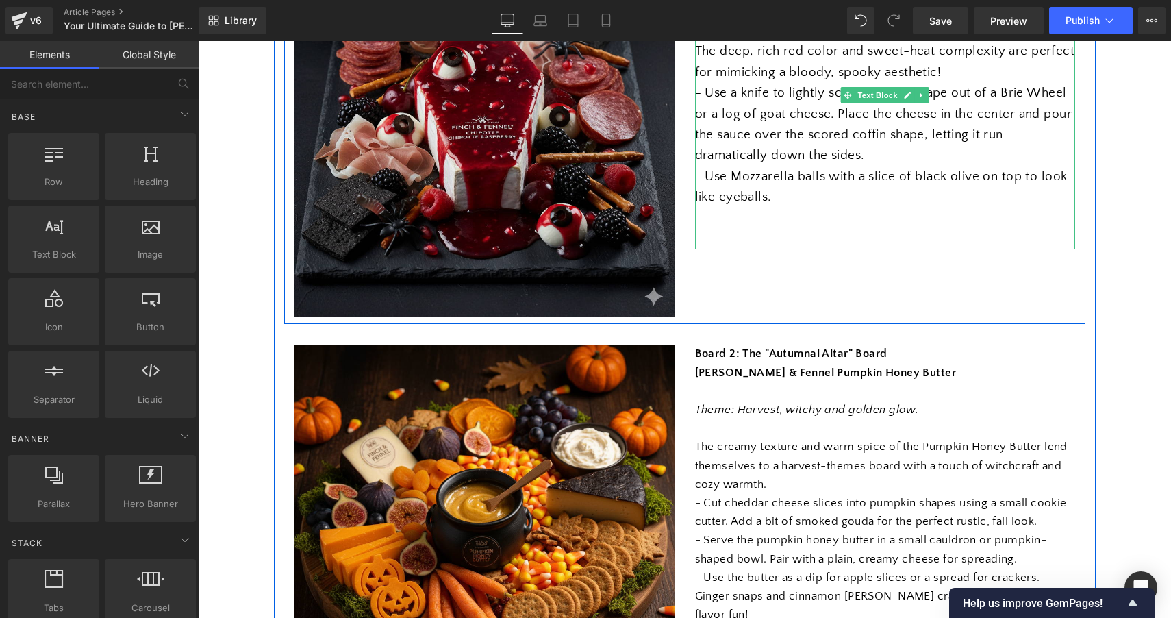
scroll to position [452, 0]
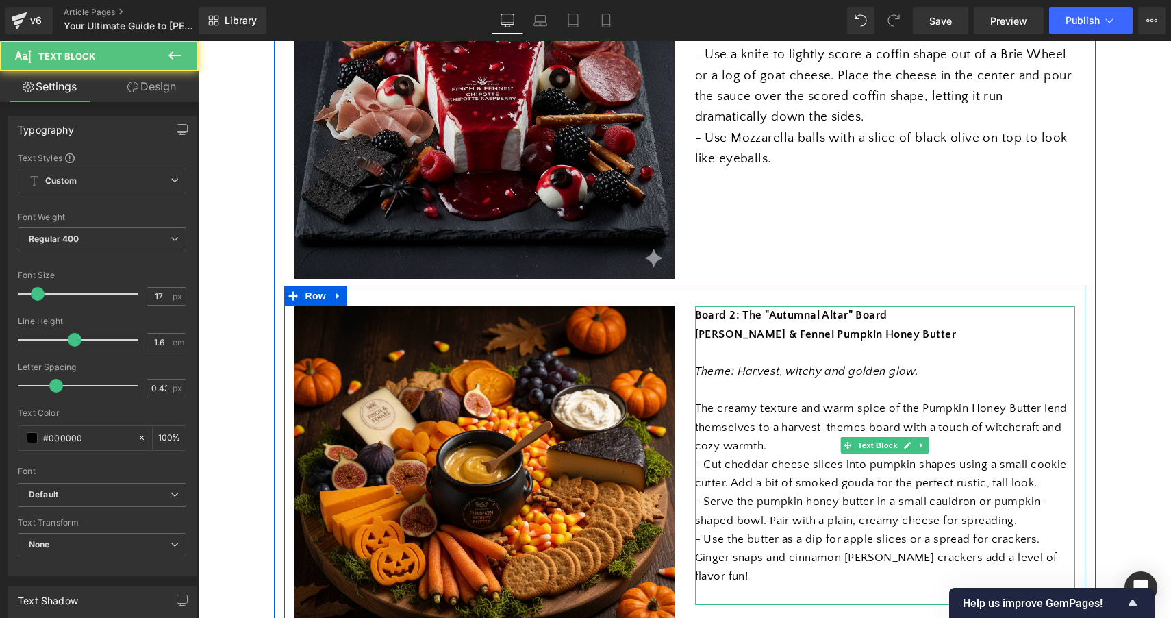
click at [884, 439] on div "Board 2: The "Autumnal Altar" Board [PERSON_NAME] & Fennel Pumpkin Honey Butter…" at bounding box center [885, 455] width 380 height 298
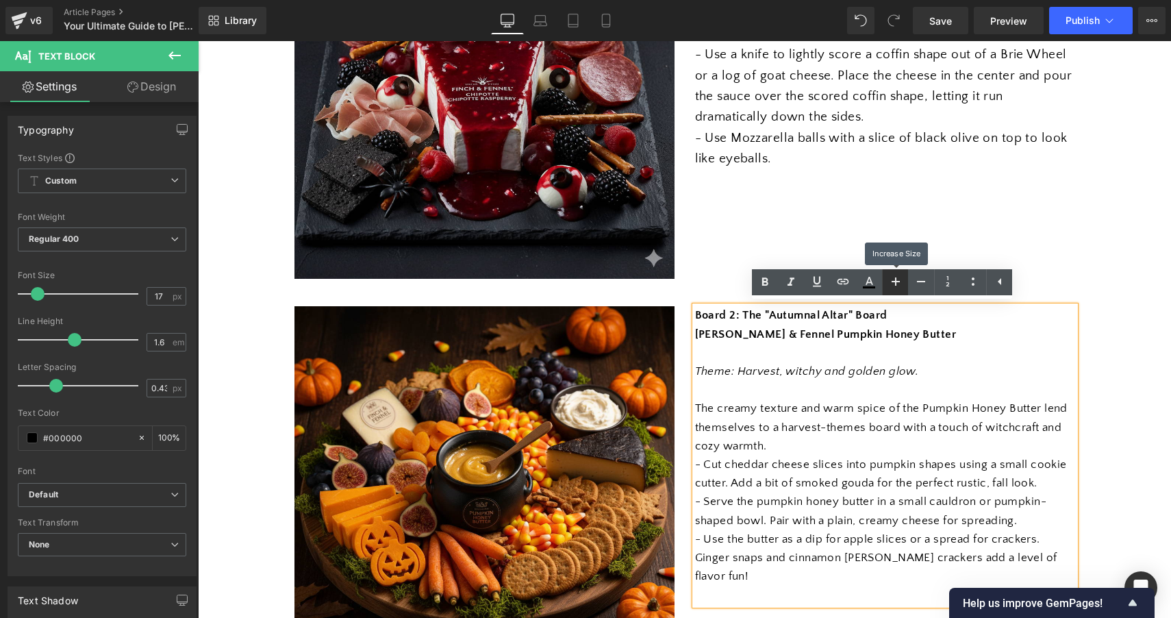
click at [895, 284] on icon at bounding box center [896, 281] width 8 height 8
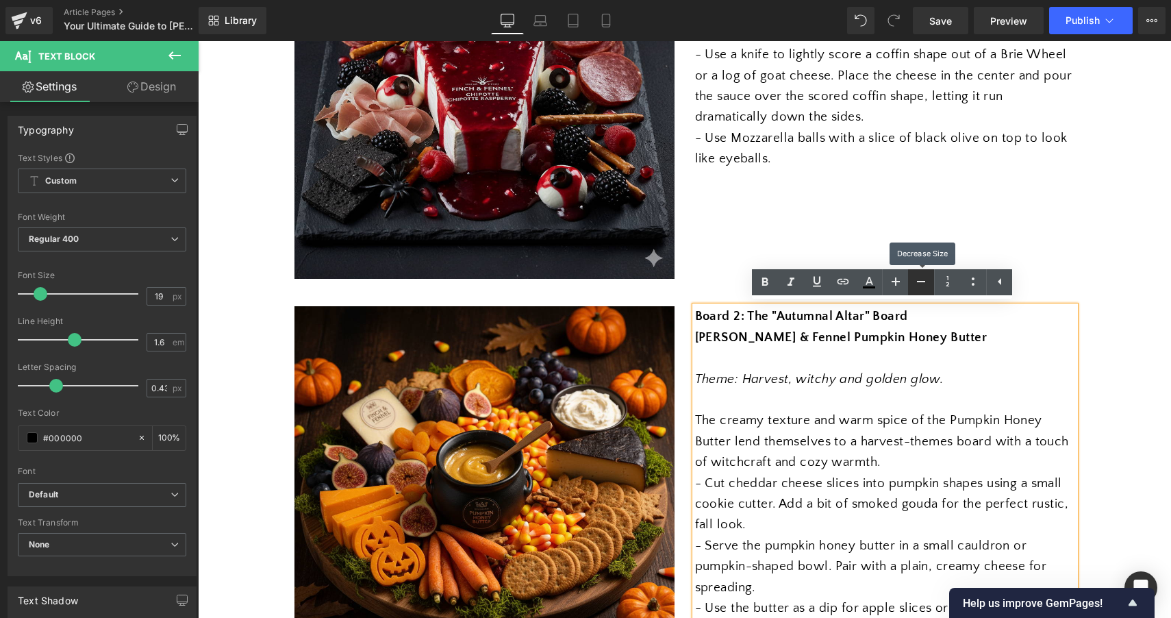
click at [920, 284] on icon at bounding box center [921, 281] width 16 height 16
type input "17"
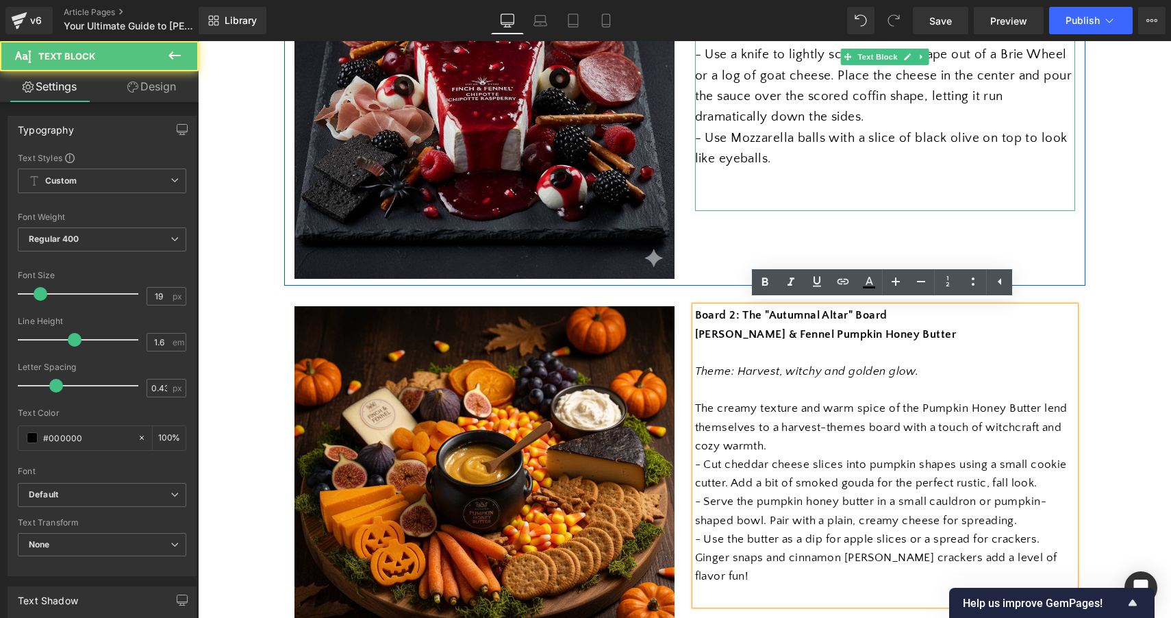
click at [866, 121] on p "- Use a knife to lightly score a coffin shape out of a Brie Wheel or a log of g…" at bounding box center [885, 87] width 380 height 84
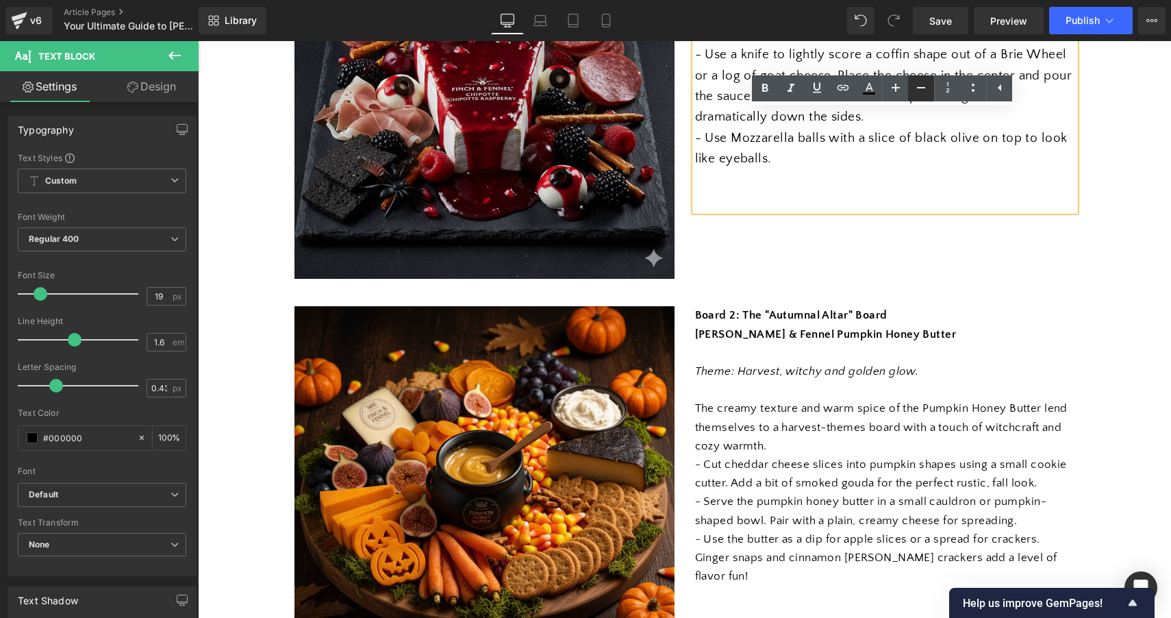
click at [919, 87] on icon at bounding box center [921, 87] width 8 height 1
type input "17"
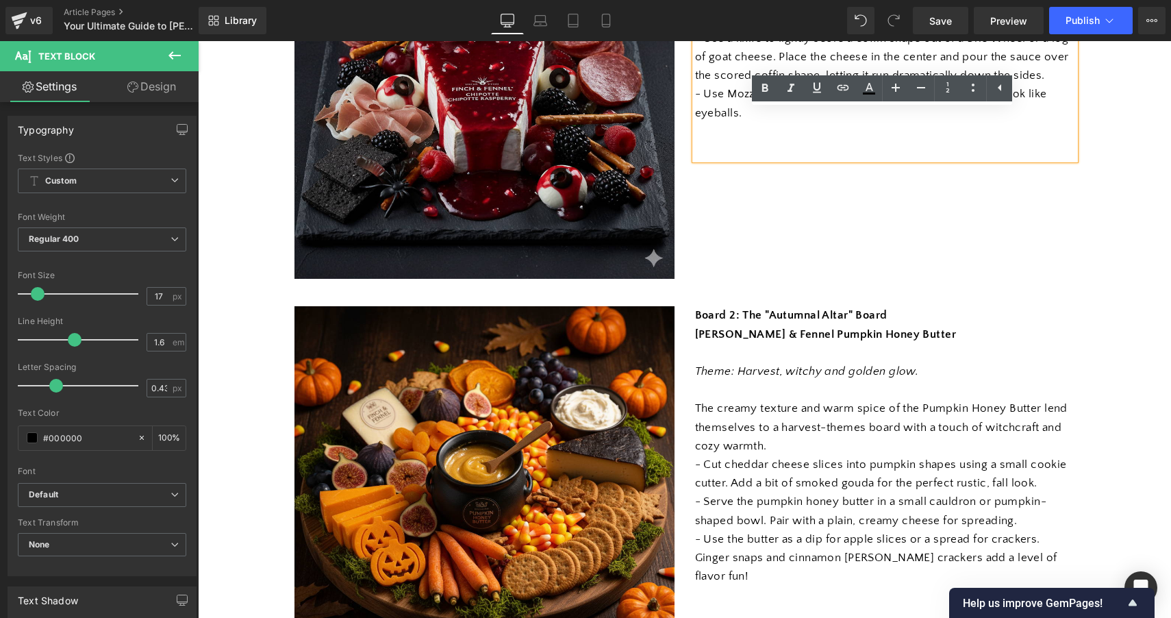
click at [1091, 219] on div "Separator Your Ultimate Guide to [PERSON_NAME] & [PERSON_NAME]'s [DATE] Charcut…" at bounding box center [685, 540] width 822 height 1690
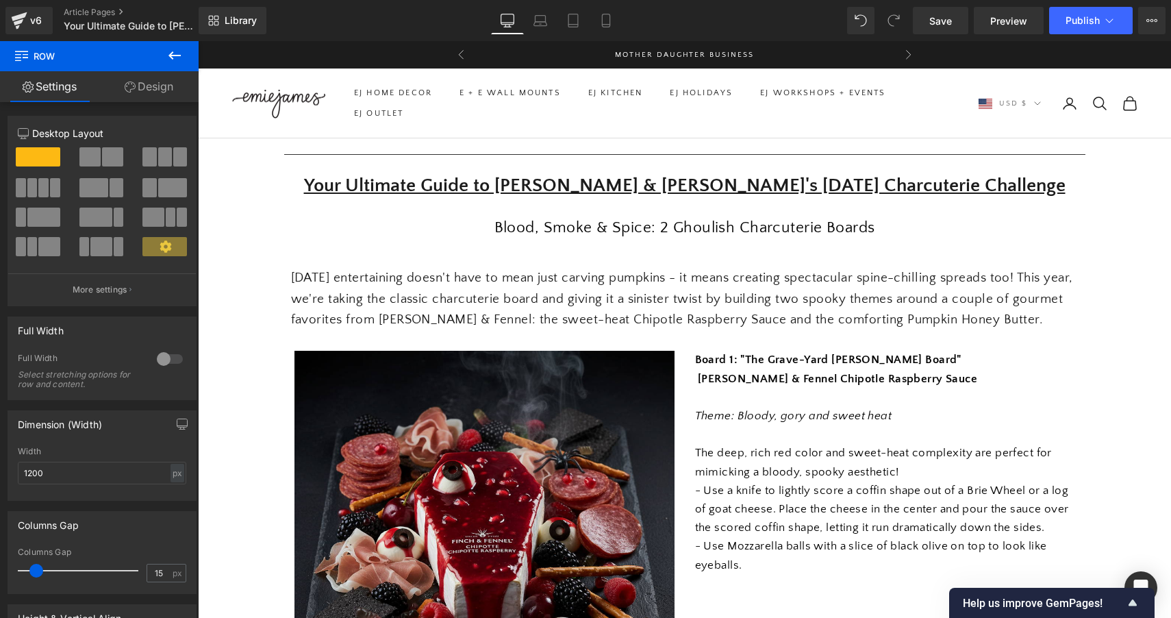
scroll to position [0, 0]
click at [937, 20] on span "Save" at bounding box center [941, 21] width 23 height 14
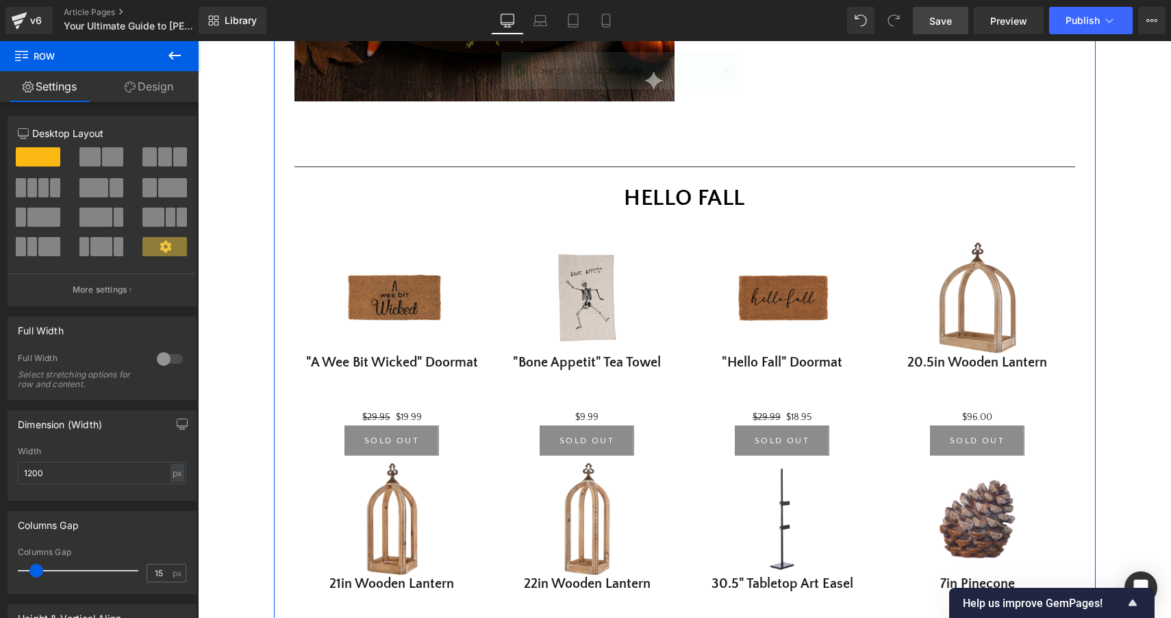
scroll to position [1030, 0]
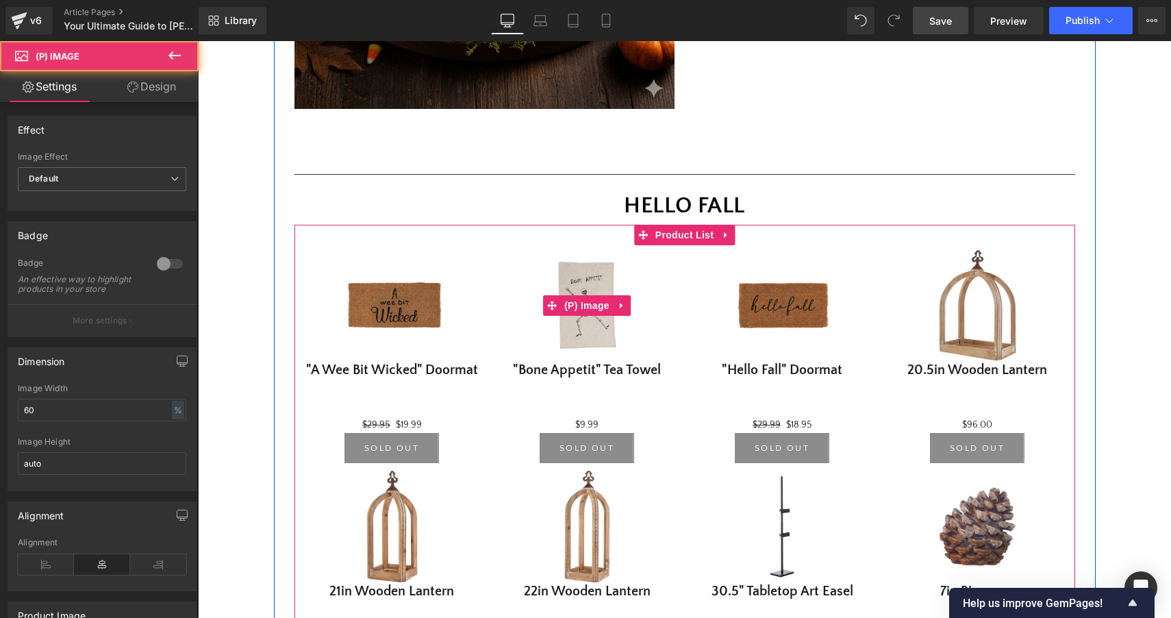
click at [678, 284] on div "Sale Off" at bounding box center [587, 305] width 188 height 113
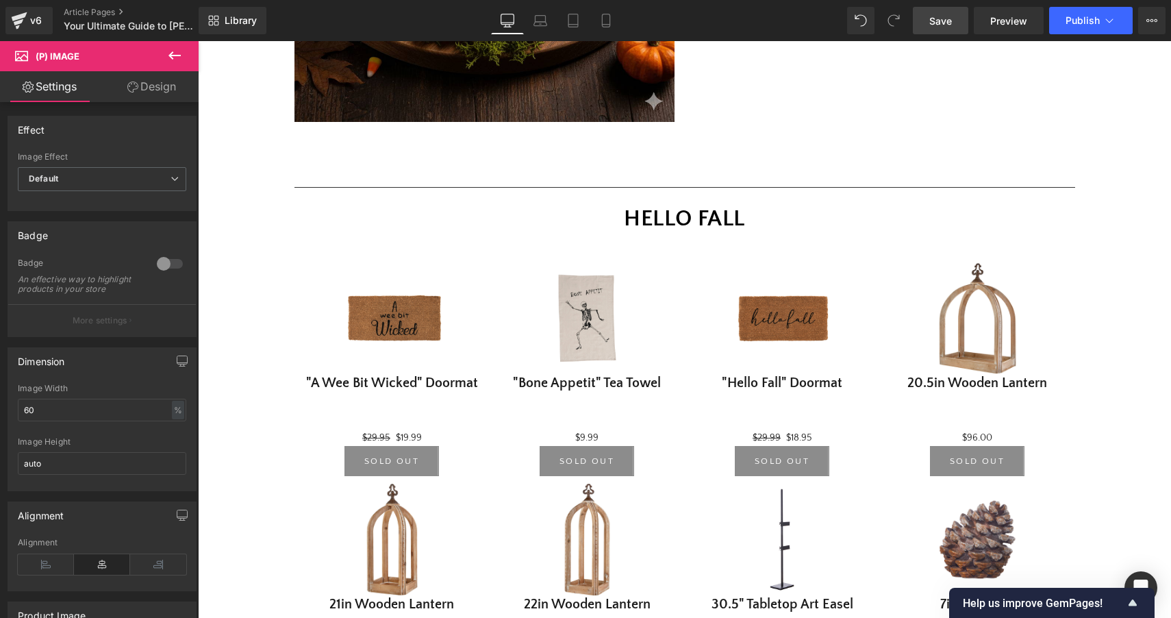
scroll to position [1014, 0]
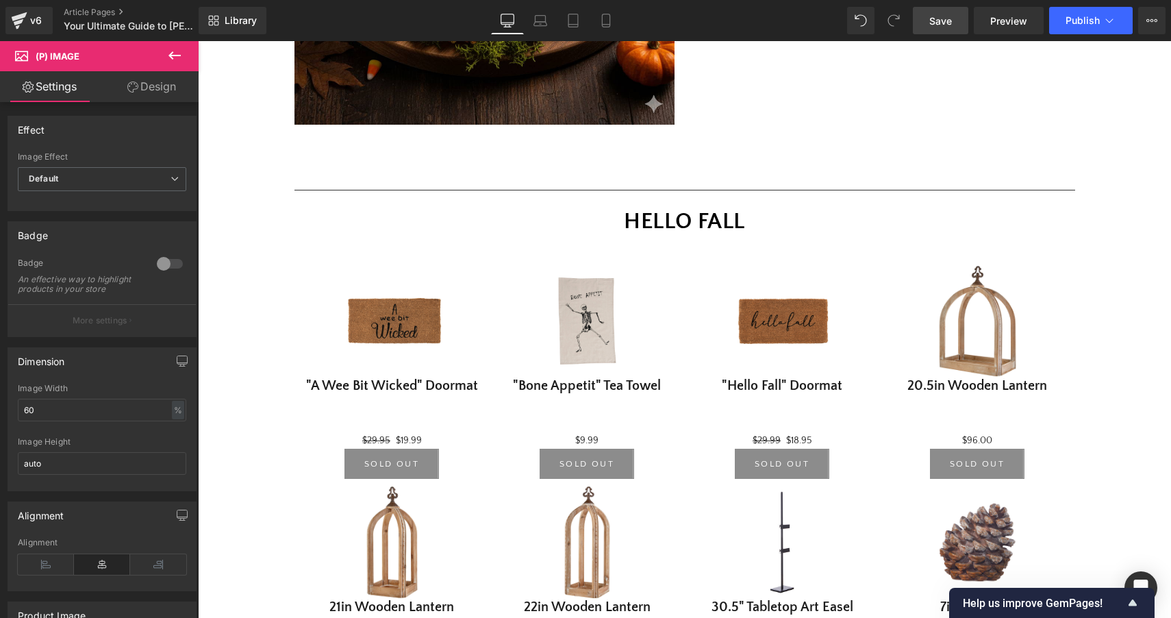
click at [675, 256] on div "Sale Off (P) Image "A Wee Bit Wicked" Doormat (P) Title $29.95 $19.99 (P) Price…" at bounding box center [685, 475] width 781 height 471
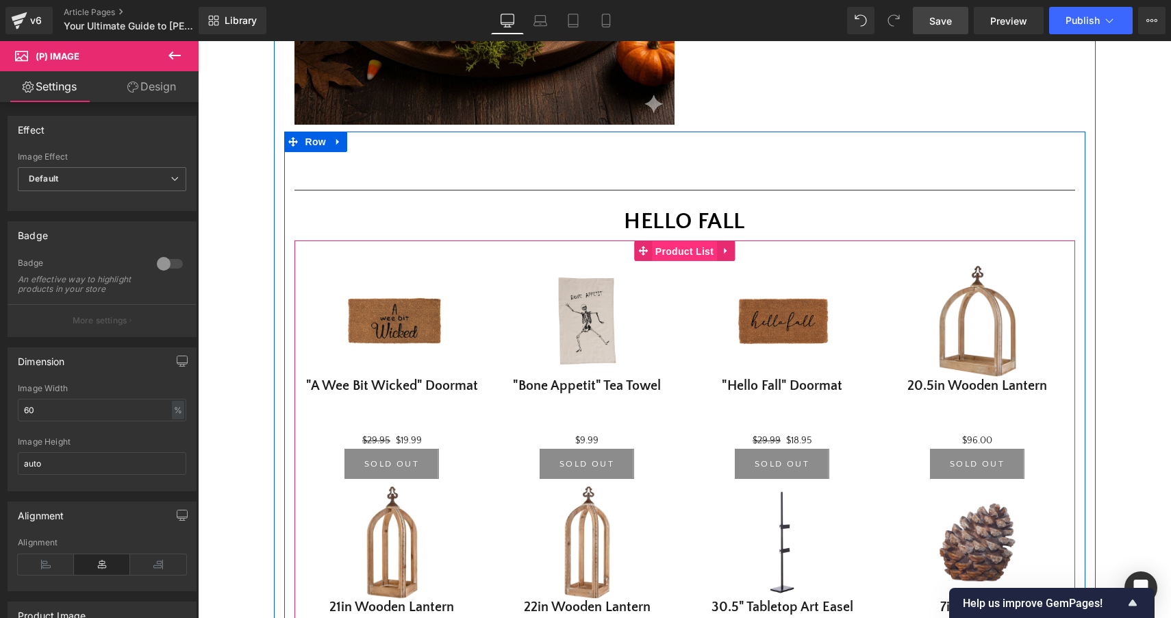
click at [680, 251] on span "Product List" at bounding box center [684, 251] width 65 height 21
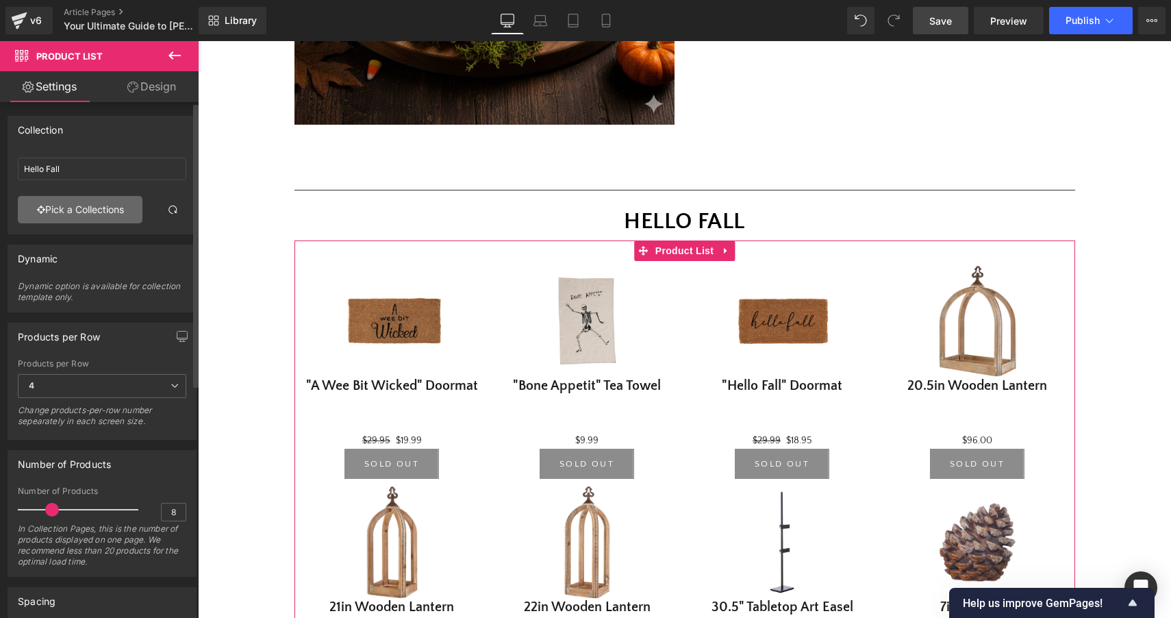
click at [97, 210] on link "Pick a Collections" at bounding box center [80, 209] width 125 height 27
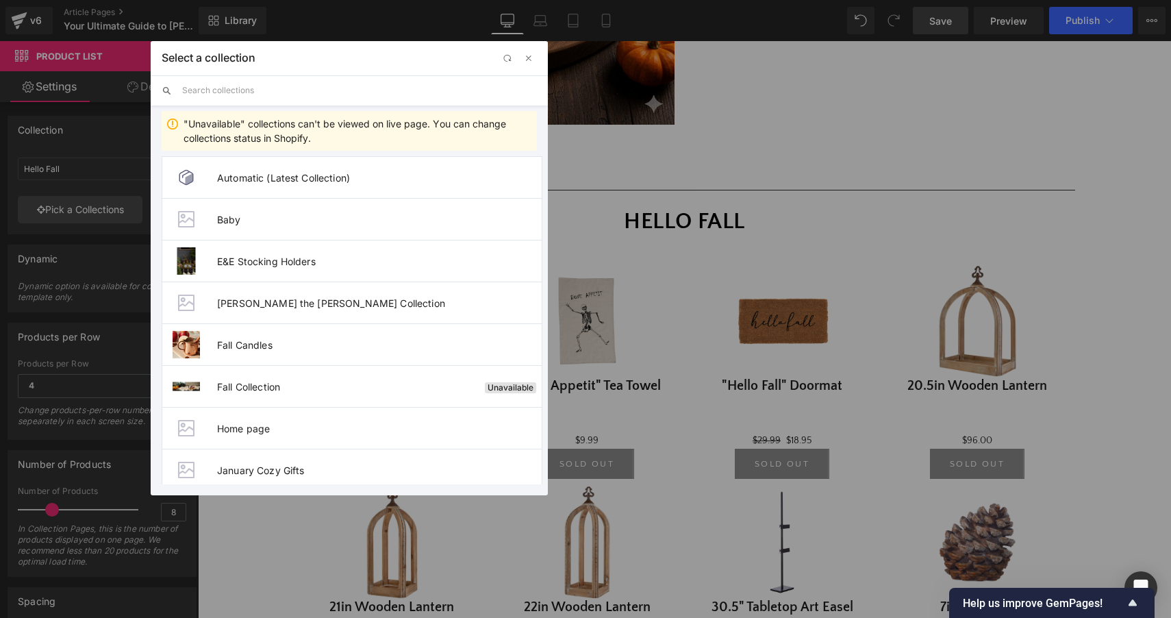
click at [396, 82] on input "text" at bounding box center [359, 90] width 355 height 30
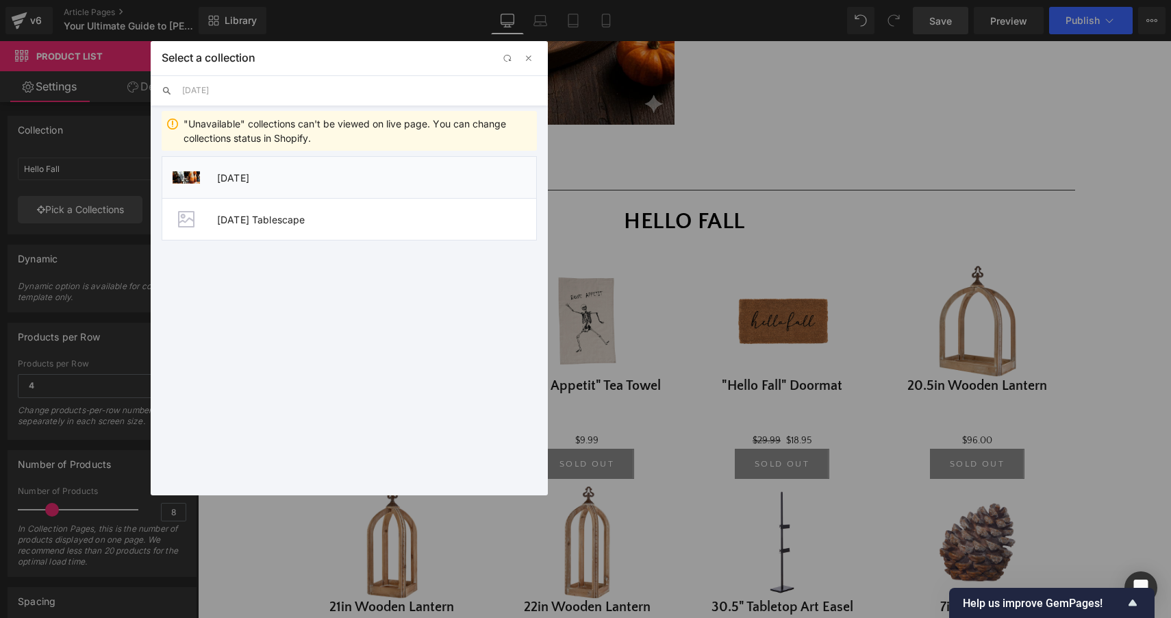
type input "[DATE]"
click at [249, 183] on span "[DATE]" at bounding box center [376, 178] width 319 height 12
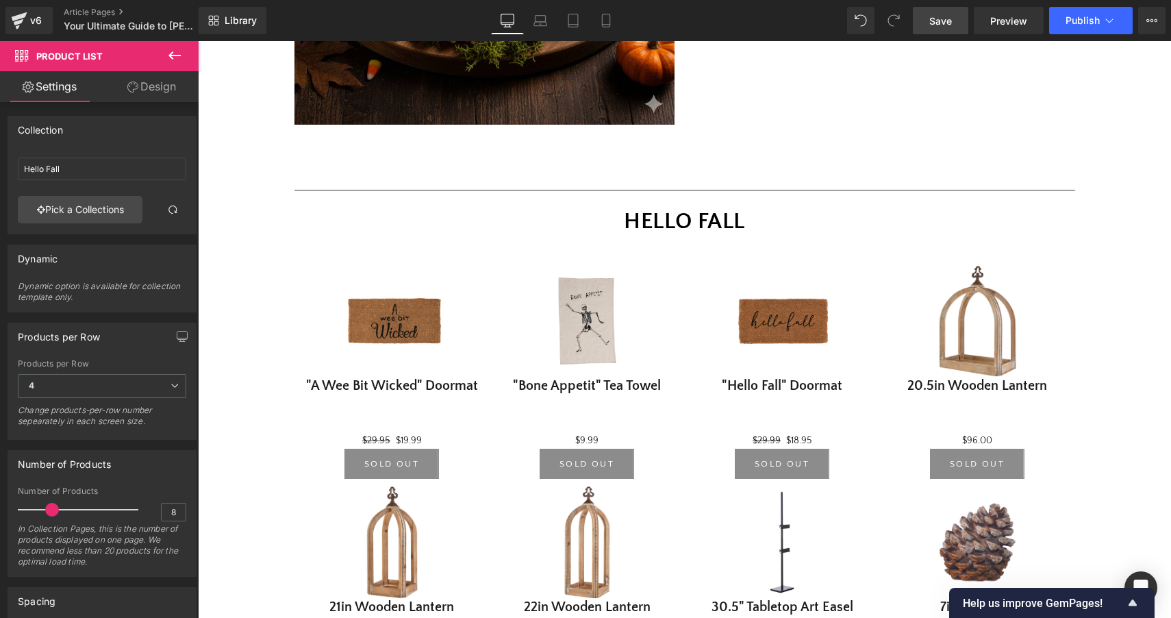
type input "[DATE]"
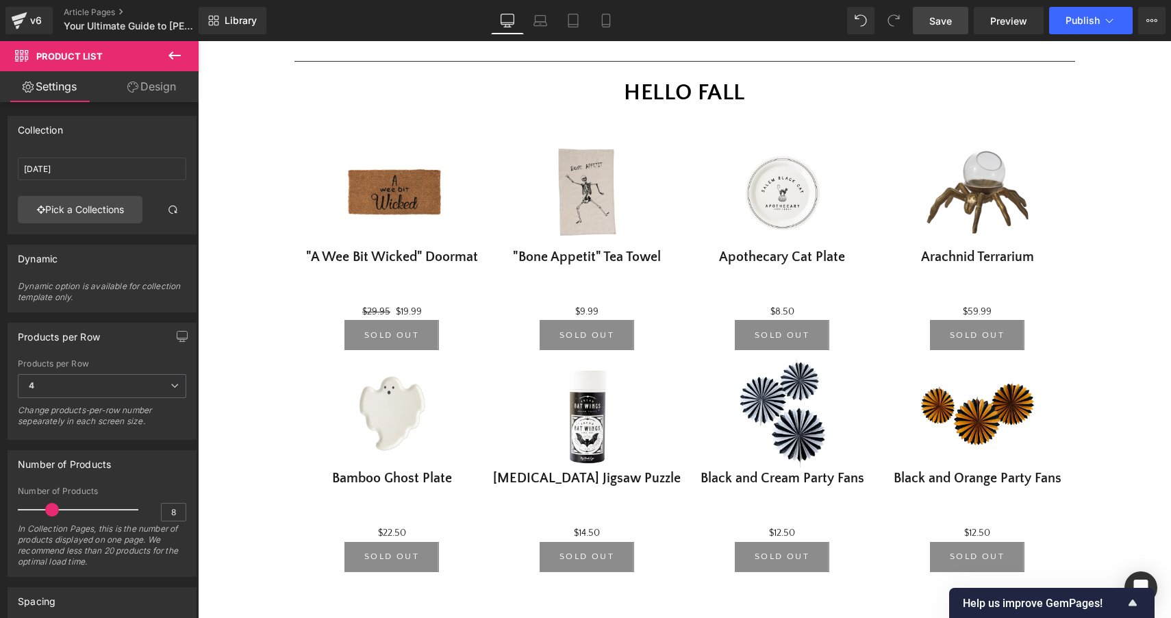
scroll to position [1127, 0]
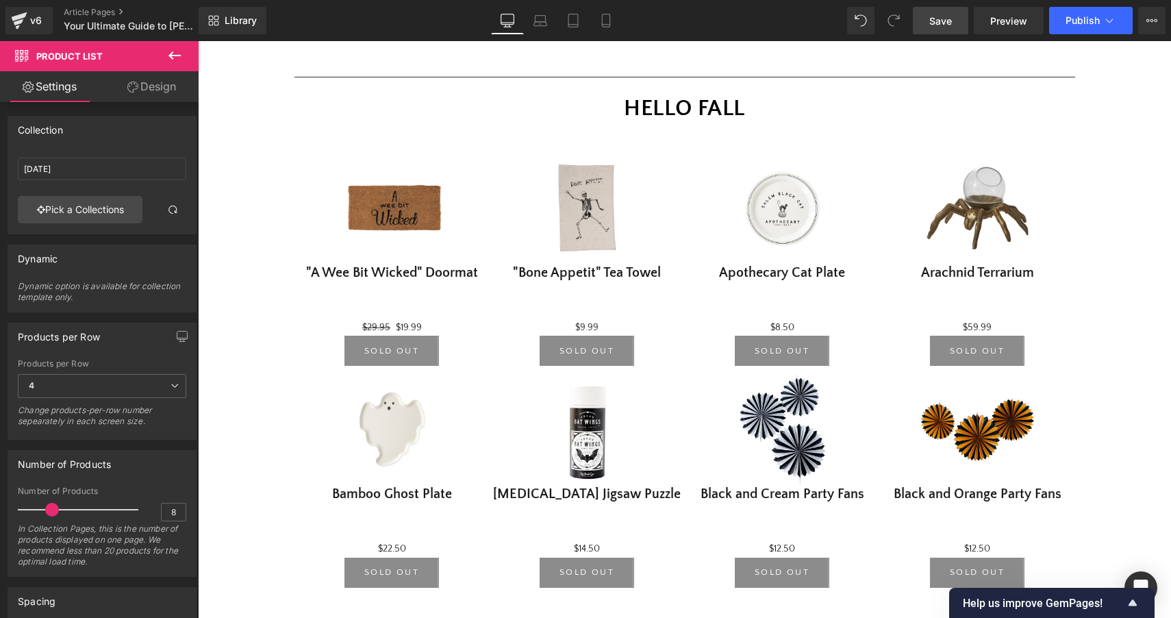
click at [945, 20] on span "Save" at bounding box center [941, 21] width 23 height 14
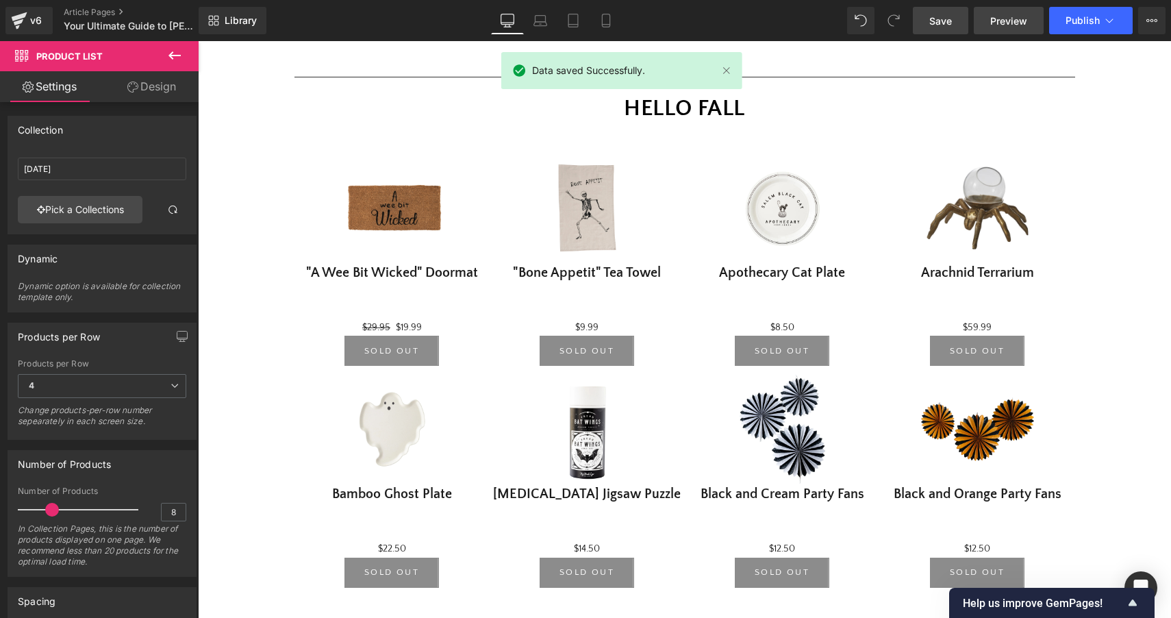
click at [1004, 28] on link "Preview" at bounding box center [1009, 20] width 70 height 27
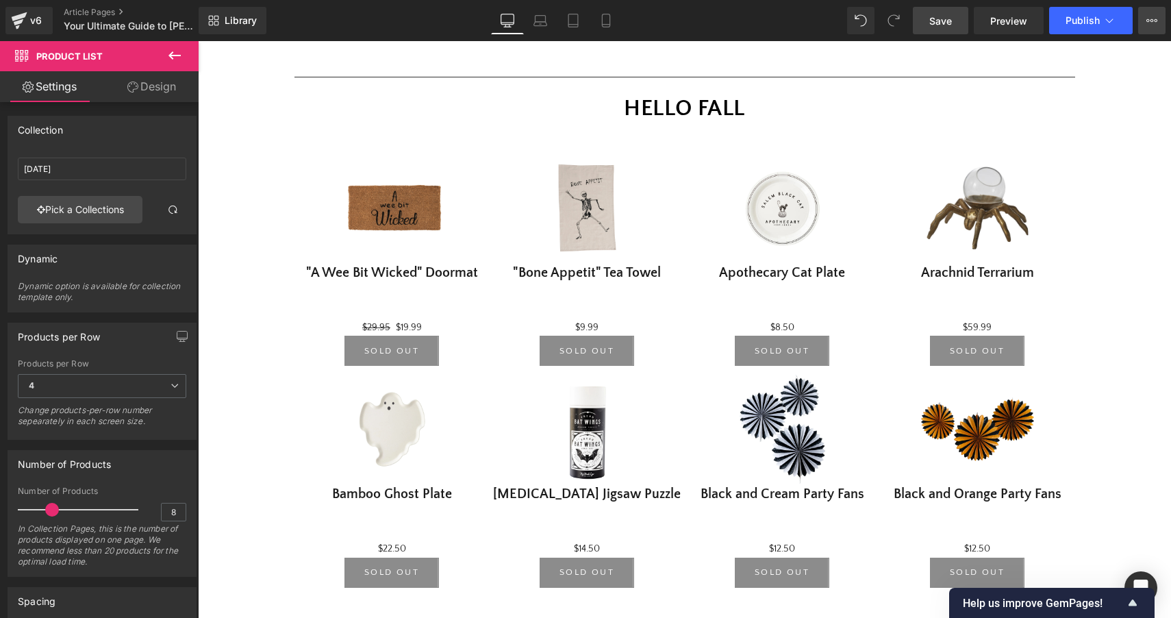
click at [1152, 23] on icon at bounding box center [1152, 20] width 11 height 11
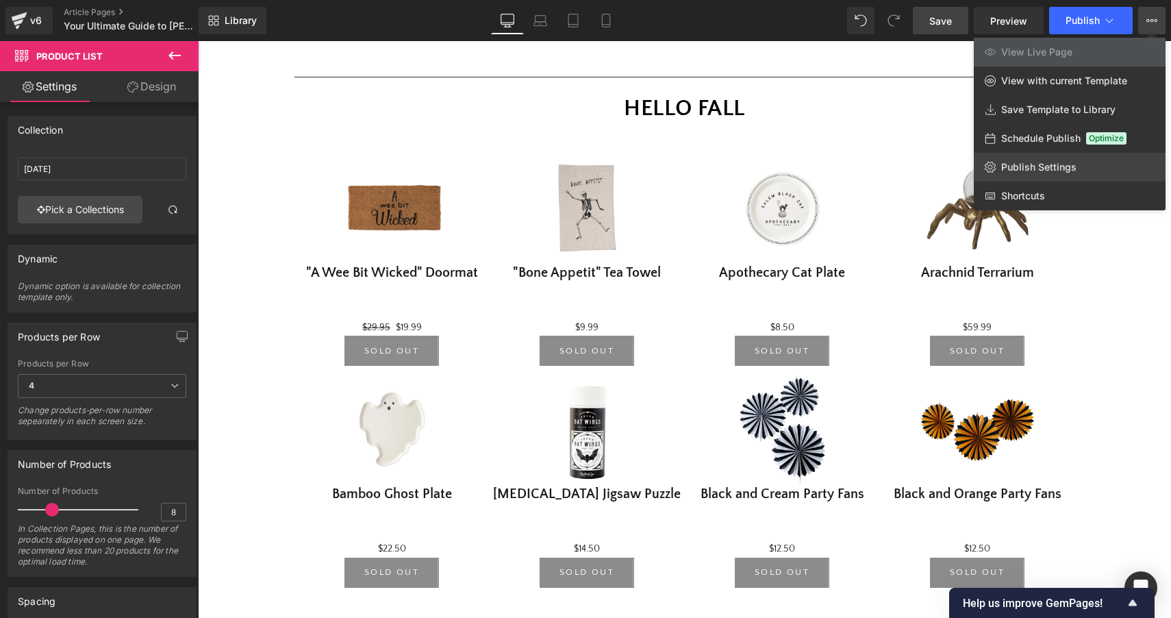
click at [1017, 168] on span "Publish Settings" at bounding box center [1039, 167] width 75 height 12
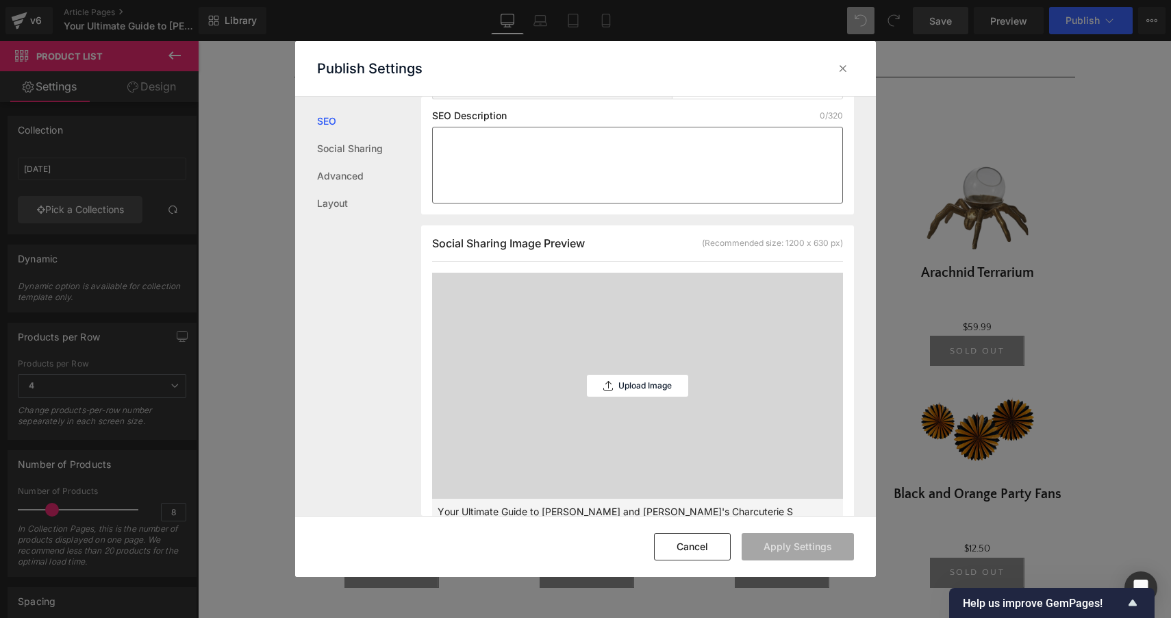
scroll to position [256, 0]
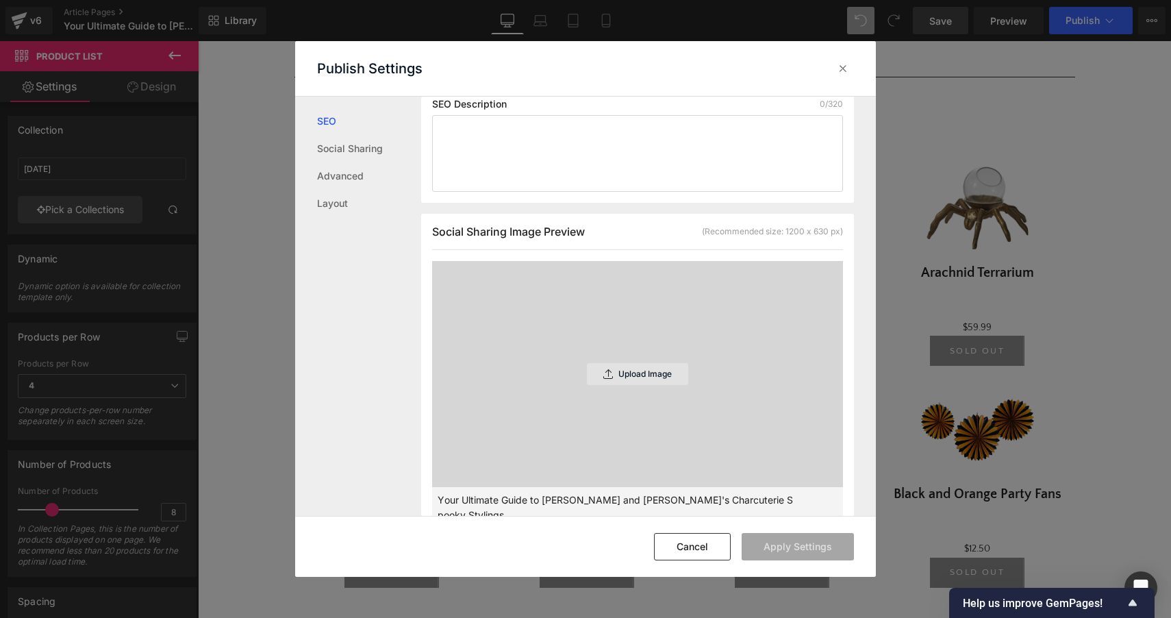
click at [656, 373] on p "Upload Image" at bounding box center [645, 374] width 53 height 10
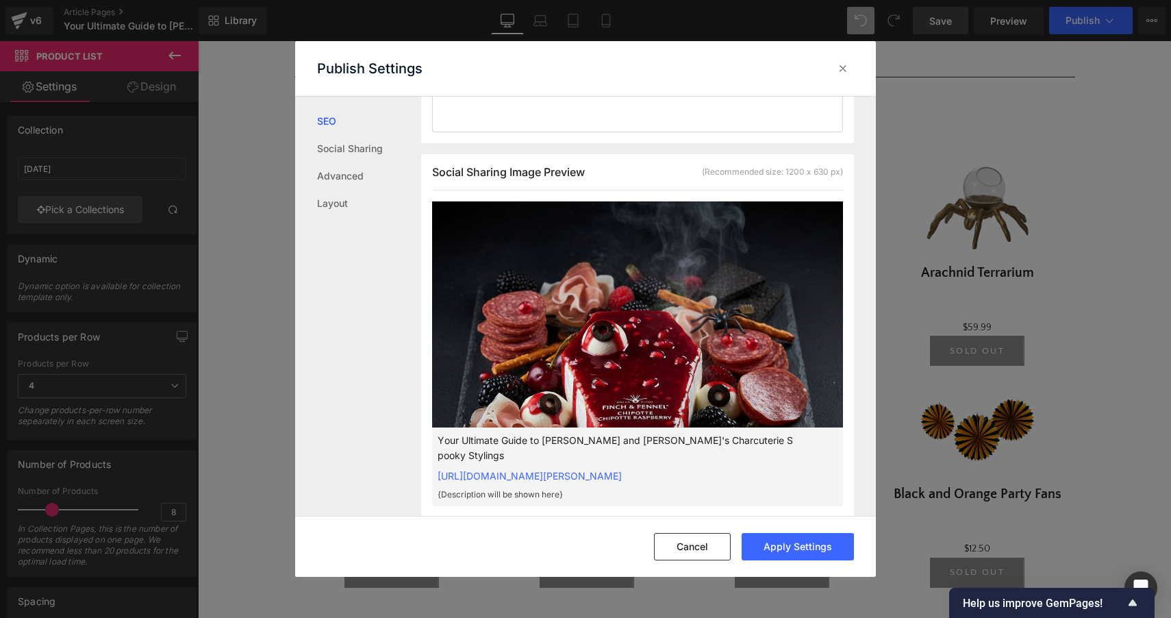
scroll to position [318, 0]
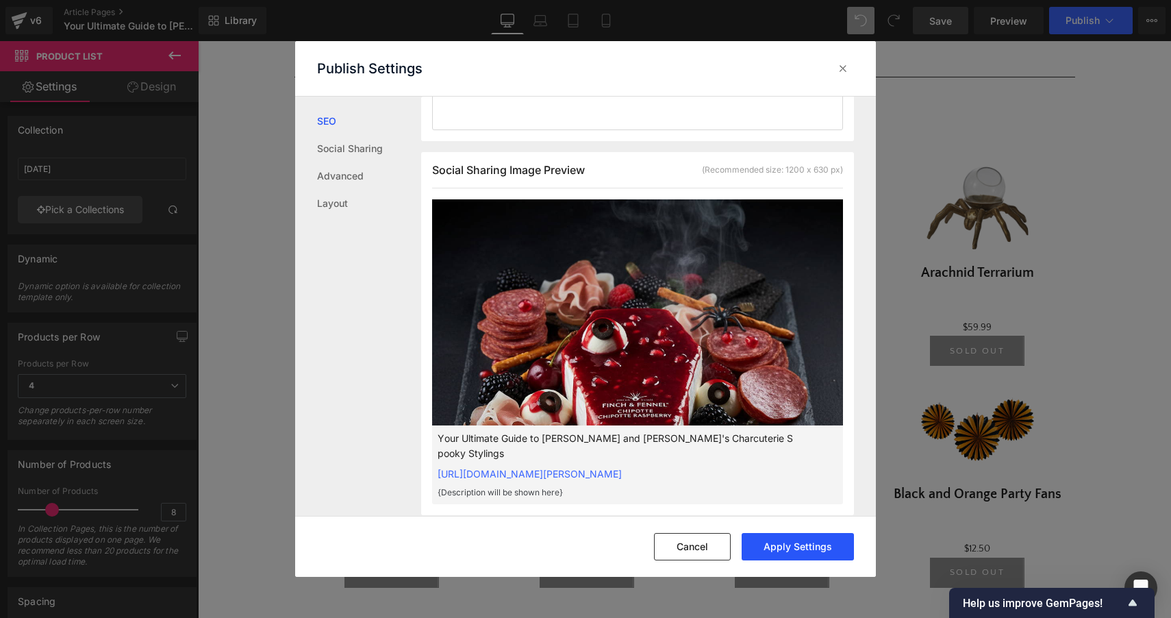
click at [823, 546] on button "Apply Settings" at bounding box center [798, 546] width 112 height 27
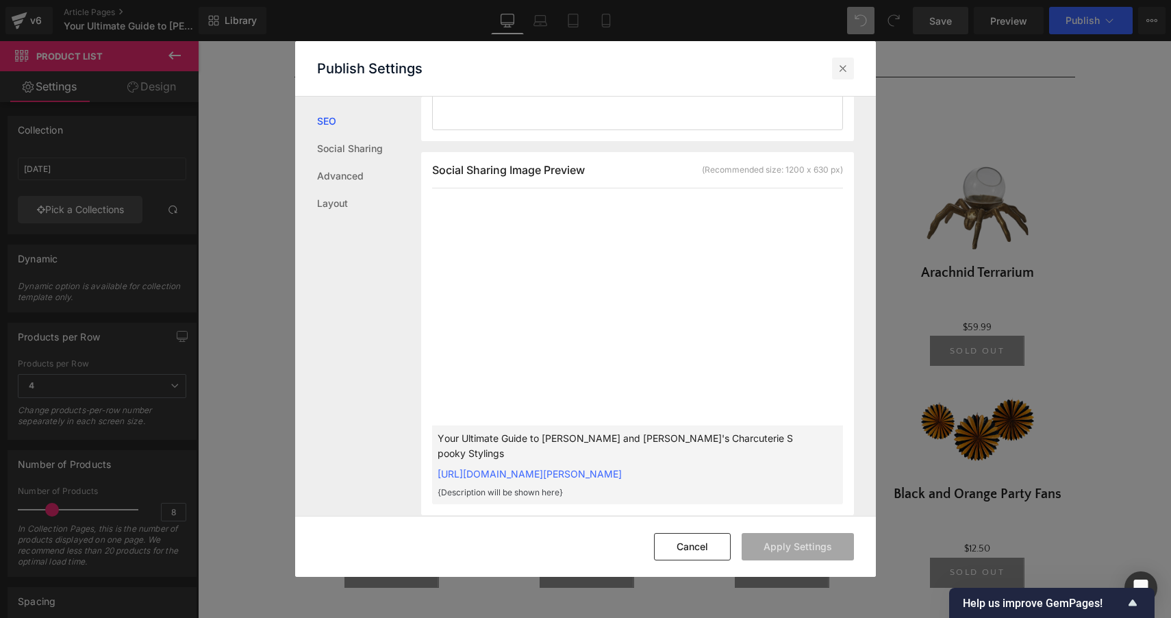
click at [844, 75] on icon at bounding box center [843, 69] width 14 height 14
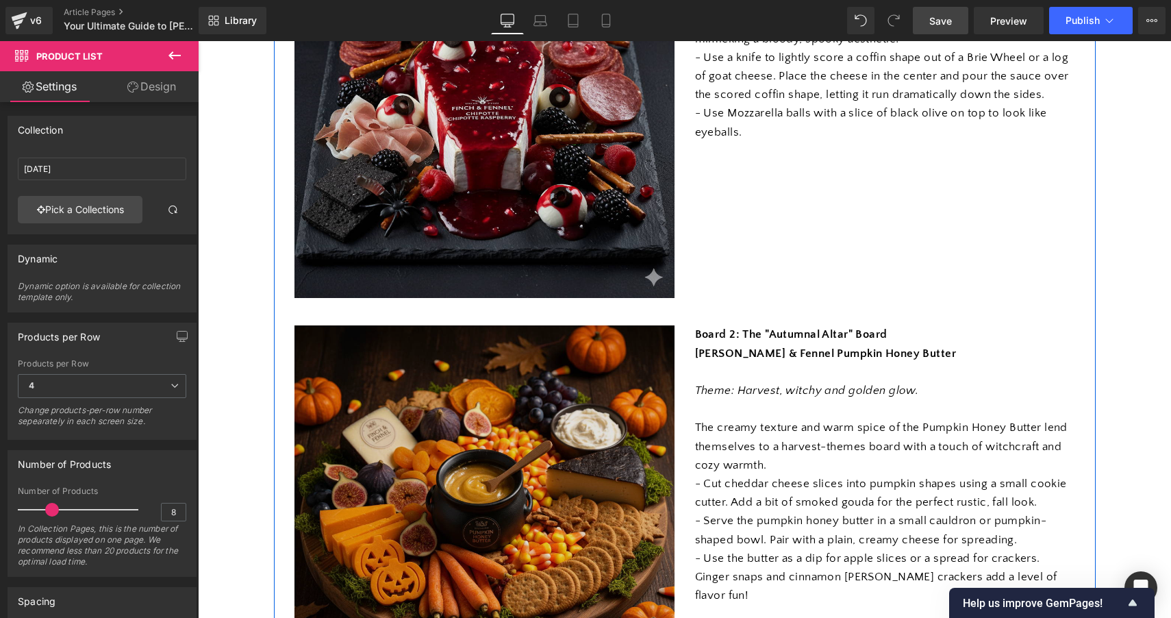
scroll to position [397, 0]
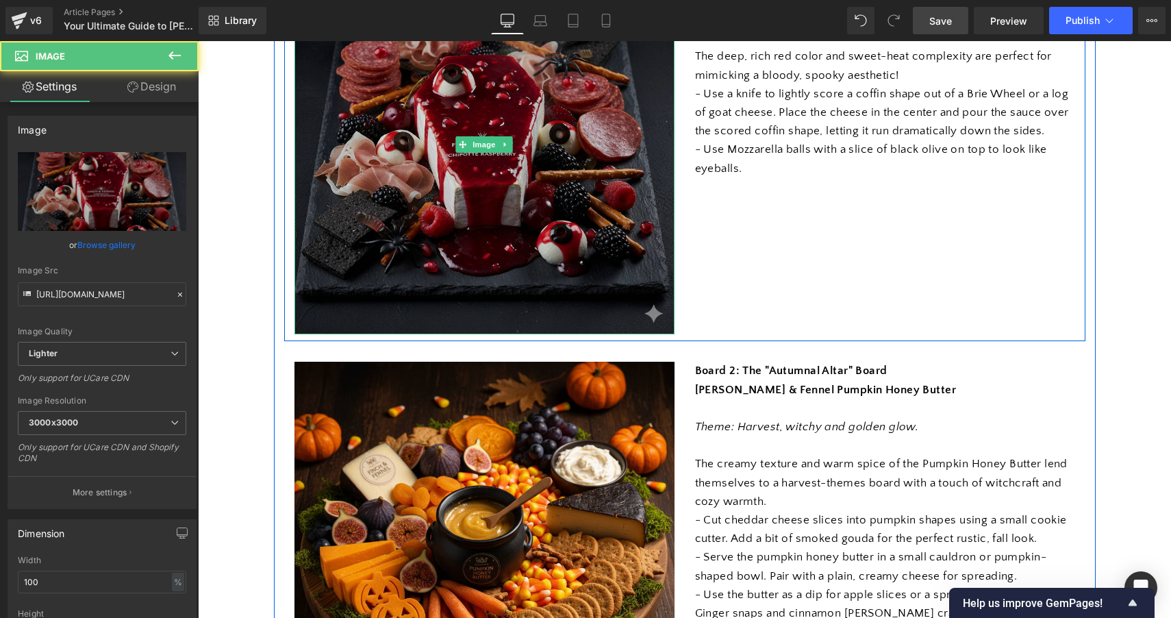
click at [532, 171] on img at bounding box center [485, 144] width 380 height 380
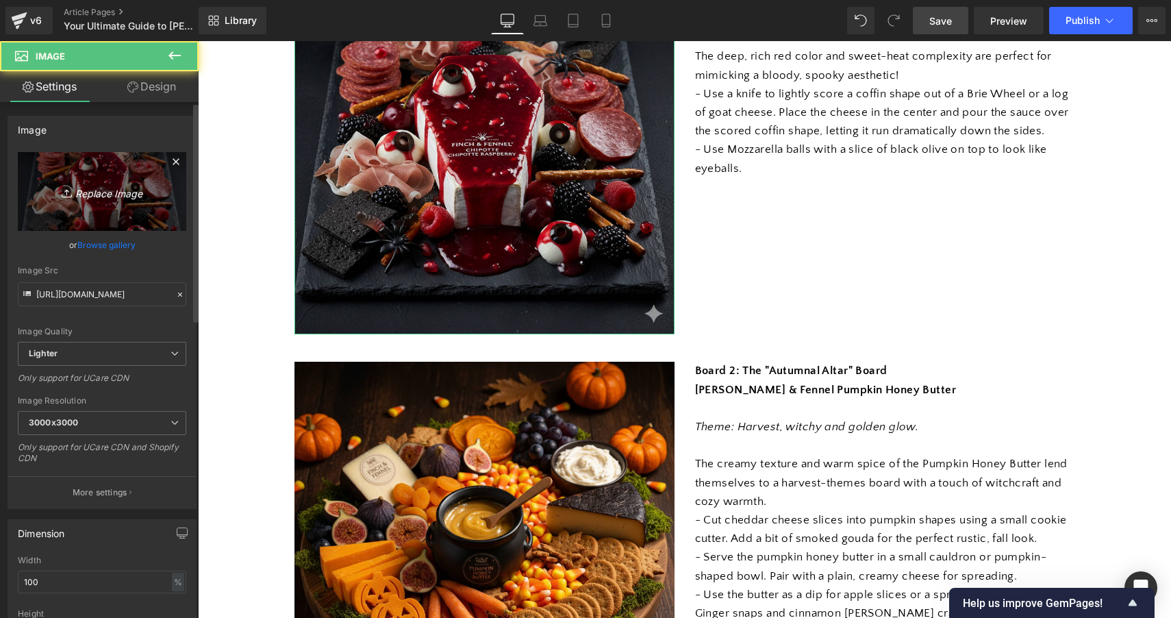
click at [123, 195] on icon "Replace Image" at bounding box center [102, 191] width 110 height 17
type input "C:\fakepath\Gemini_Generated_Image_g9mvvrg9mvvrg9mv.png"
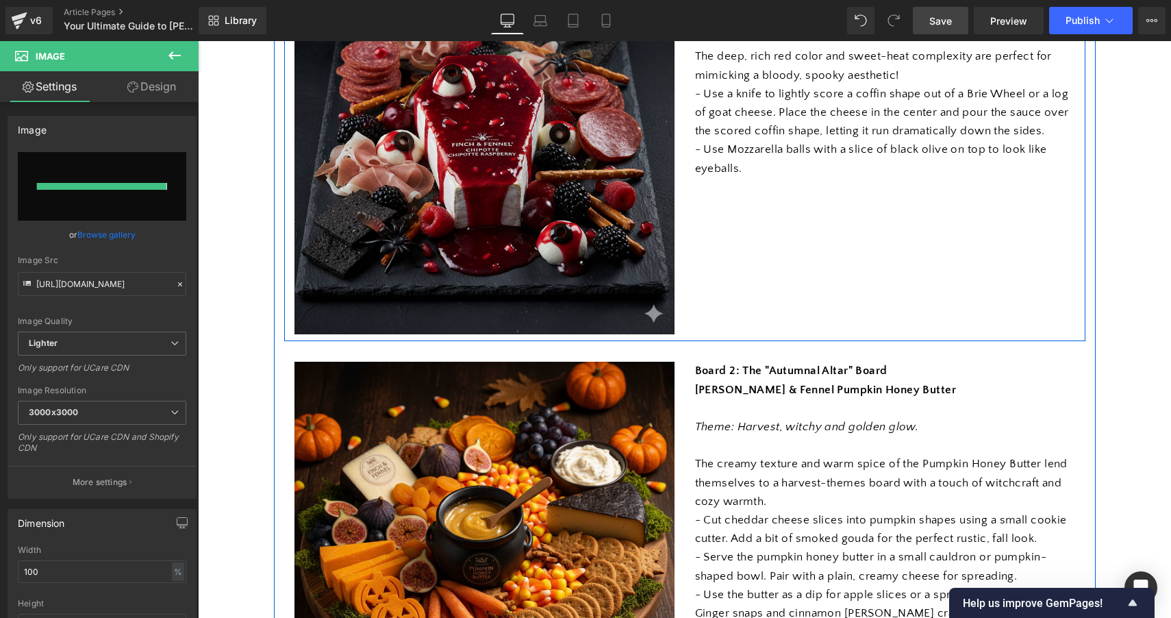
type input "[URL][DOMAIN_NAME]"
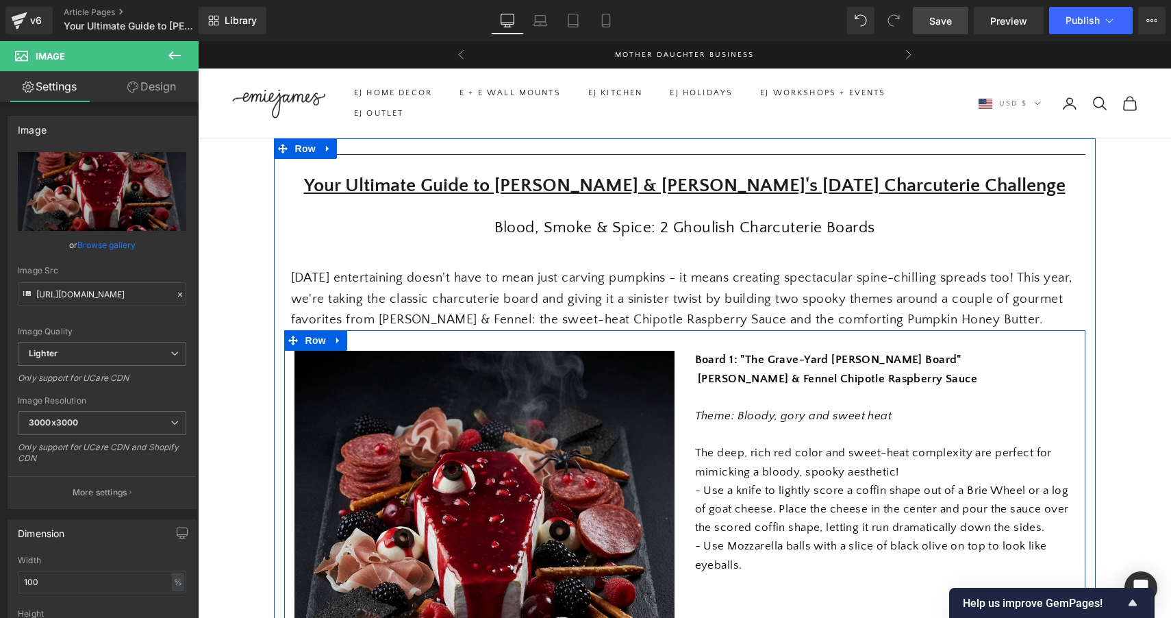
scroll to position [0, 0]
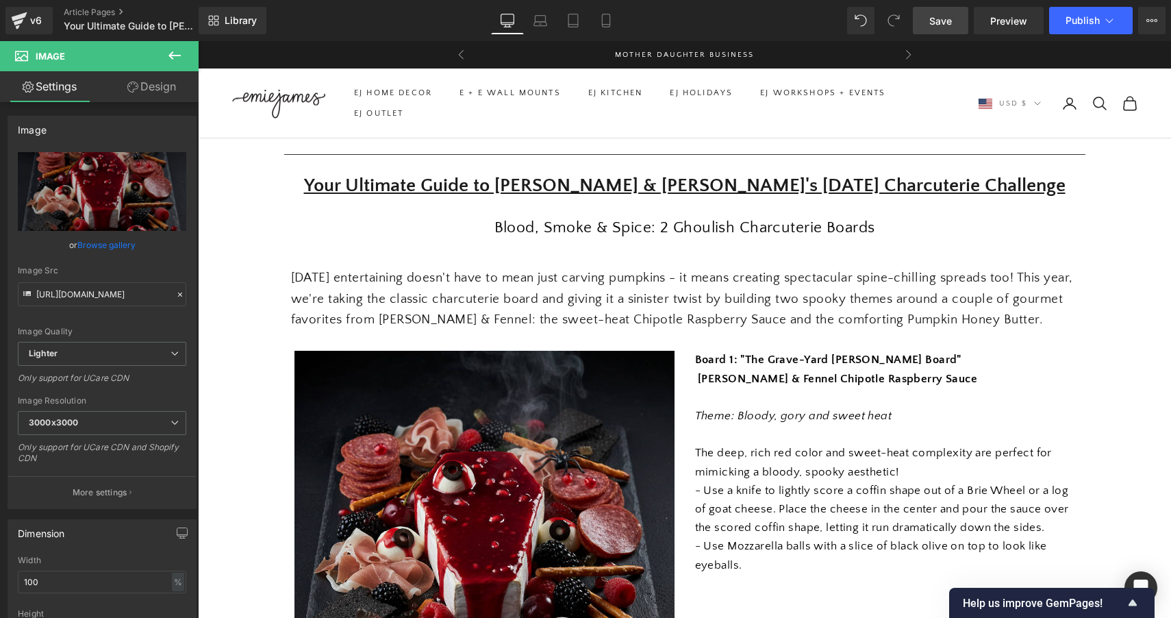
click at [944, 25] on span "Save" at bounding box center [941, 21] width 23 height 14
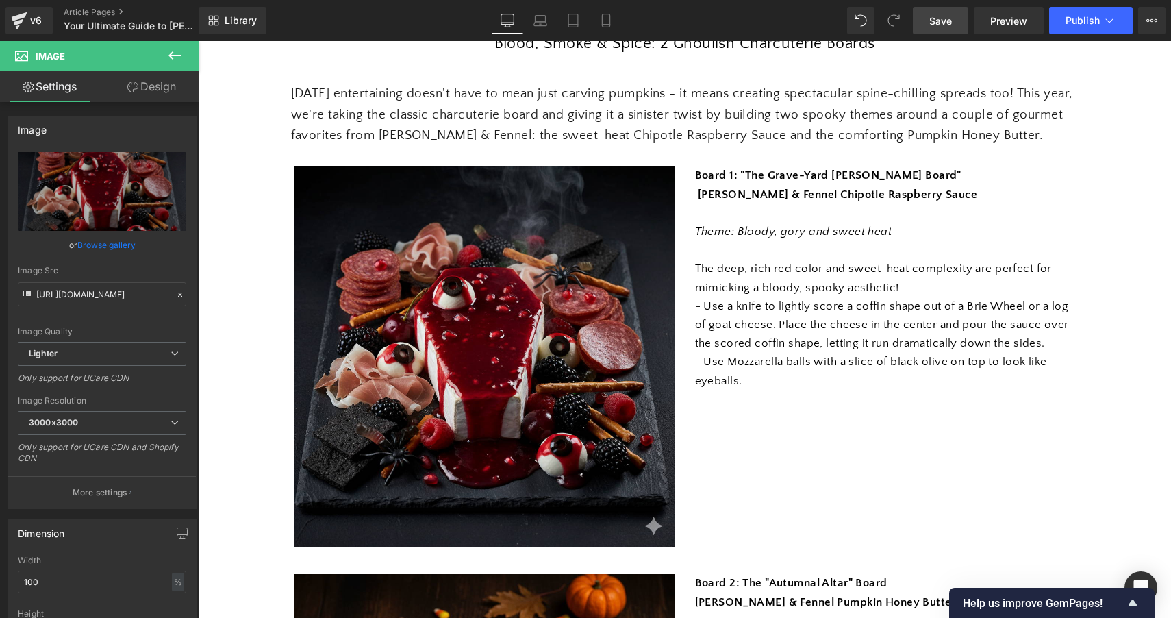
scroll to position [38, 0]
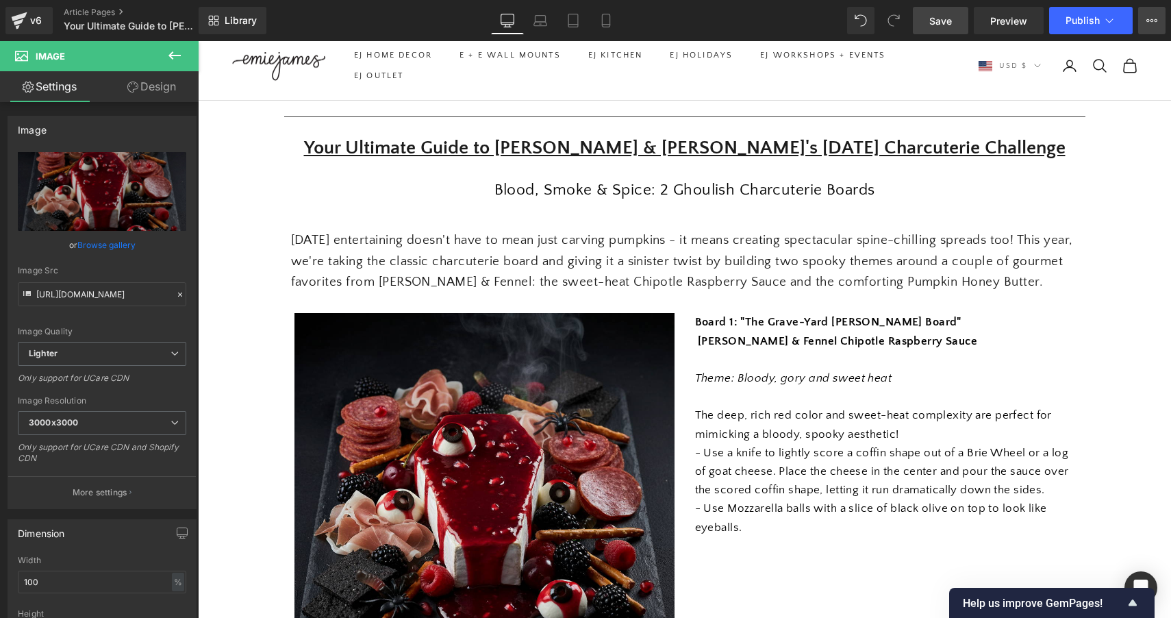
click at [1154, 25] on icon at bounding box center [1152, 20] width 11 height 11
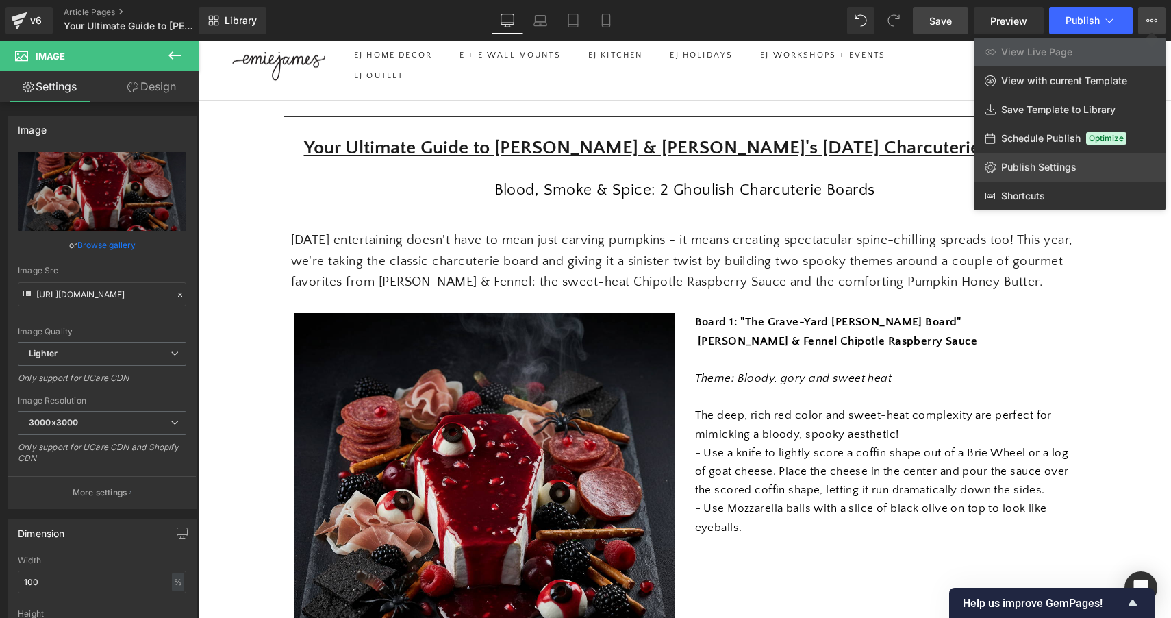
click at [1039, 168] on span "Publish Settings" at bounding box center [1039, 167] width 75 height 12
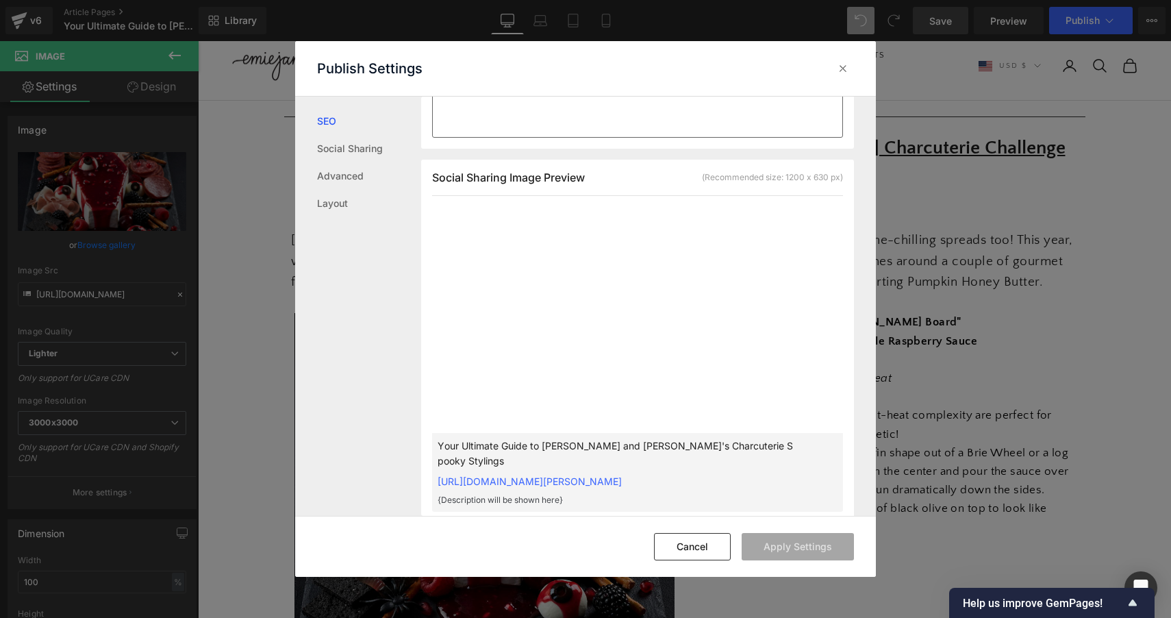
scroll to position [376, 0]
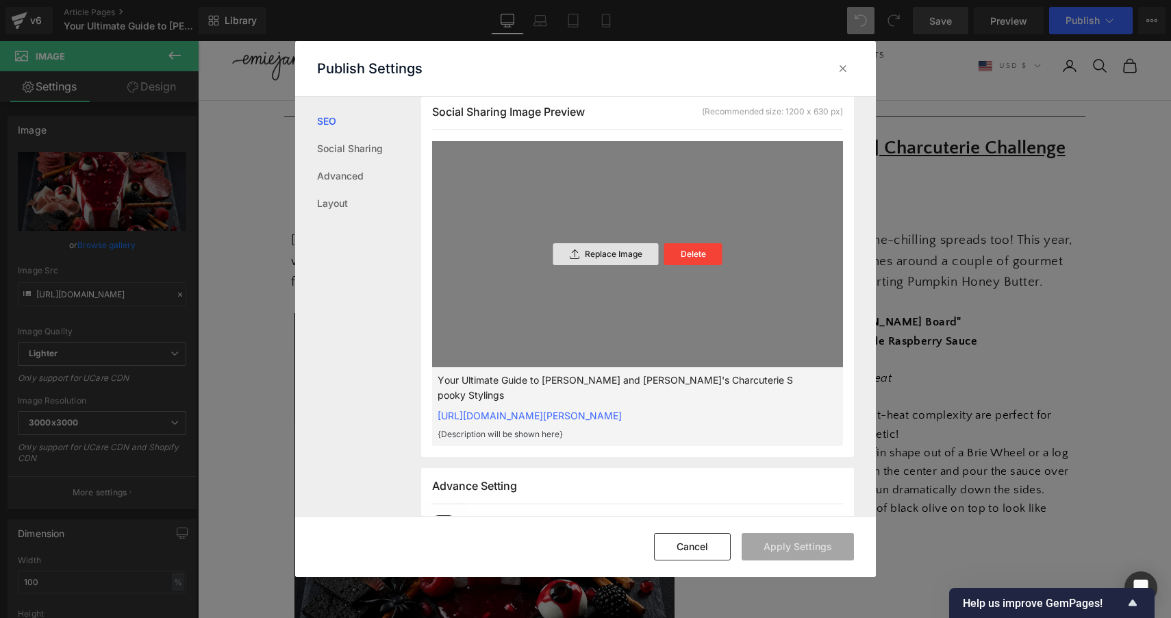
click at [625, 254] on p "Replace Image" at bounding box center [614, 254] width 58 height 10
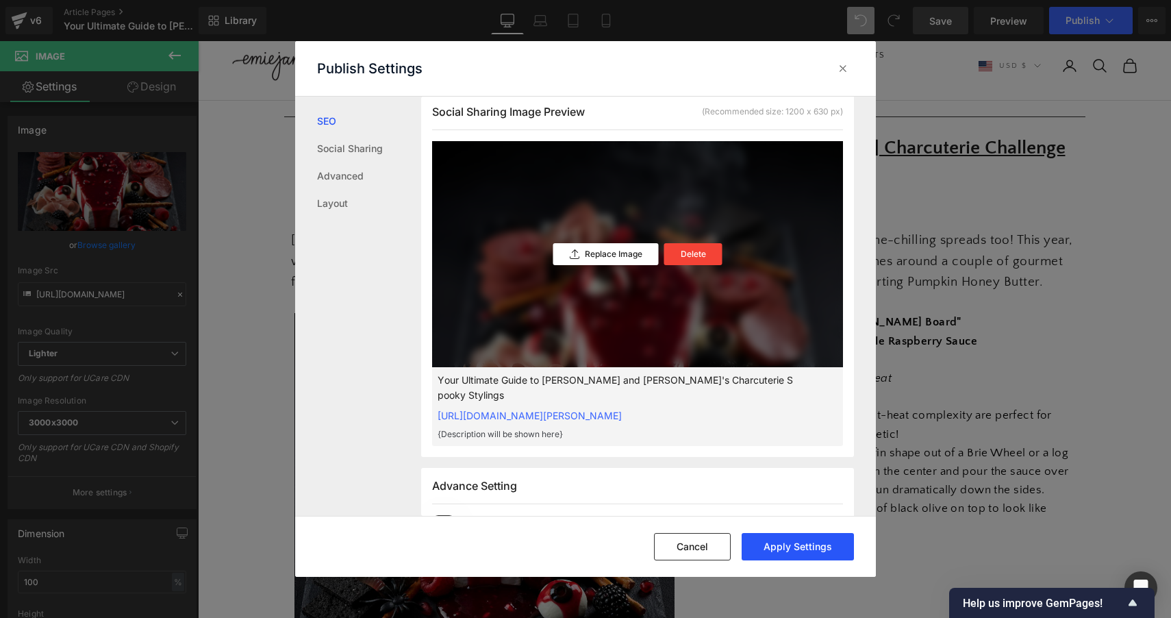
click at [799, 545] on button "Apply Settings" at bounding box center [798, 546] width 112 height 27
click at [841, 71] on icon at bounding box center [843, 69] width 14 height 14
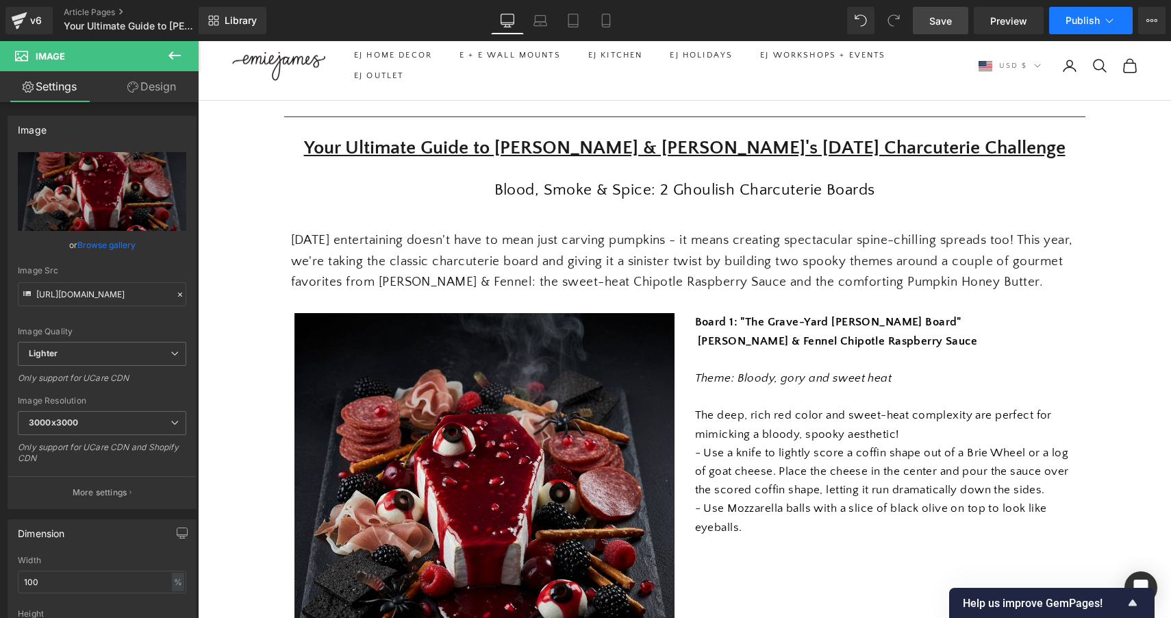
click at [1080, 23] on span "Publish" at bounding box center [1083, 20] width 34 height 11
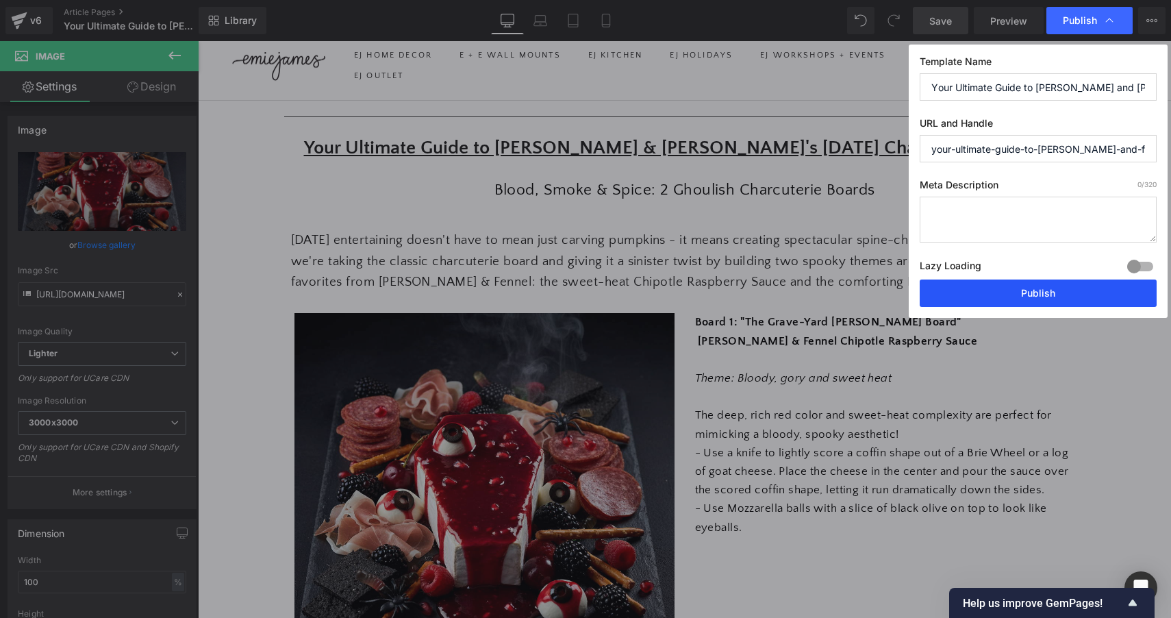
drag, startPoint x: 1034, startPoint y: 294, endPoint x: 836, endPoint y: 253, distance: 202.9
click at [1034, 294] on button "Publish" at bounding box center [1038, 292] width 237 height 27
